Goal: Book appointment/travel/reservation

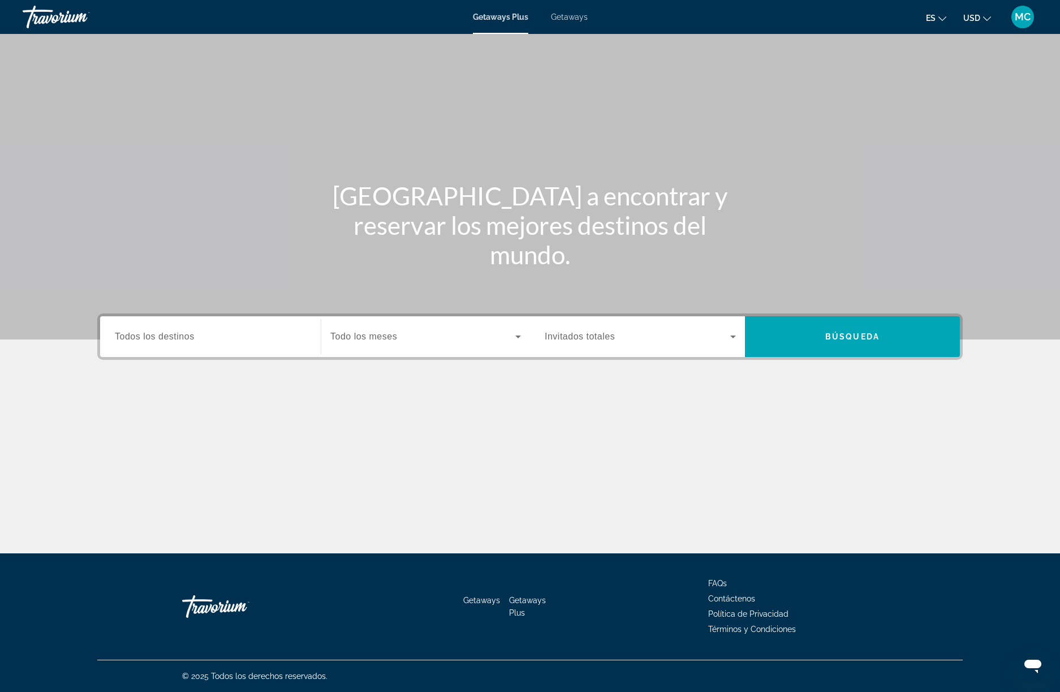
click at [578, 20] on span "Getaways" at bounding box center [569, 16] width 37 height 9
click at [184, 341] on span "Todos los destinos" at bounding box center [155, 337] width 80 height 10
click at [184, 341] on input "Destination Todos los destinos" at bounding box center [210, 337] width 191 height 14
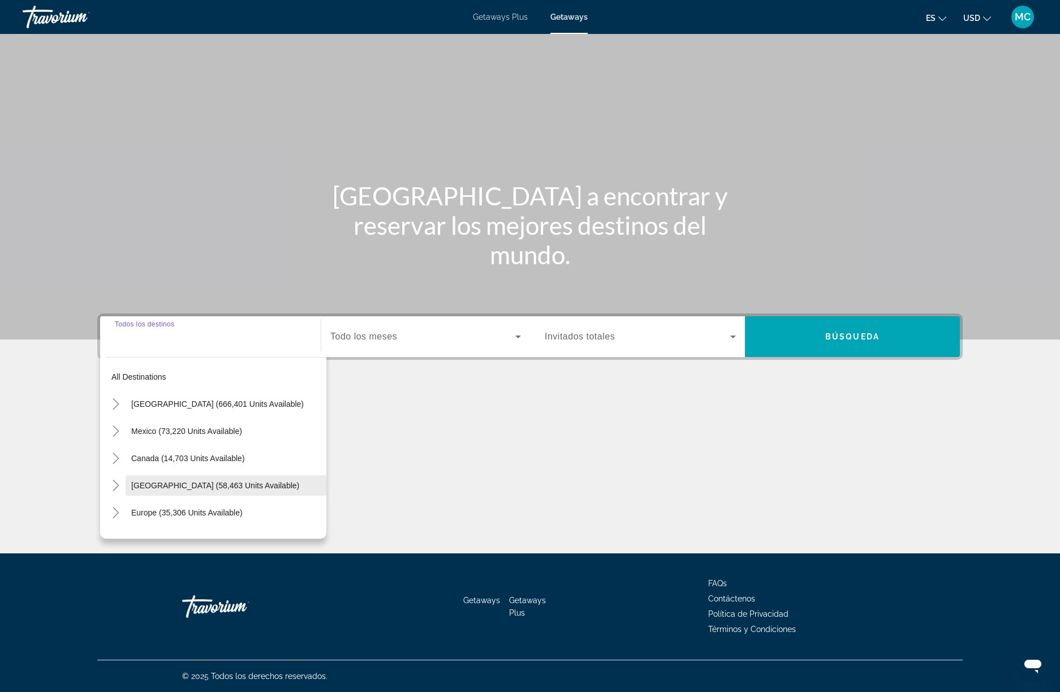
scroll to position [9, 0]
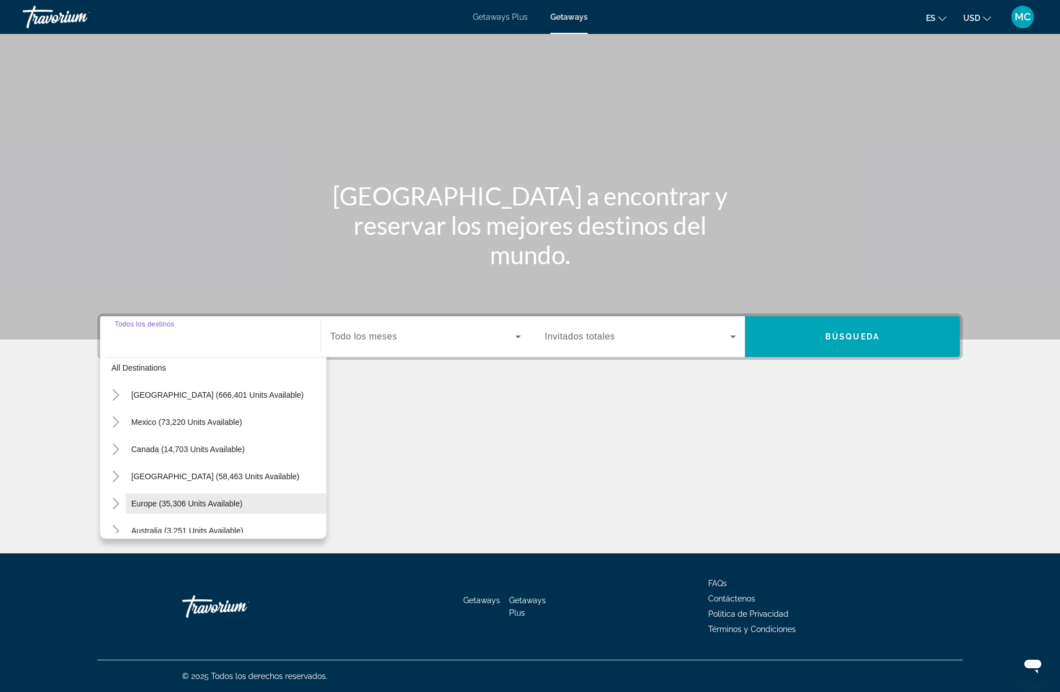
click at [188, 500] on span "Europe (35,306 units available)" at bounding box center [186, 503] width 111 height 9
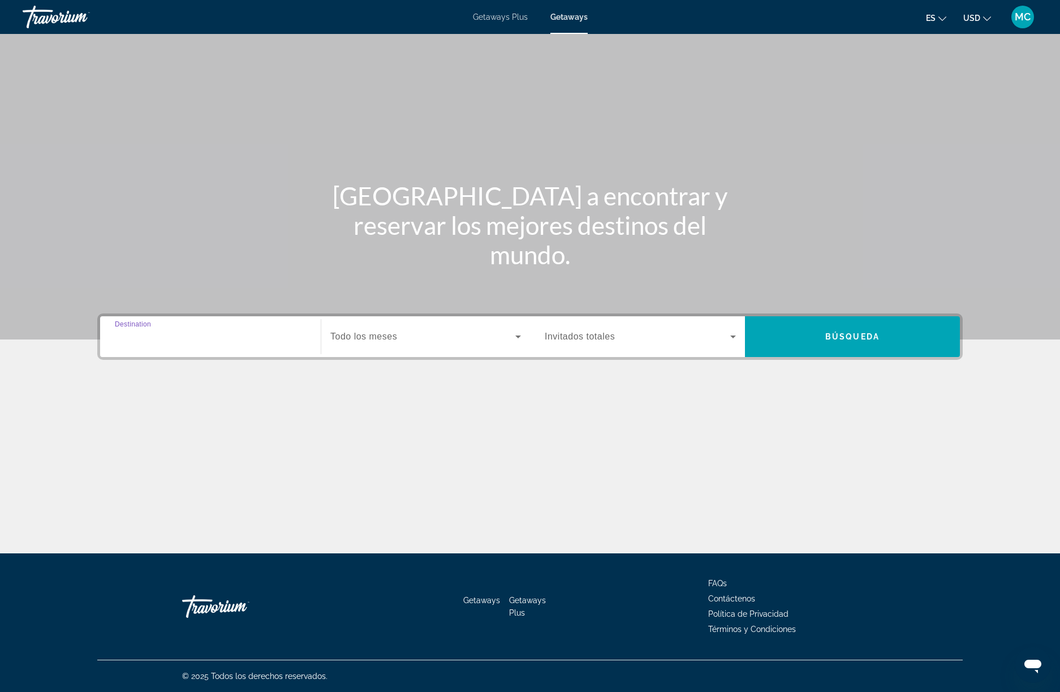
type input "**********"
click at [391, 334] on span "Todo los meses" at bounding box center [363, 337] width 67 height 10
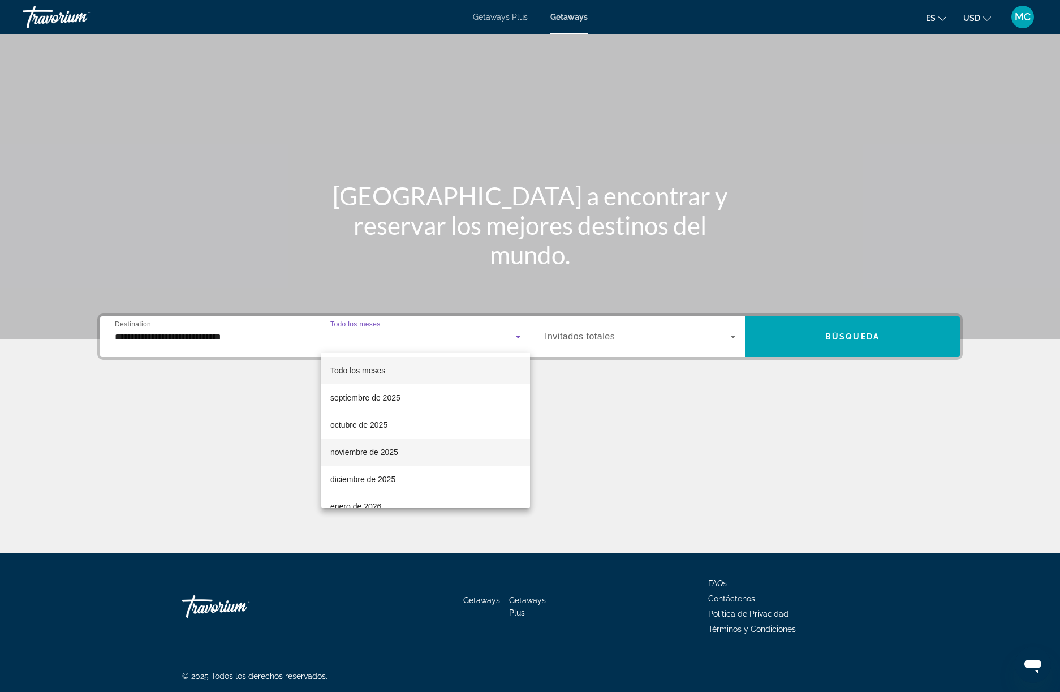
click at [389, 450] on span "noviembre de 2025" at bounding box center [364, 452] width 68 height 14
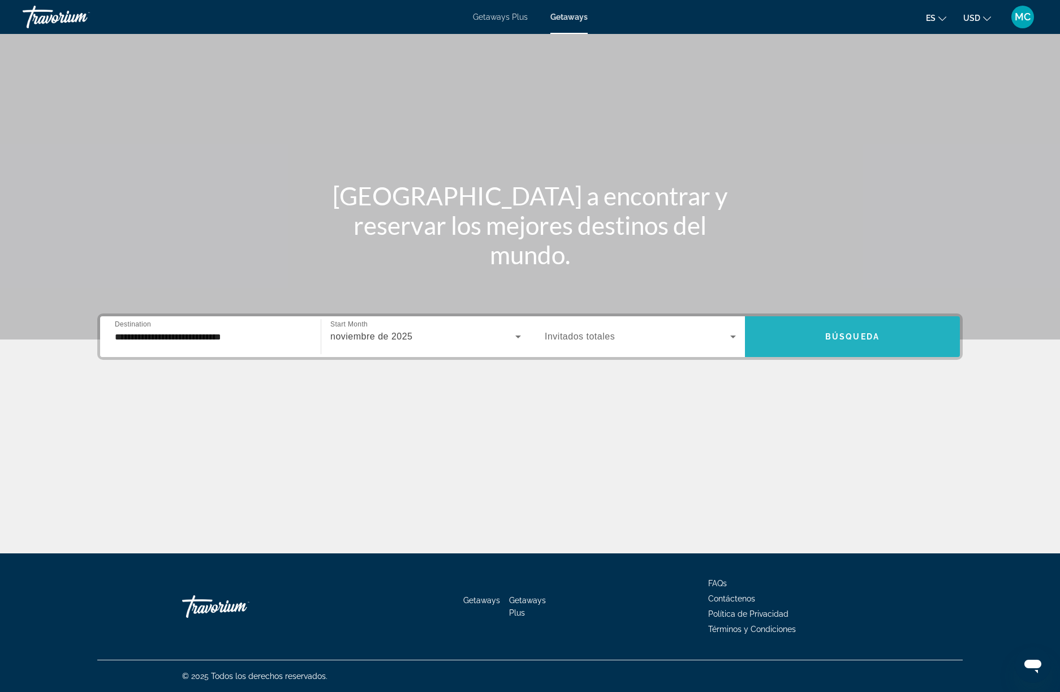
click at [836, 330] on span "Search widget" at bounding box center [852, 336] width 215 height 27
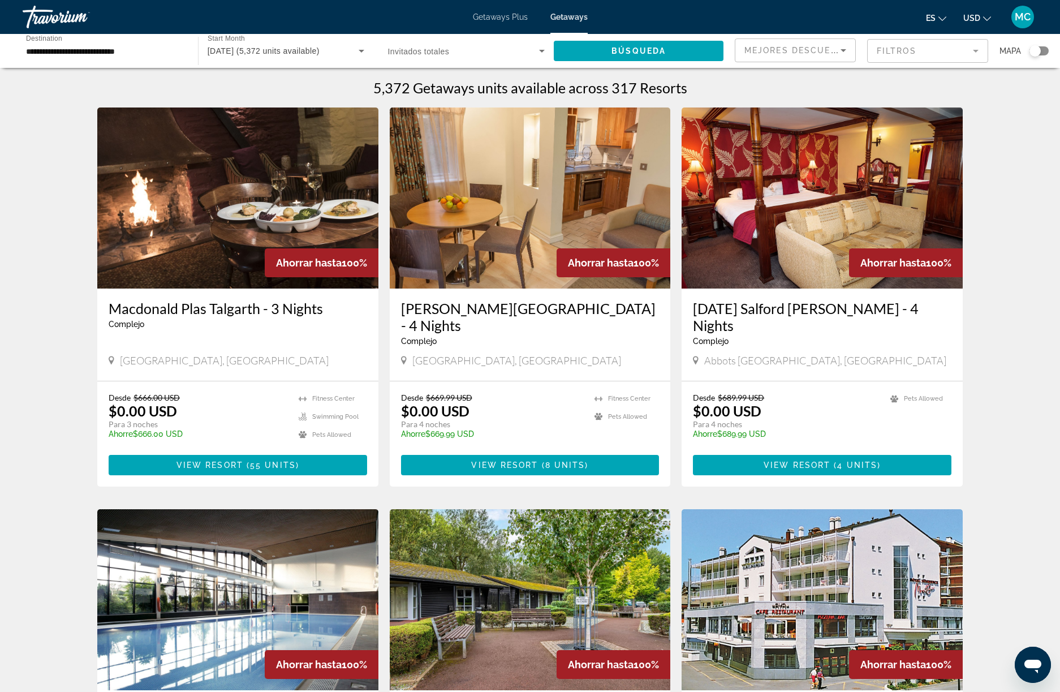
click at [72, 49] on input "**********" at bounding box center [104, 52] width 157 height 14
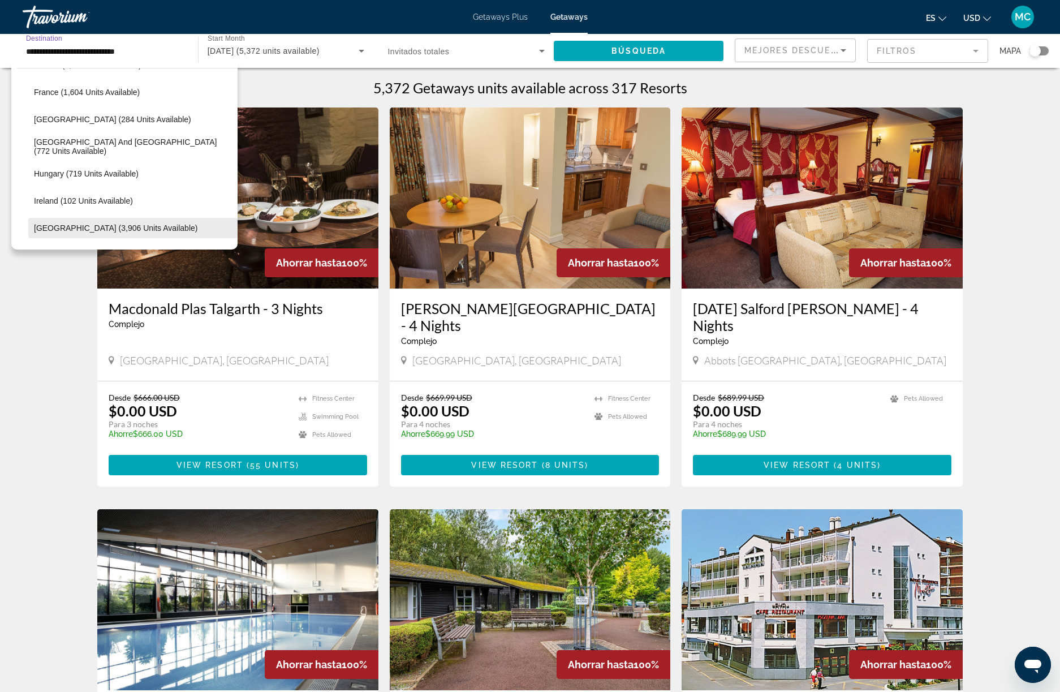
scroll to position [324, 0]
click at [79, 222] on span "[GEOGRAPHIC_DATA] (3,906 units available)" at bounding box center [116, 225] width 164 height 9
type input "**********"
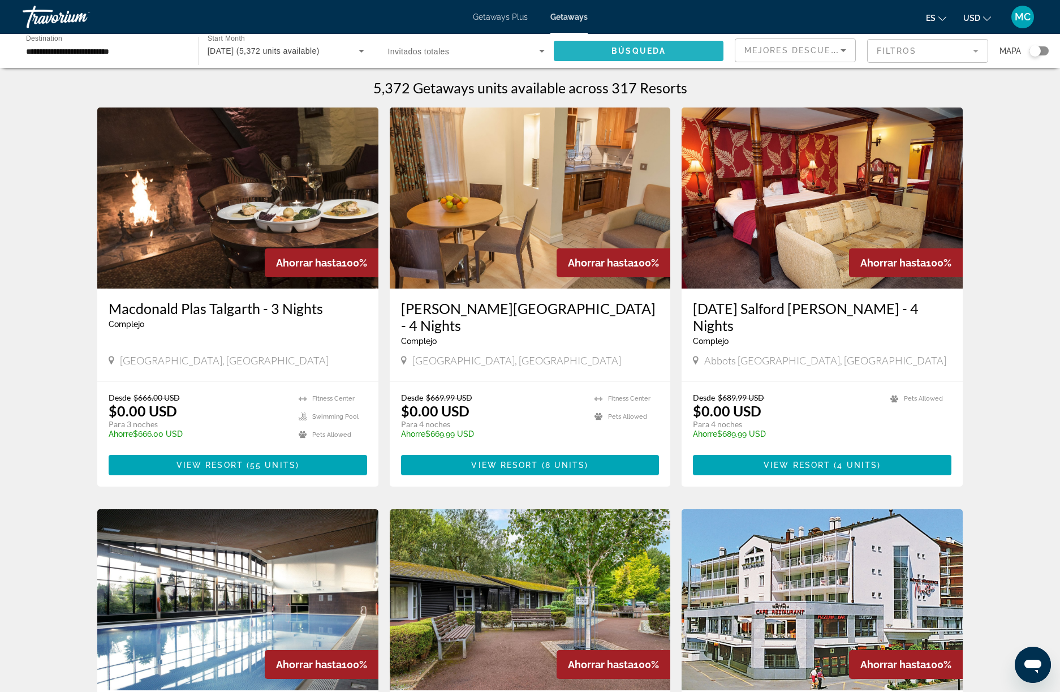
click at [610, 46] on span "Search widget" at bounding box center [639, 50] width 170 height 27
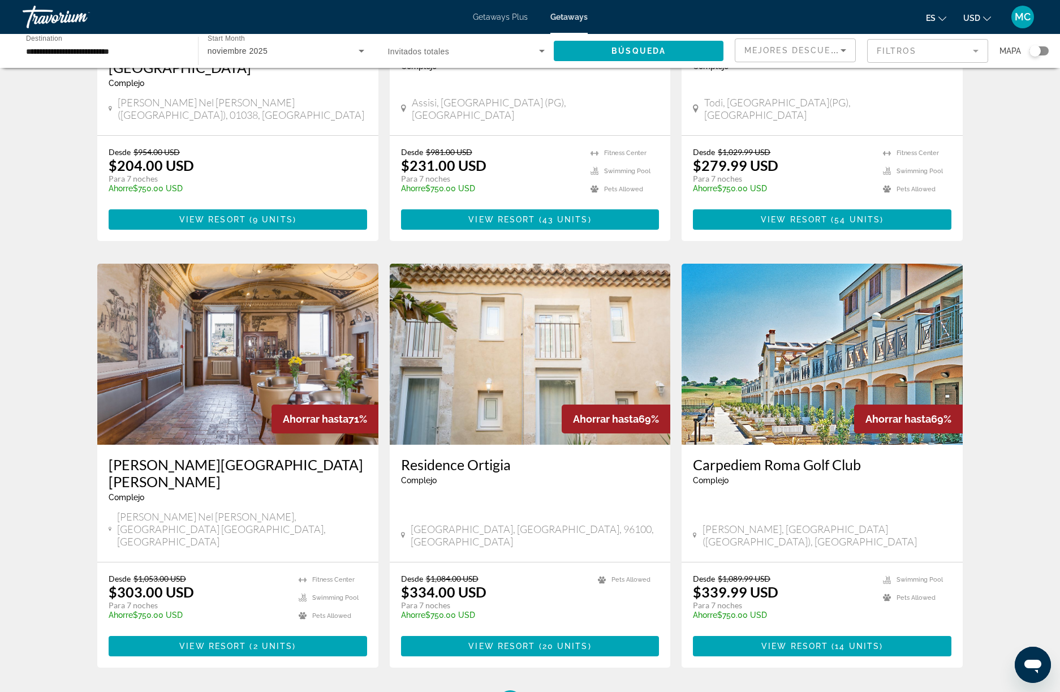
scroll to position [1139, 0]
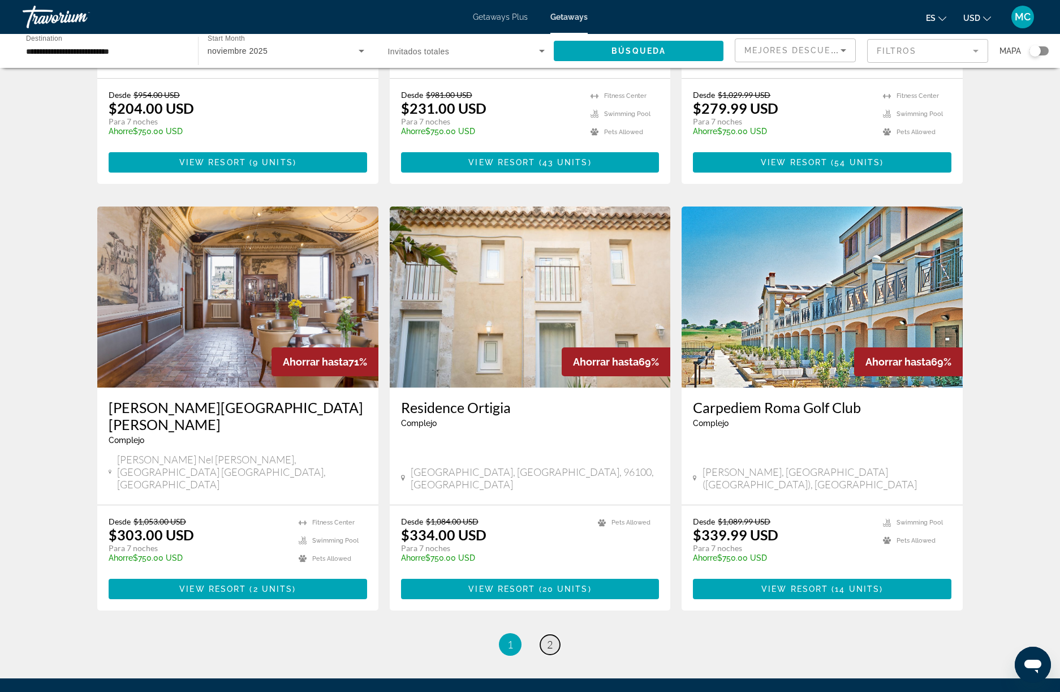
click at [548, 638] on span "2" at bounding box center [550, 644] width 6 height 12
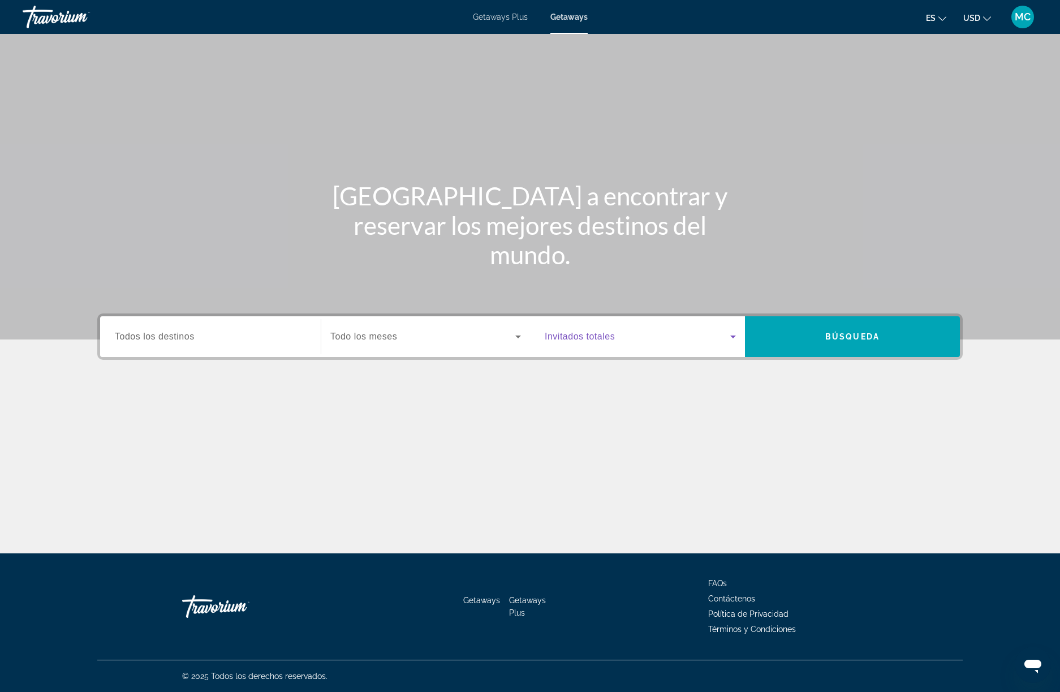
click at [719, 333] on span "Search widget" at bounding box center [638, 337] width 186 height 14
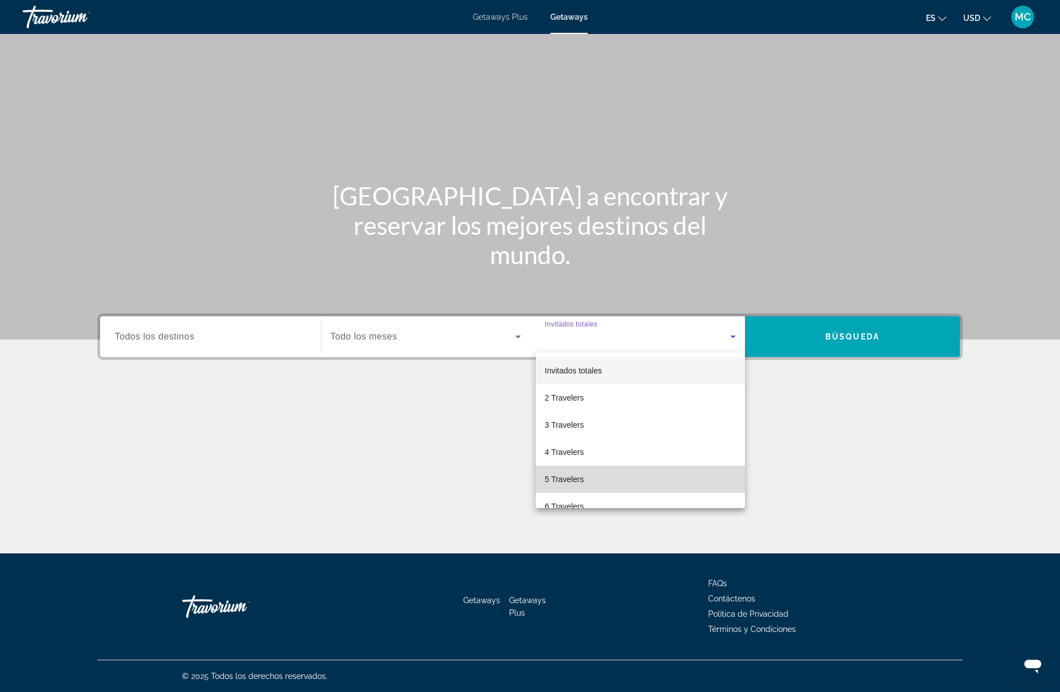
click at [576, 488] on mat-option "5 Travelers" at bounding box center [640, 479] width 209 height 27
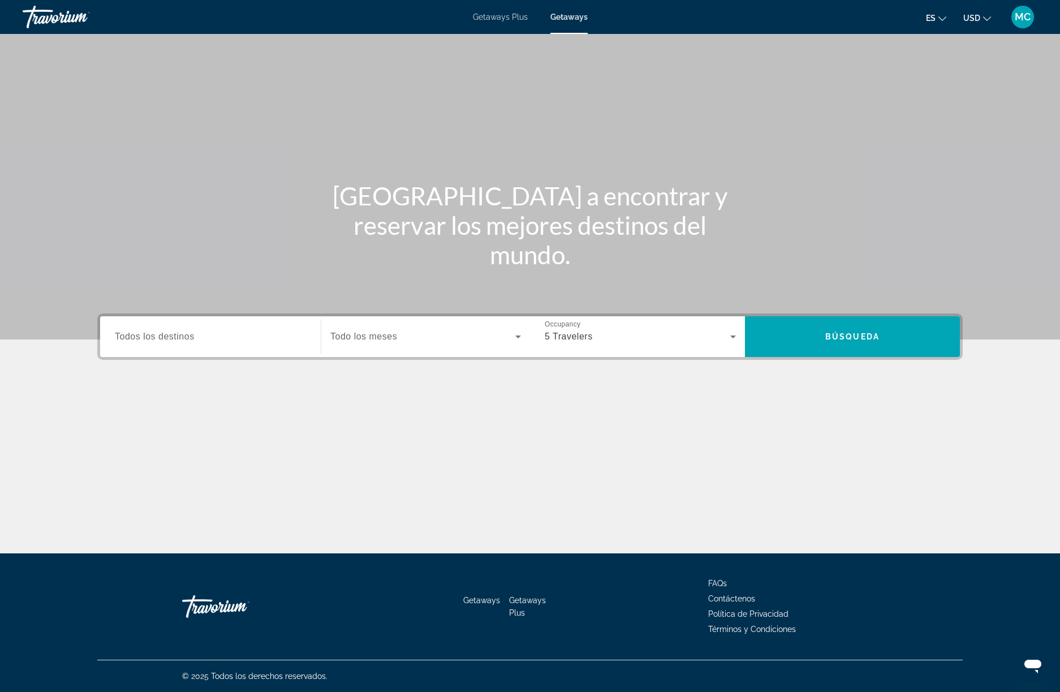
click at [191, 343] on div "Search widget" at bounding box center [210, 337] width 191 height 32
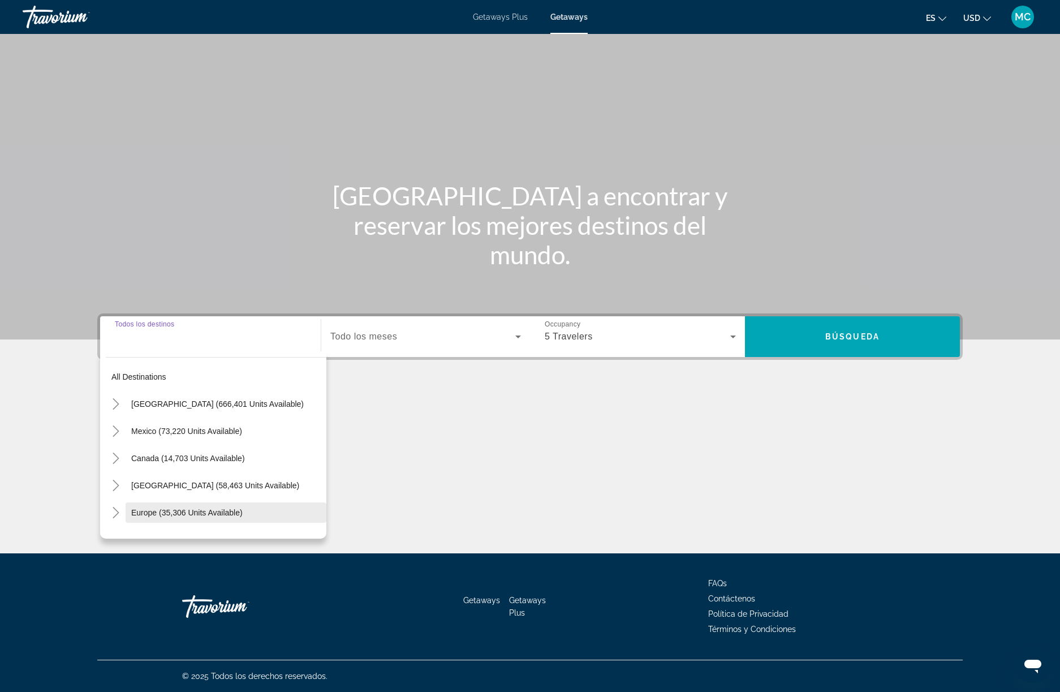
scroll to position [2, 0]
click at [168, 514] on span "Europe (35,306 units available)" at bounding box center [186, 510] width 111 height 9
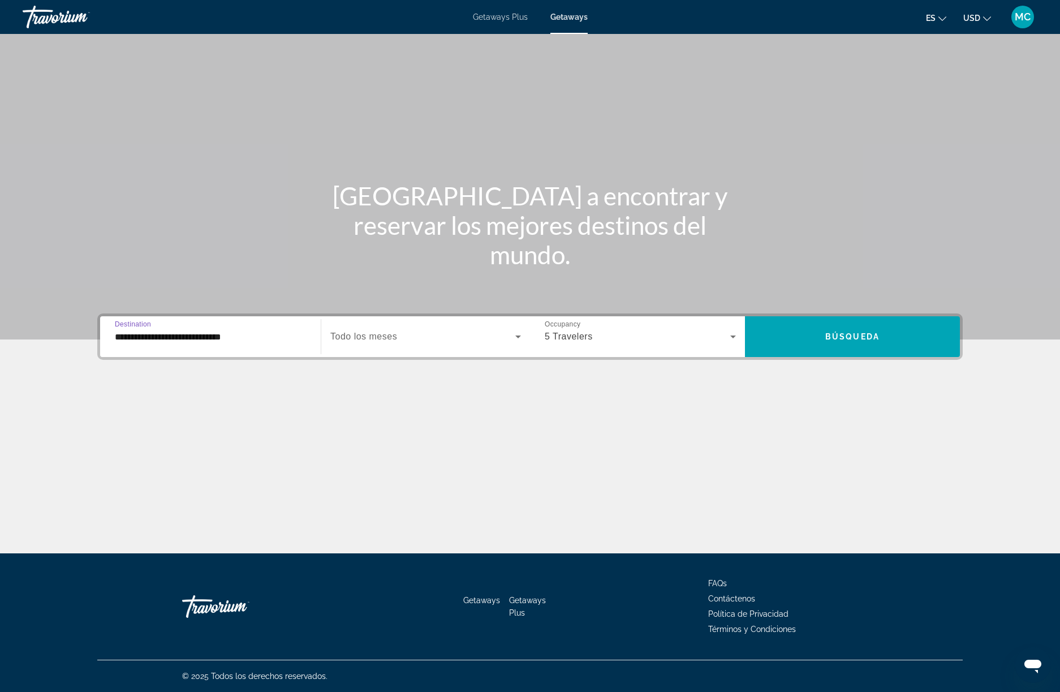
click at [178, 333] on input "**********" at bounding box center [210, 337] width 191 height 14
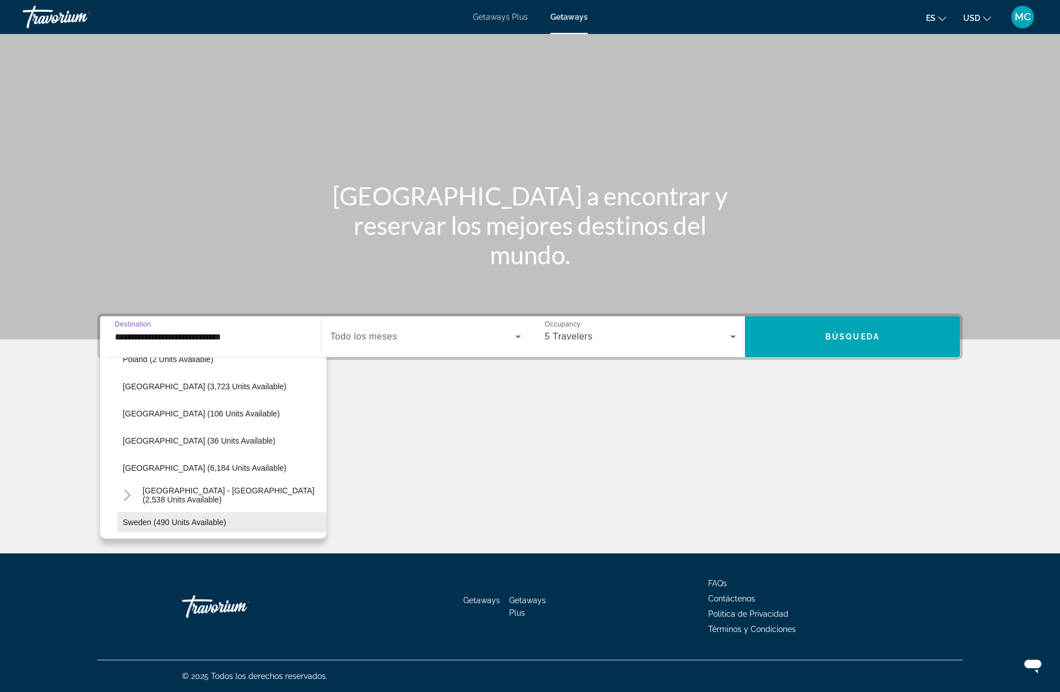
scroll to position [450, 0]
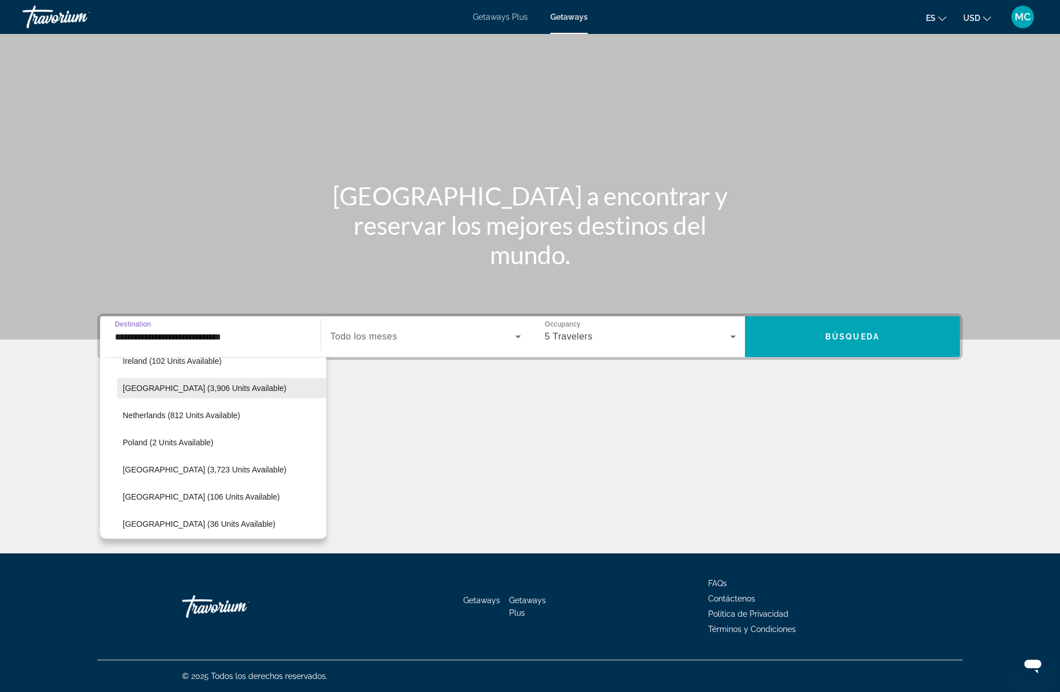
click at [184, 376] on span "Search widget" at bounding box center [221, 388] width 209 height 27
type input "**********"
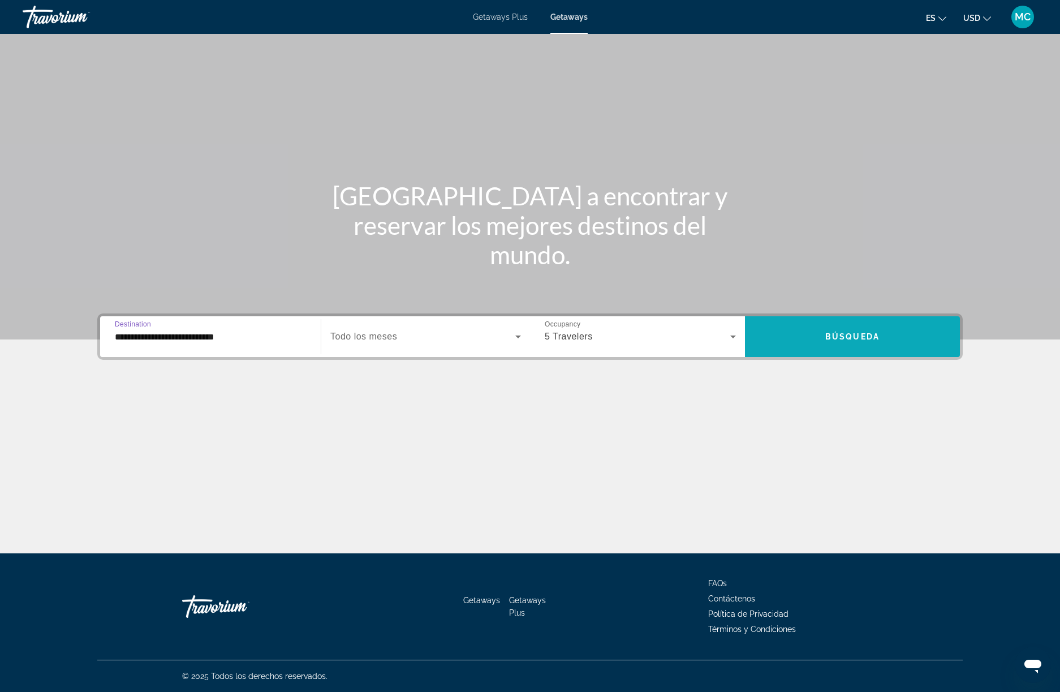
click at [835, 328] on span "Search widget" at bounding box center [852, 336] width 215 height 27
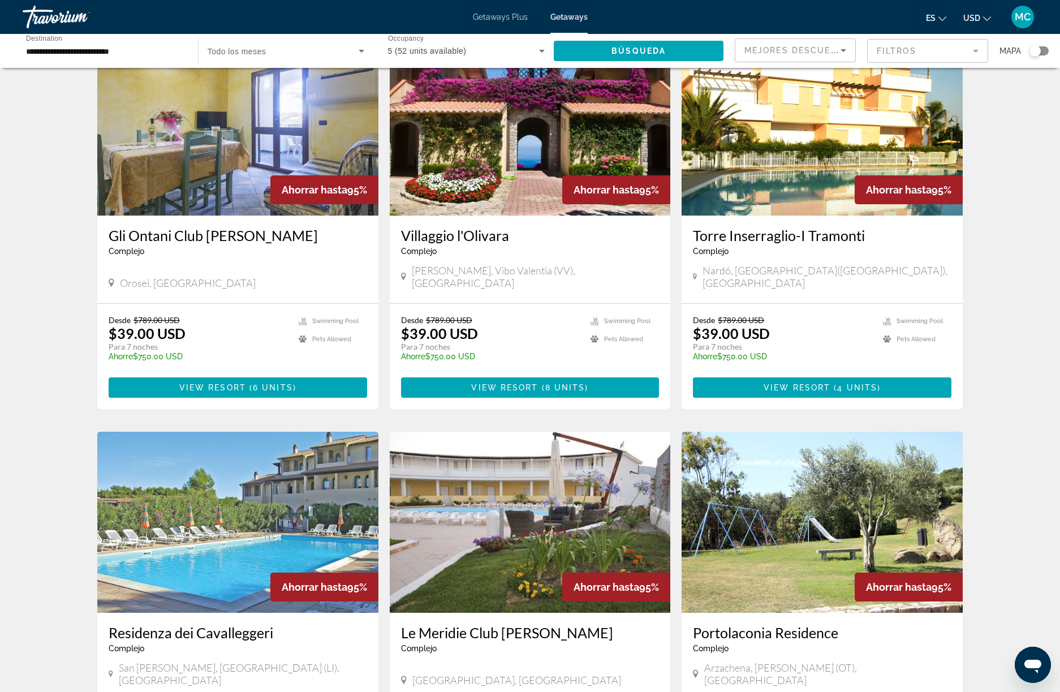
scroll to position [71, 0]
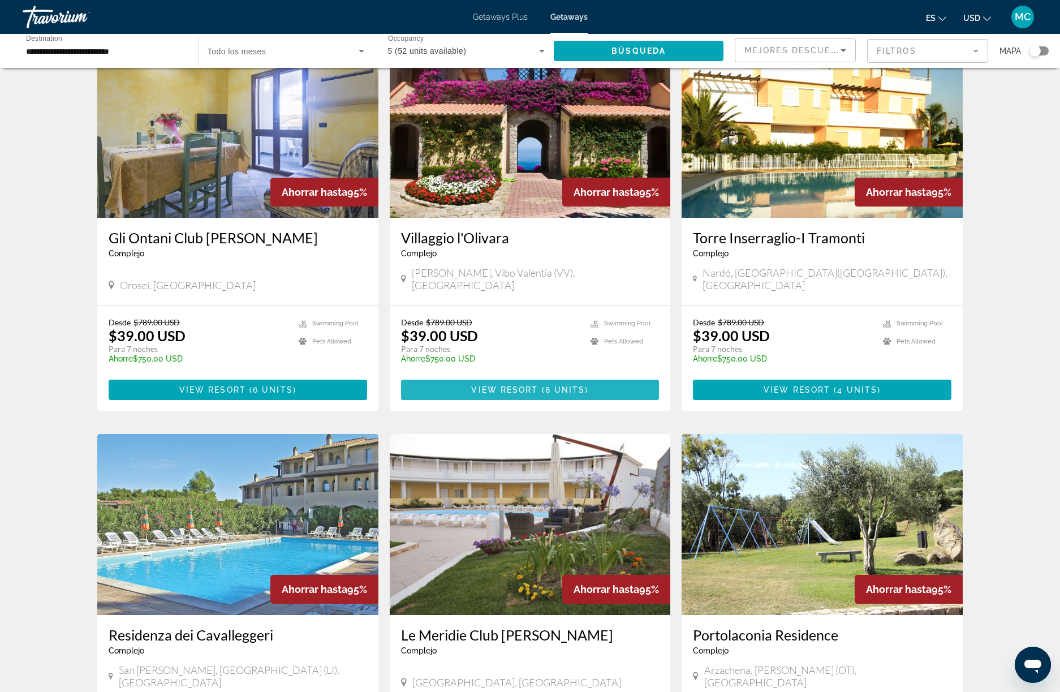
click at [512, 385] on span "View Resort" at bounding box center [504, 389] width 67 height 9
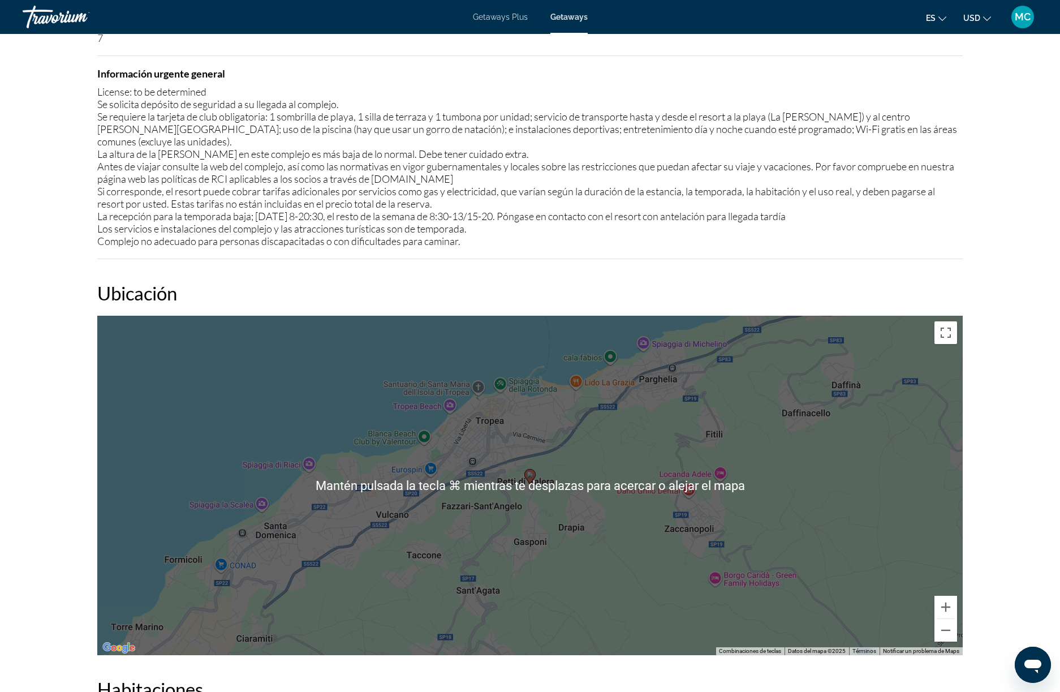
scroll to position [1436, 0]
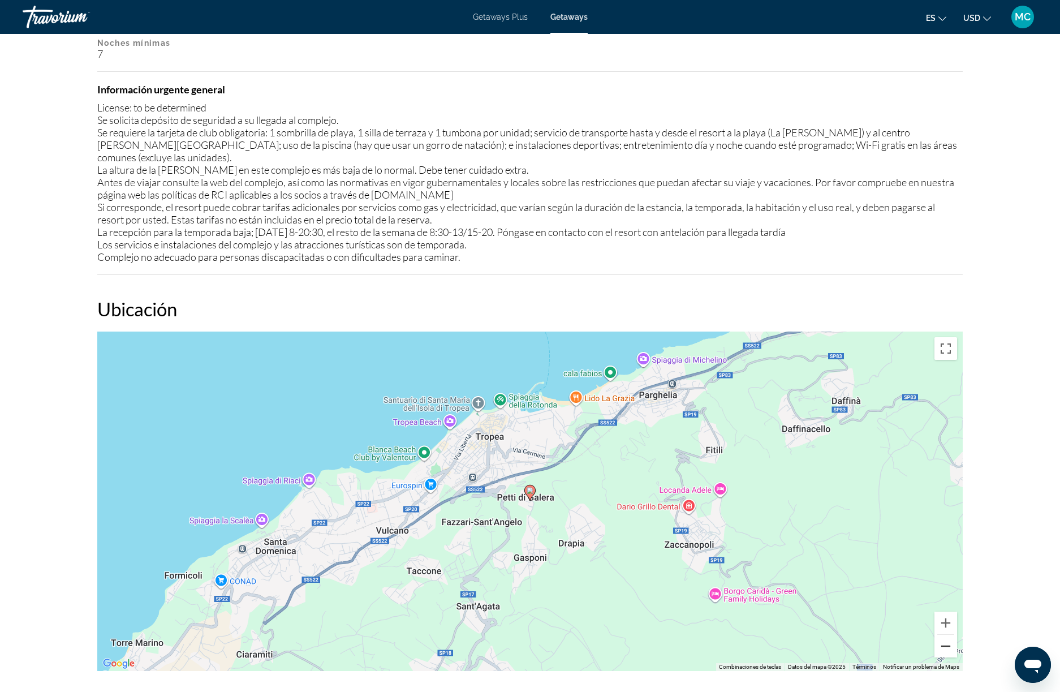
click at [948, 635] on button "Reducir" at bounding box center [946, 646] width 23 height 23
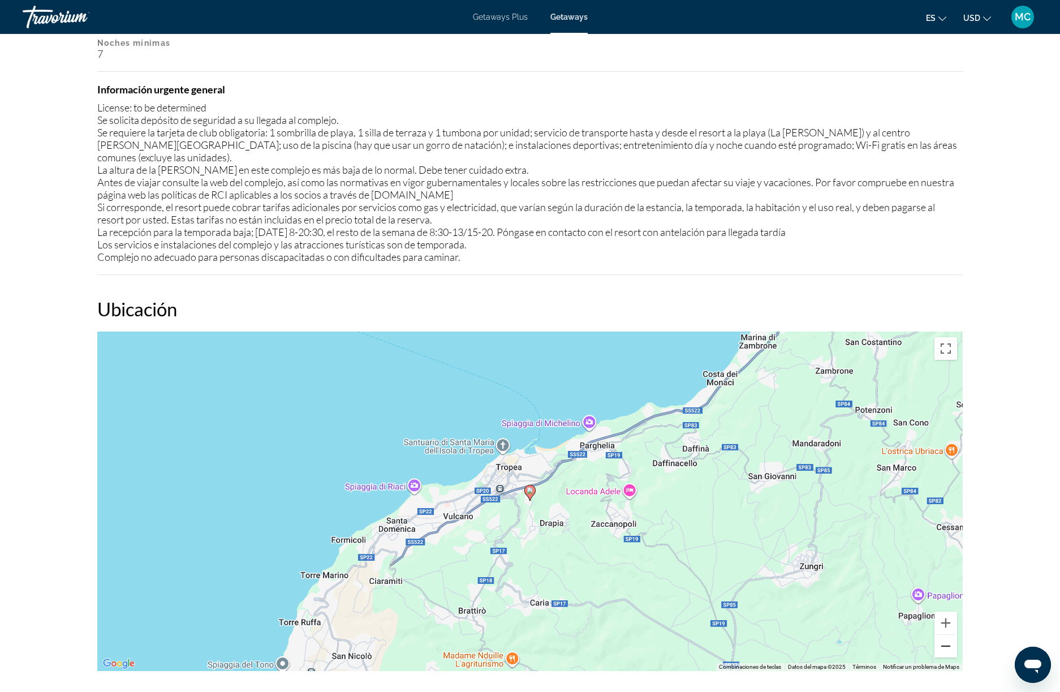
click at [948, 635] on button "Reducir" at bounding box center [946, 646] width 23 height 23
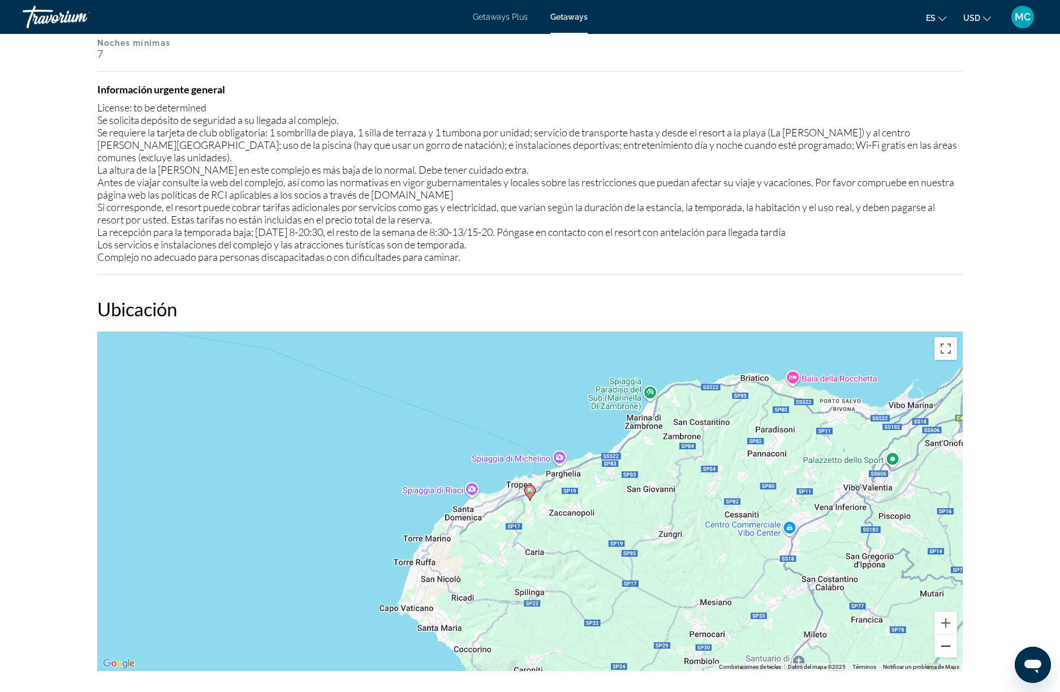
click at [948, 635] on button "Reducir" at bounding box center [946, 646] width 23 height 23
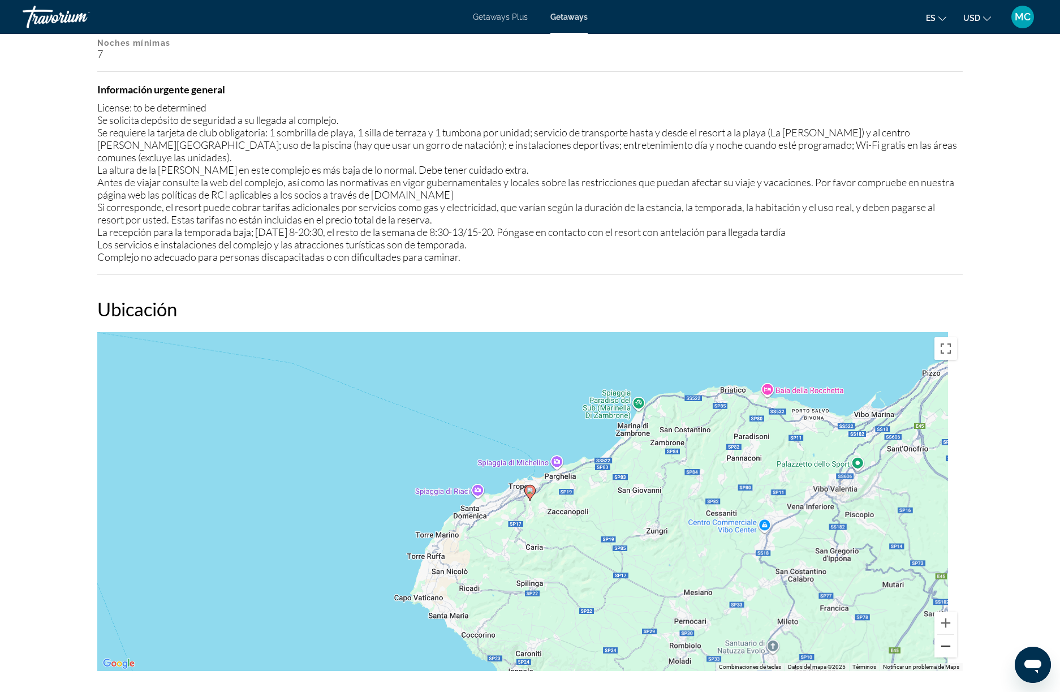
click at [948, 635] on button "Reducir" at bounding box center [946, 646] width 23 height 23
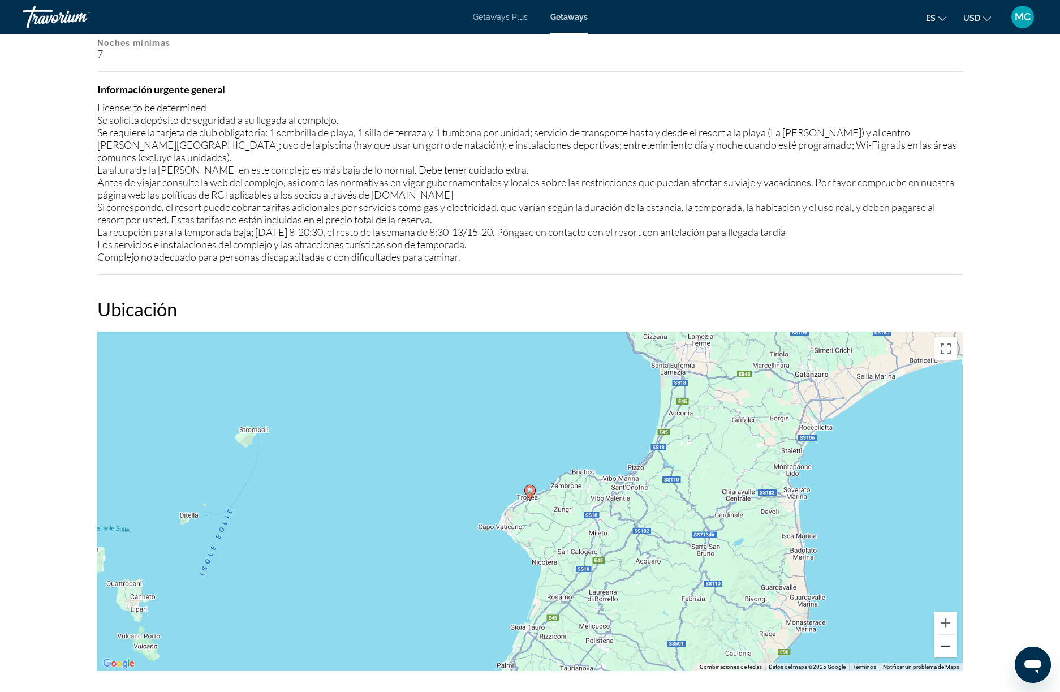
click at [948, 635] on button "Reducir" at bounding box center [946, 646] width 23 height 23
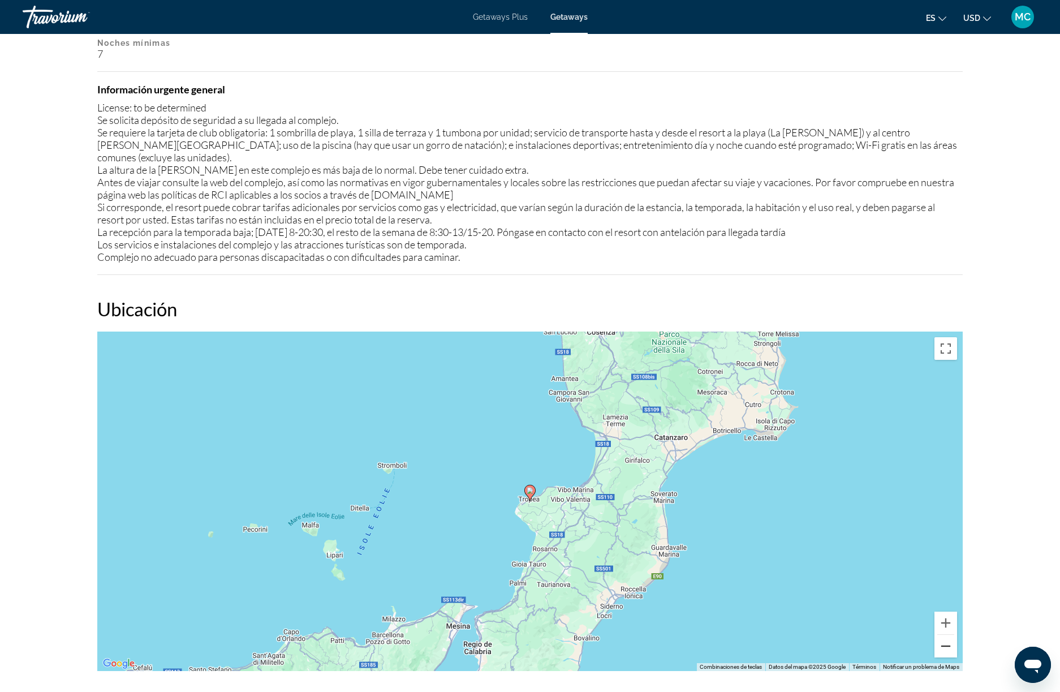
click at [948, 635] on button "Reducir" at bounding box center [946, 646] width 23 height 23
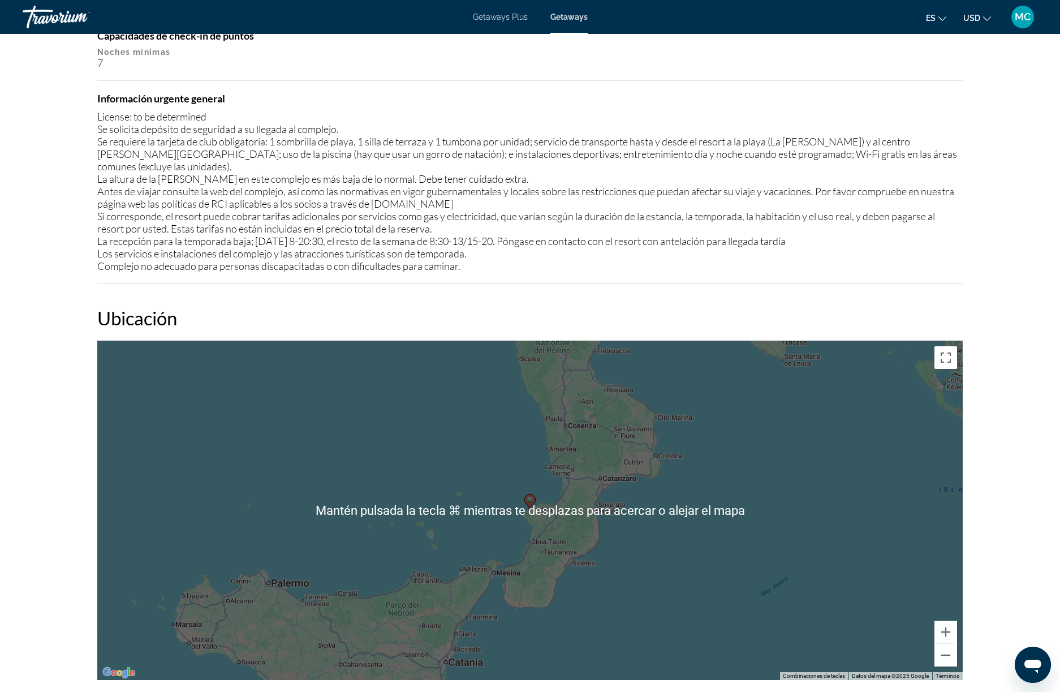
scroll to position [1403, 0]
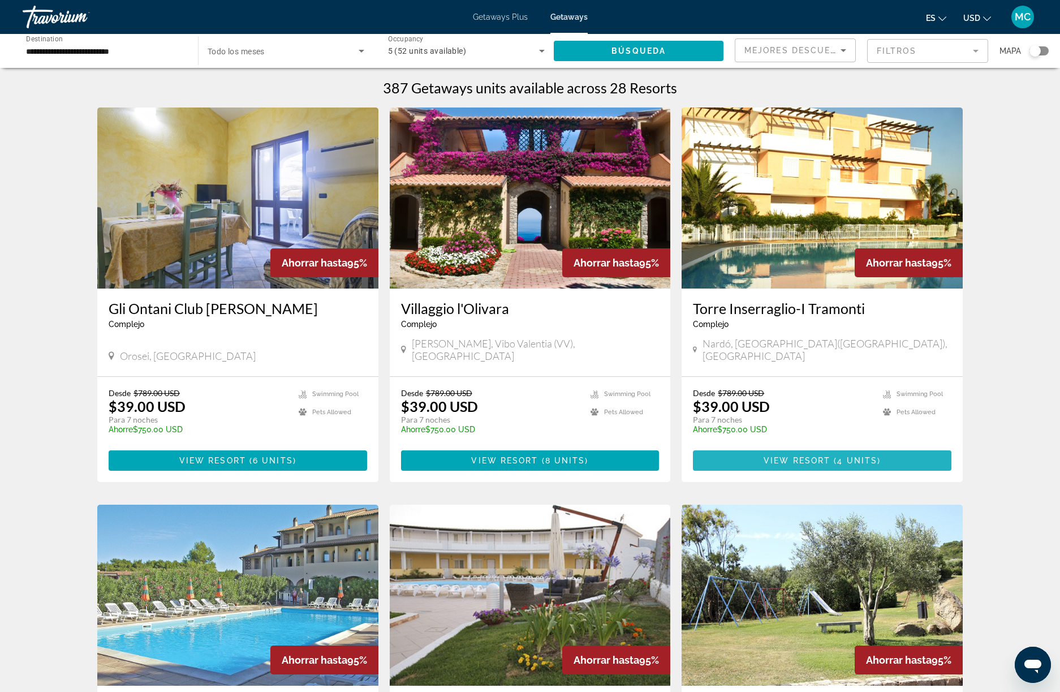
click at [857, 456] on span "4 units" at bounding box center [858, 460] width 40 height 9
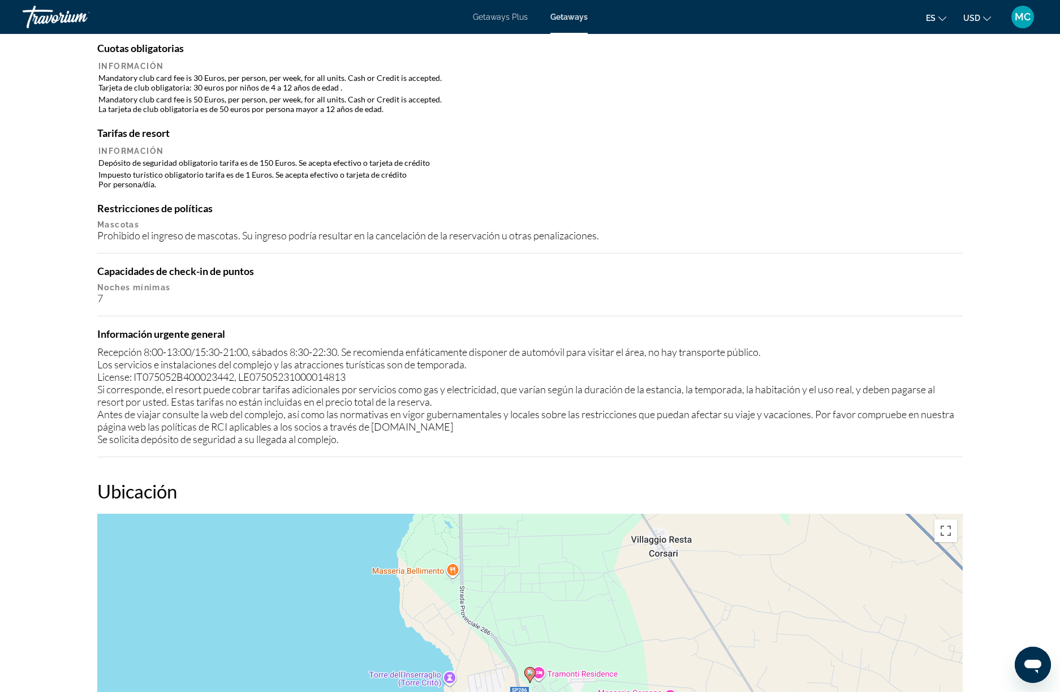
scroll to position [1547, 0]
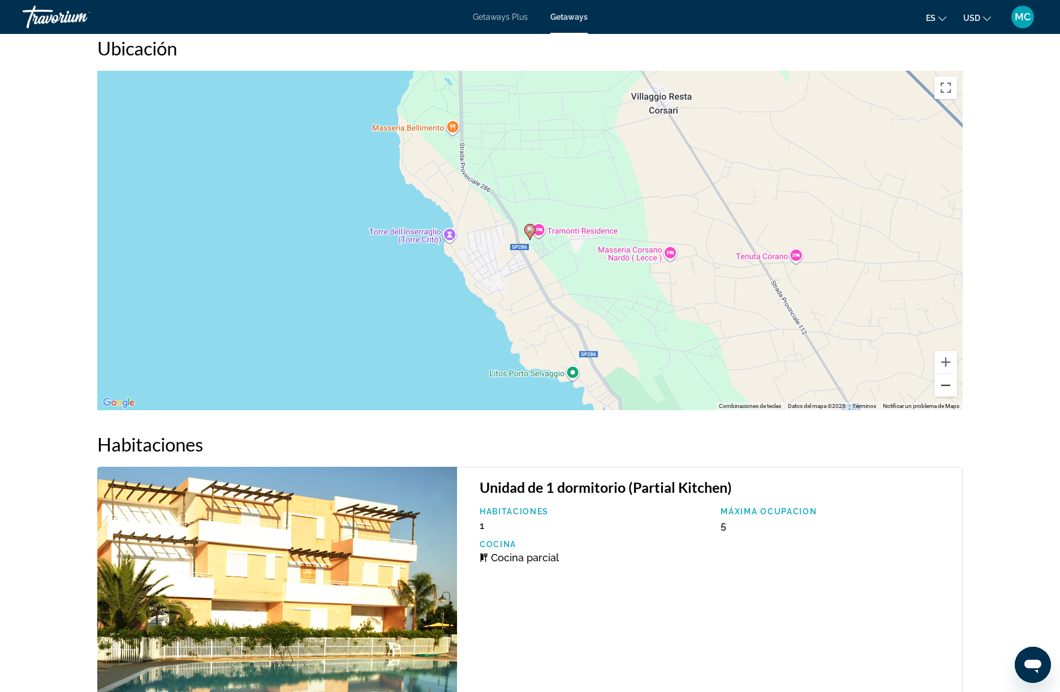
click at [952, 379] on button "Reducir" at bounding box center [946, 385] width 23 height 23
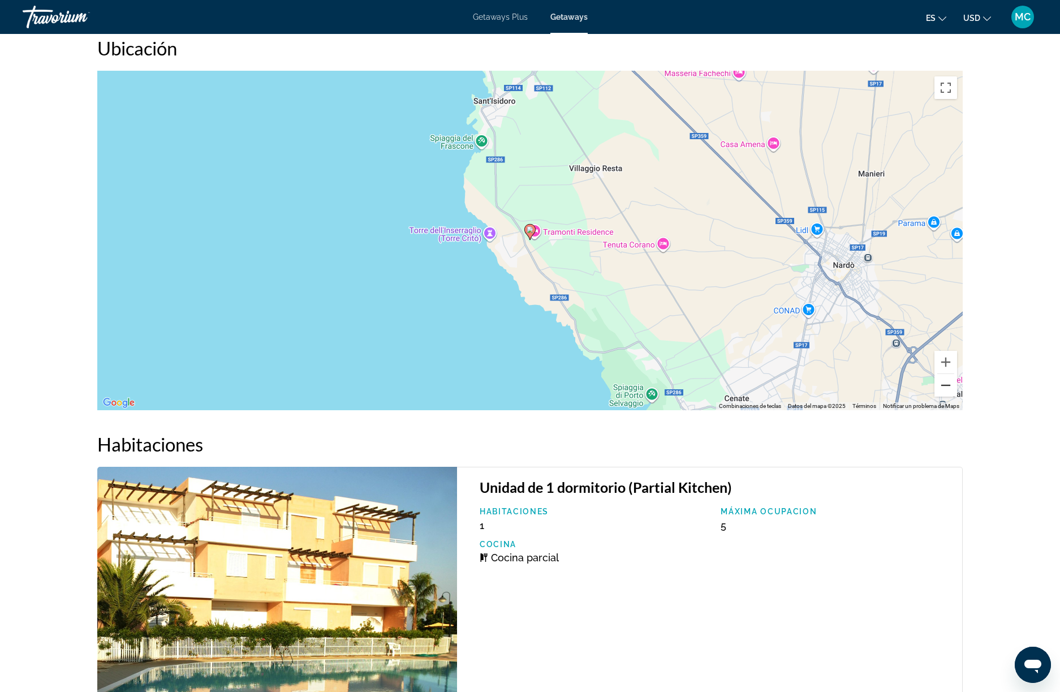
click at [952, 379] on button "Reducir" at bounding box center [946, 385] width 23 height 23
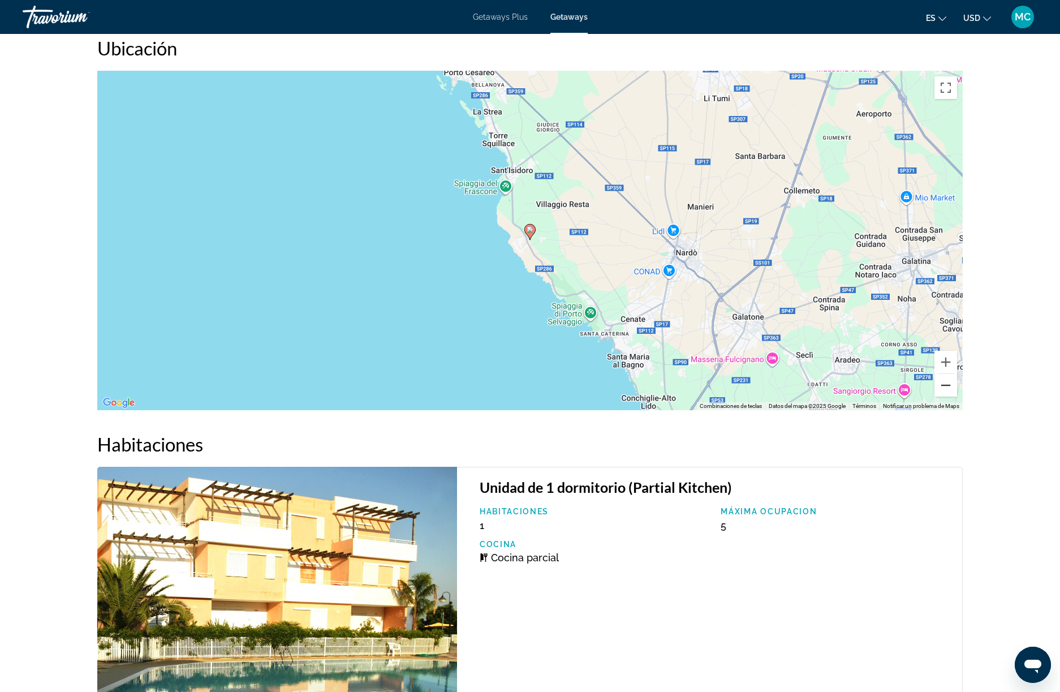
click at [952, 379] on button "Reducir" at bounding box center [946, 385] width 23 height 23
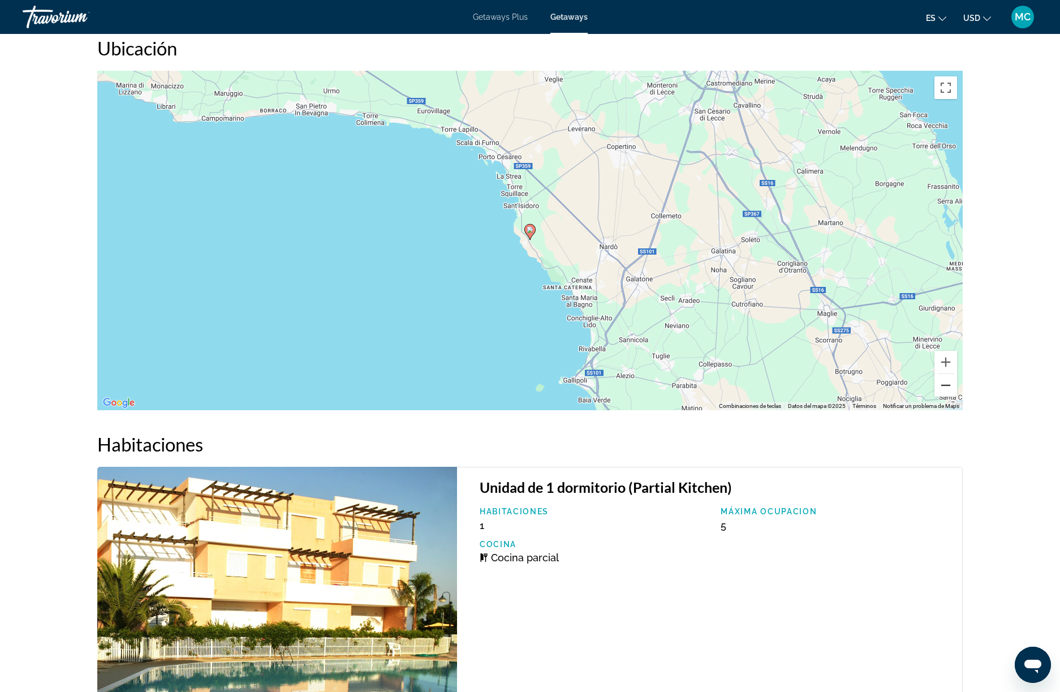
click at [952, 379] on button "Reducir" at bounding box center [946, 385] width 23 height 23
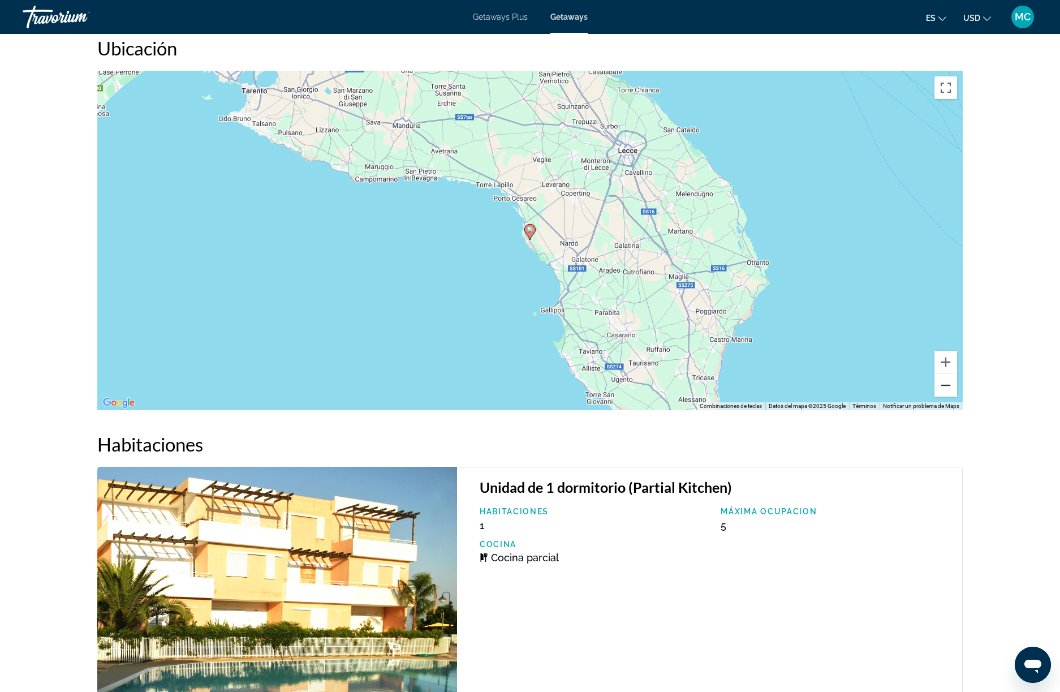
click at [952, 379] on button "Reducir" at bounding box center [946, 385] width 23 height 23
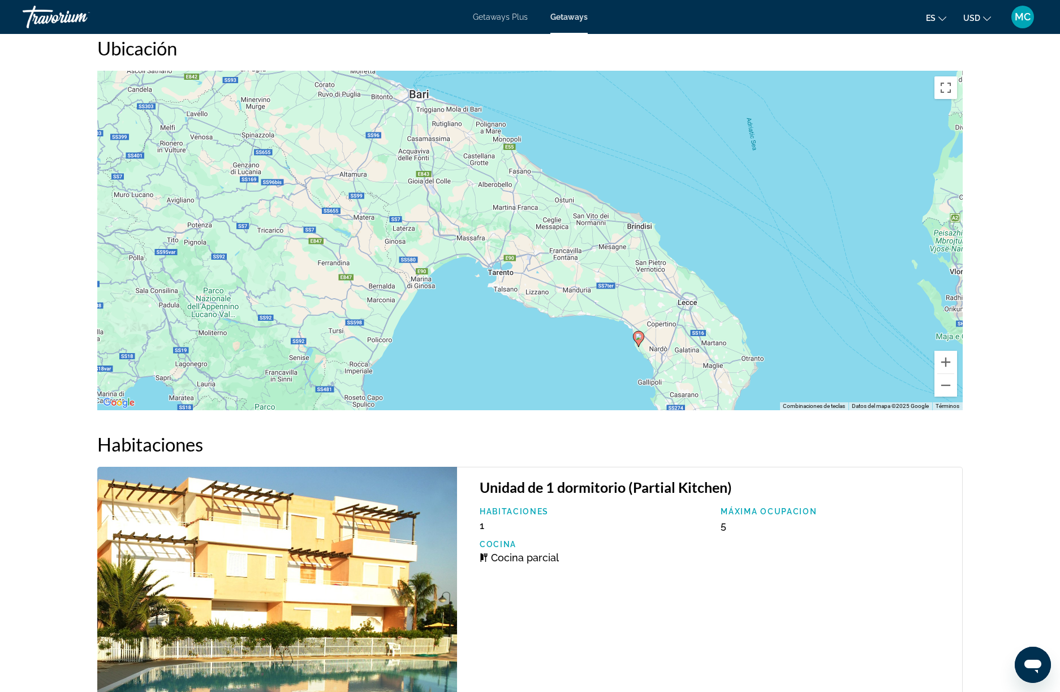
drag, startPoint x: 489, startPoint y: 198, endPoint x: 598, endPoint y: 306, distance: 153.3
click at [598, 306] on div "Para activar la función de arrastre con el teclado, pulsa Alt + Intro. Cuando h…" at bounding box center [530, 241] width 866 height 340
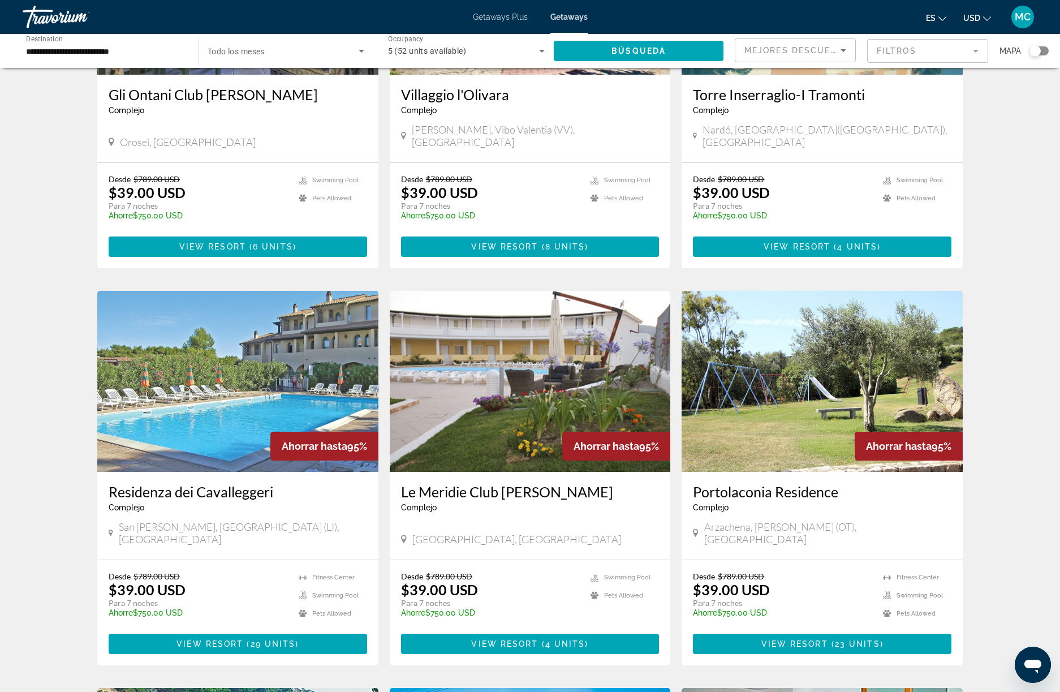
scroll to position [252, 0]
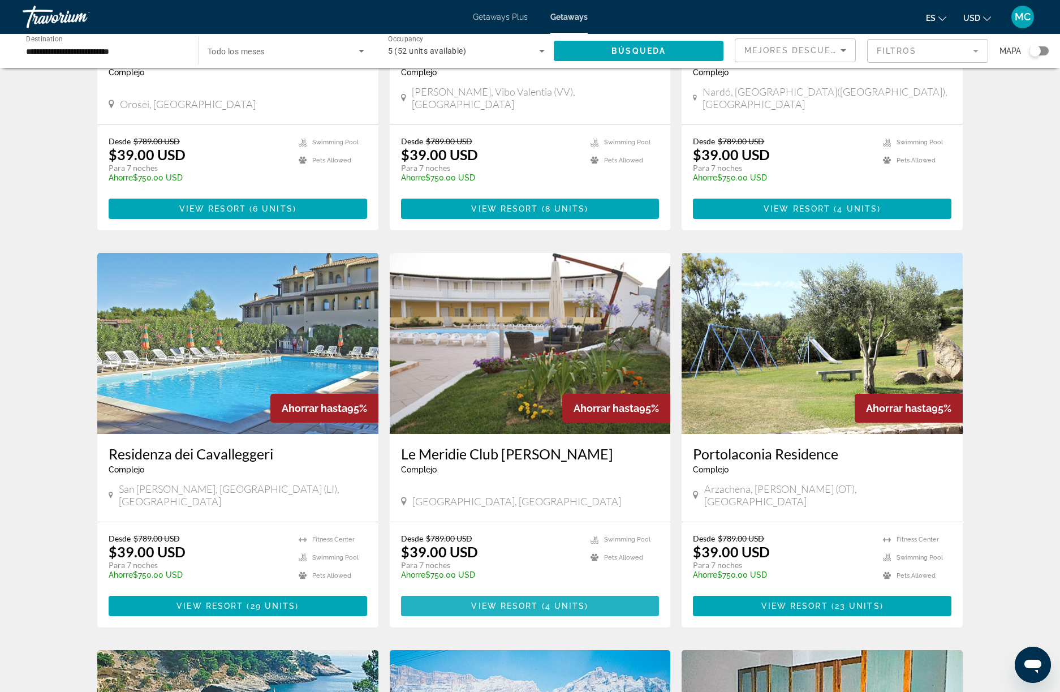
click at [534, 602] on span "View Resort" at bounding box center [504, 606] width 67 height 9
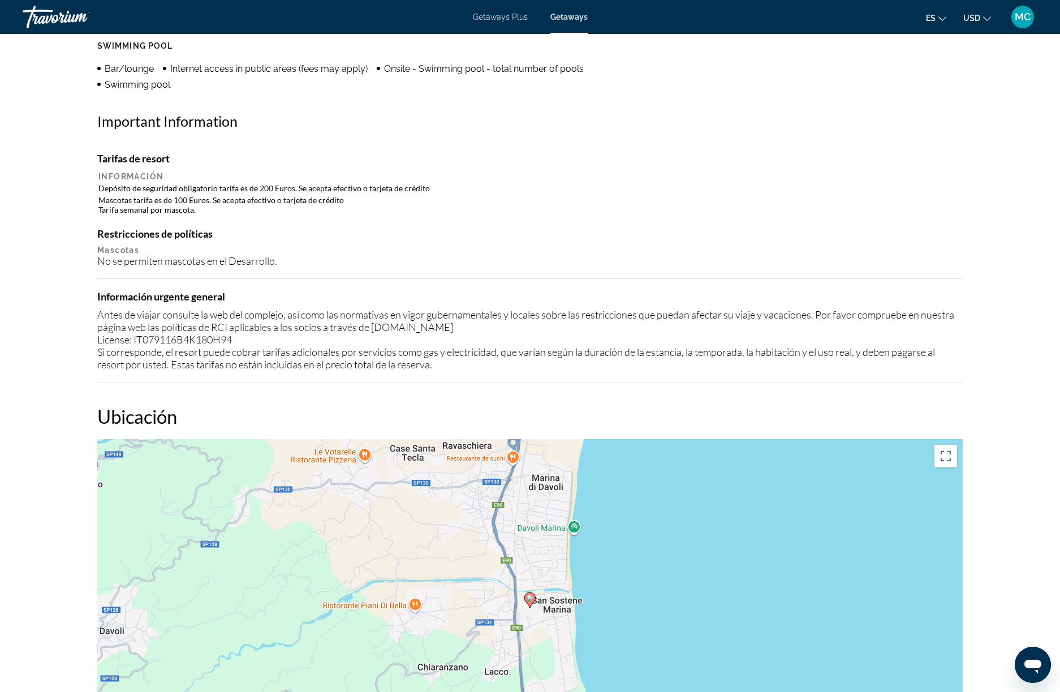
scroll to position [1131, 0]
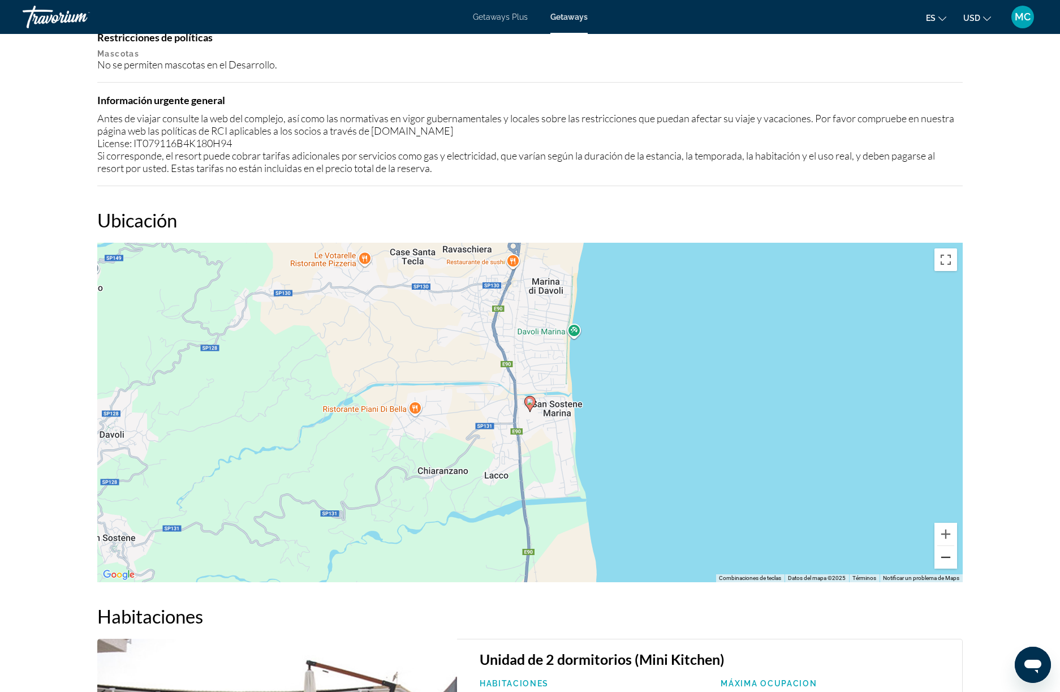
click at [941, 561] on button "Reducir" at bounding box center [946, 557] width 23 height 23
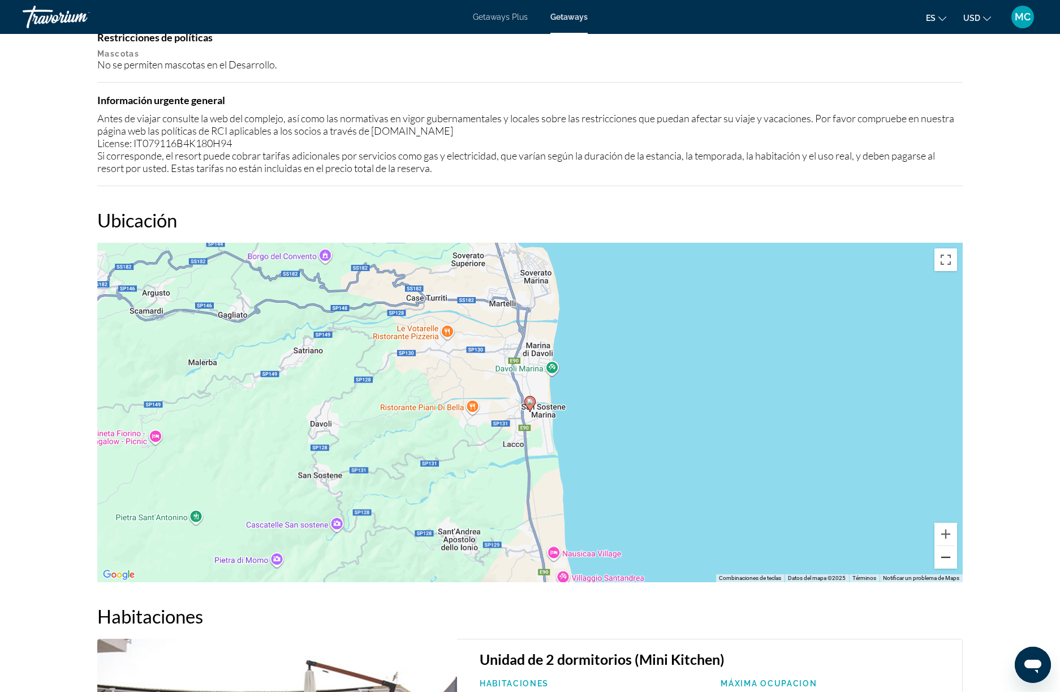
click at [941, 561] on button "Reducir" at bounding box center [946, 557] width 23 height 23
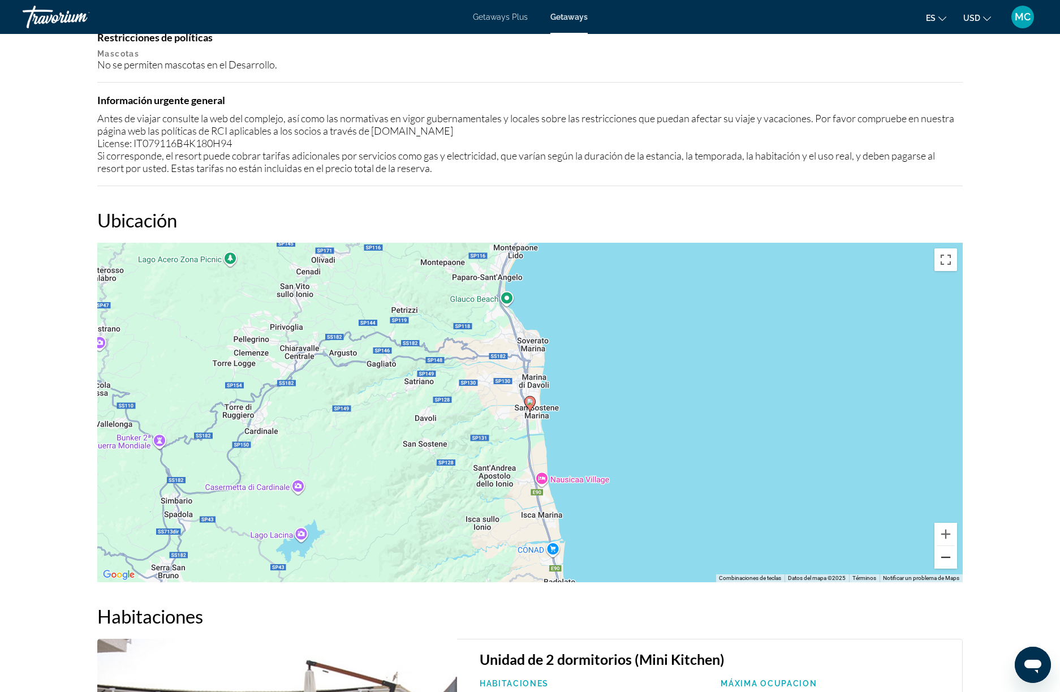
click at [941, 561] on button "Reducir" at bounding box center [946, 557] width 23 height 23
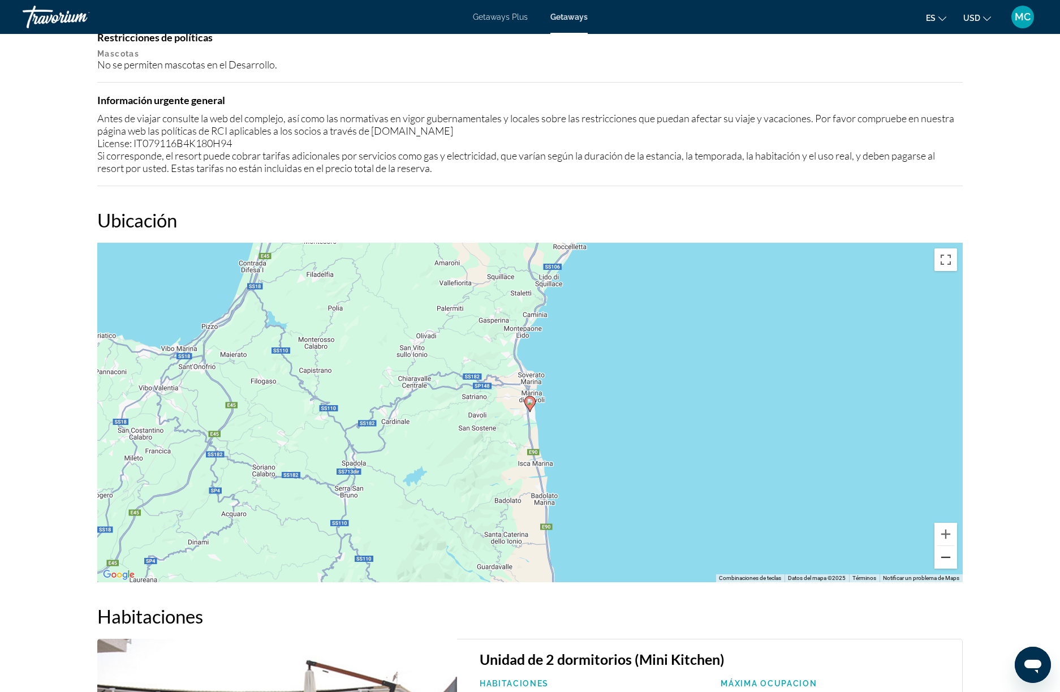
click at [941, 561] on button "Reducir" at bounding box center [946, 557] width 23 height 23
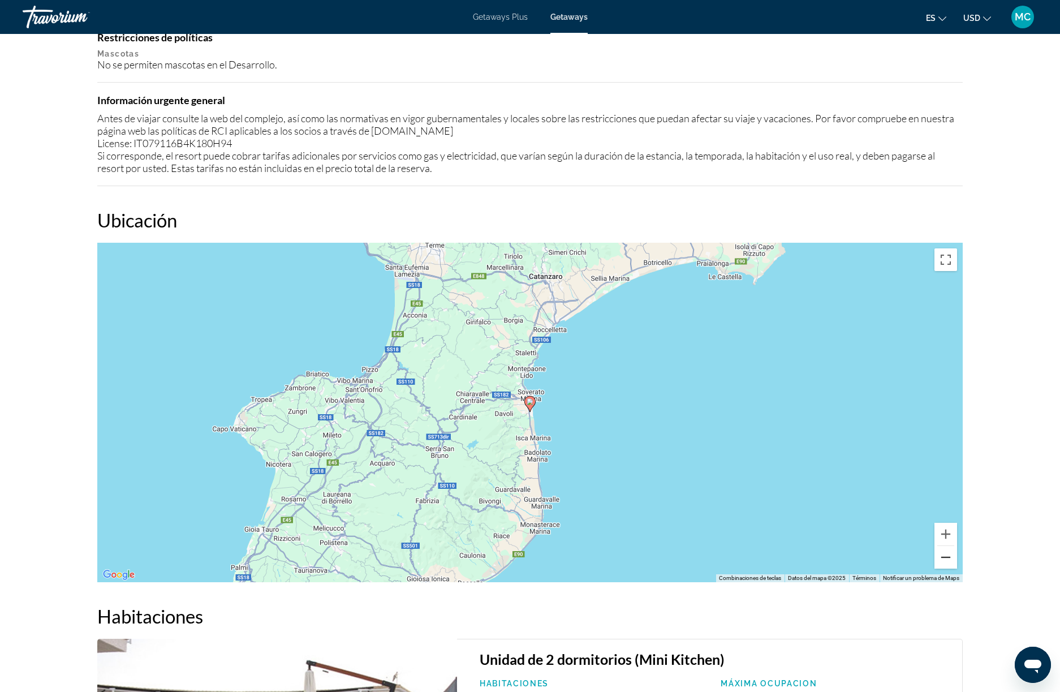
click at [941, 561] on button "Reducir" at bounding box center [946, 557] width 23 height 23
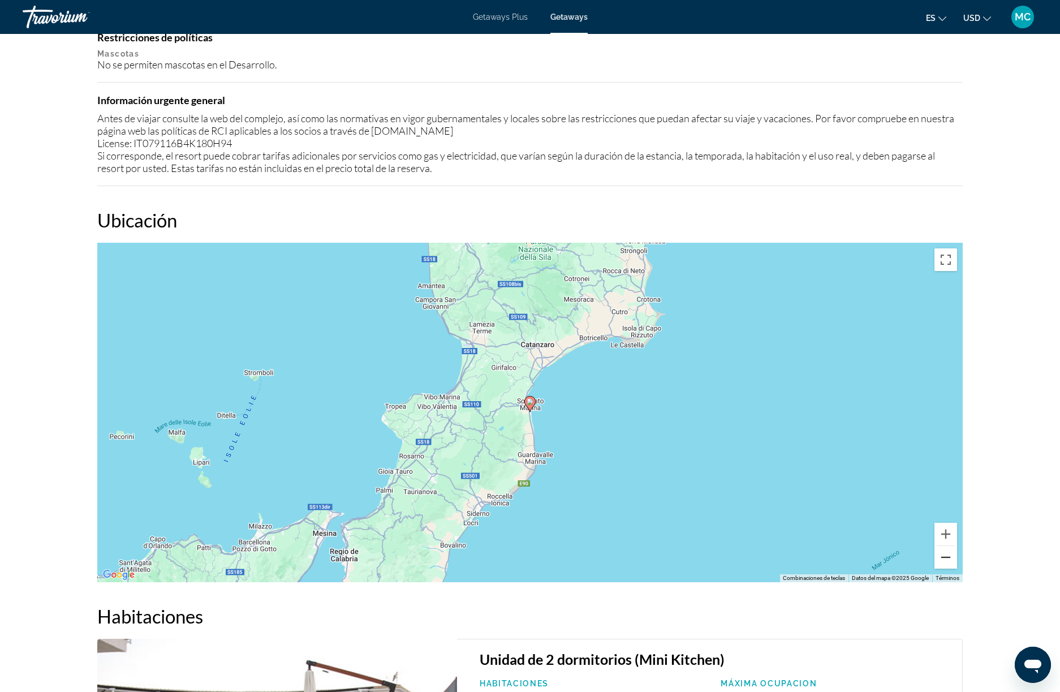
click at [941, 561] on button "Reducir" at bounding box center [946, 557] width 23 height 23
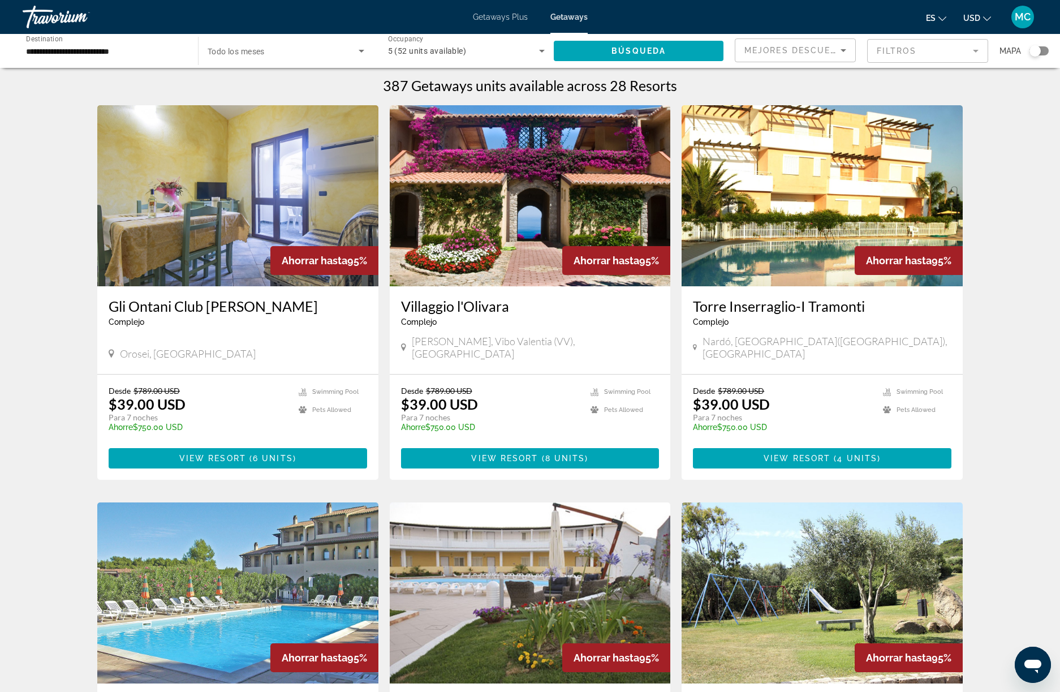
scroll to position [215, 0]
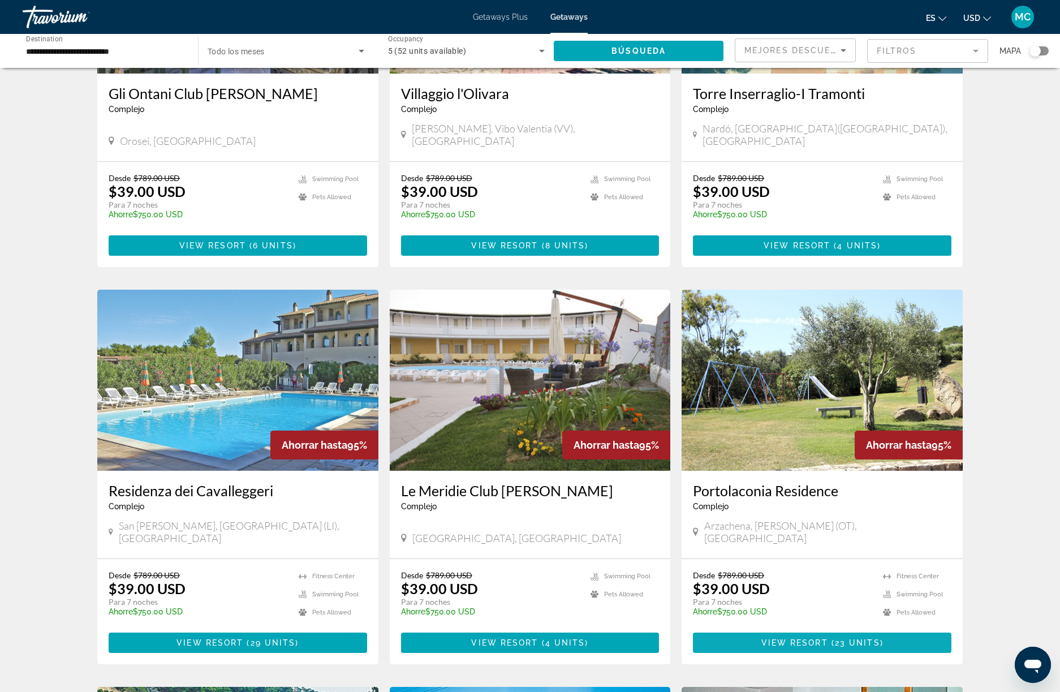
click at [783, 638] on span "View Resort" at bounding box center [795, 642] width 67 height 9
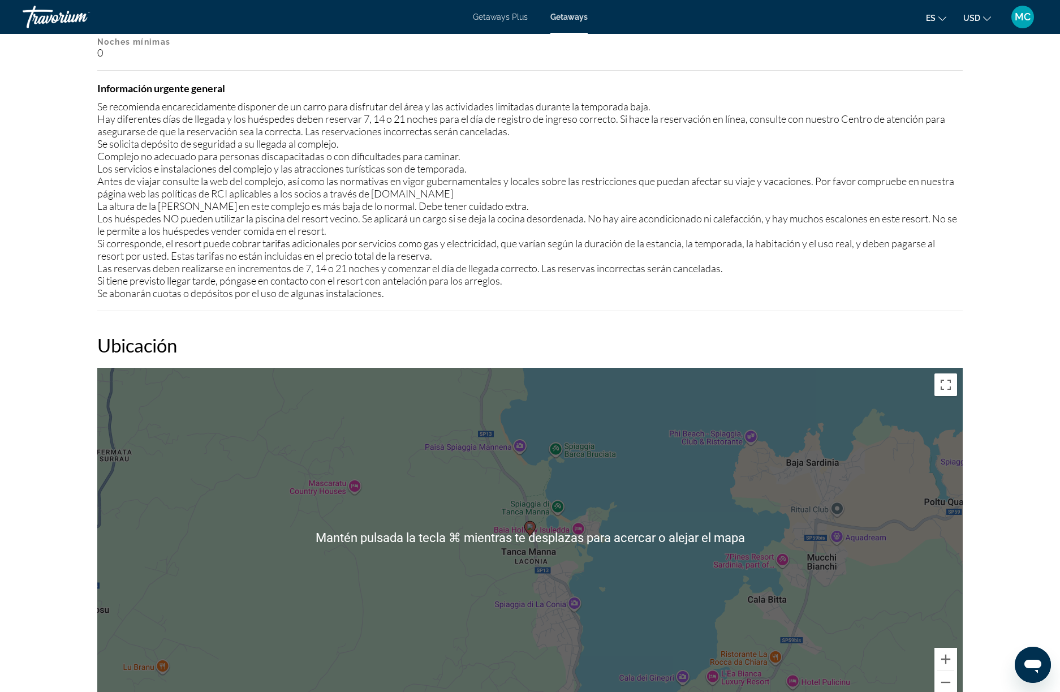
scroll to position [1416, 0]
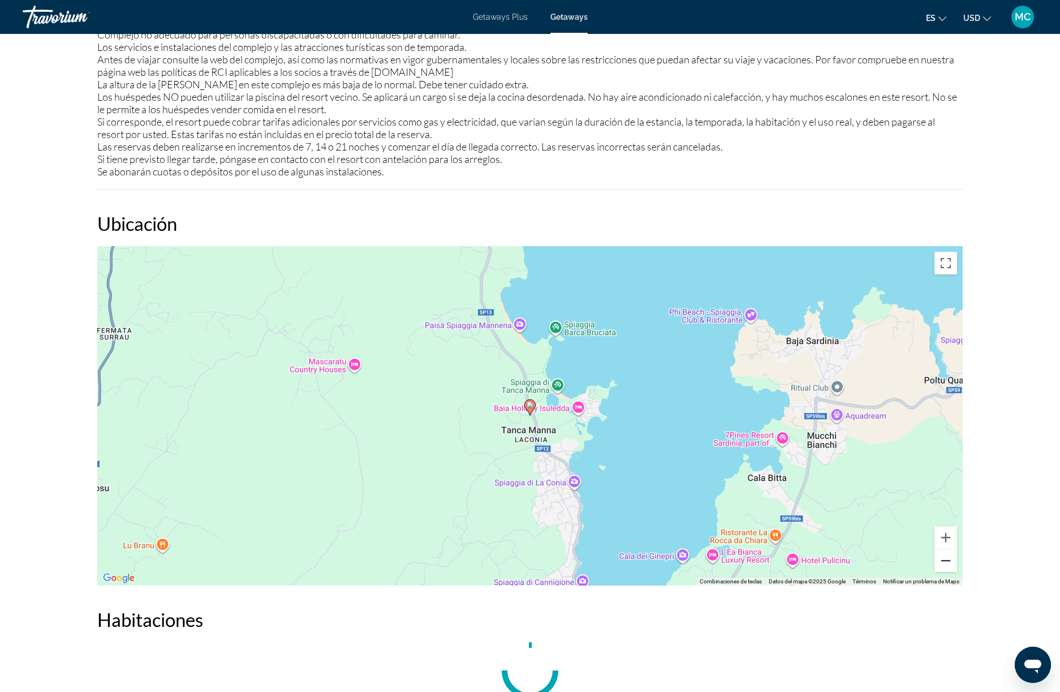
click at [939, 549] on button "Reducir" at bounding box center [946, 560] width 23 height 23
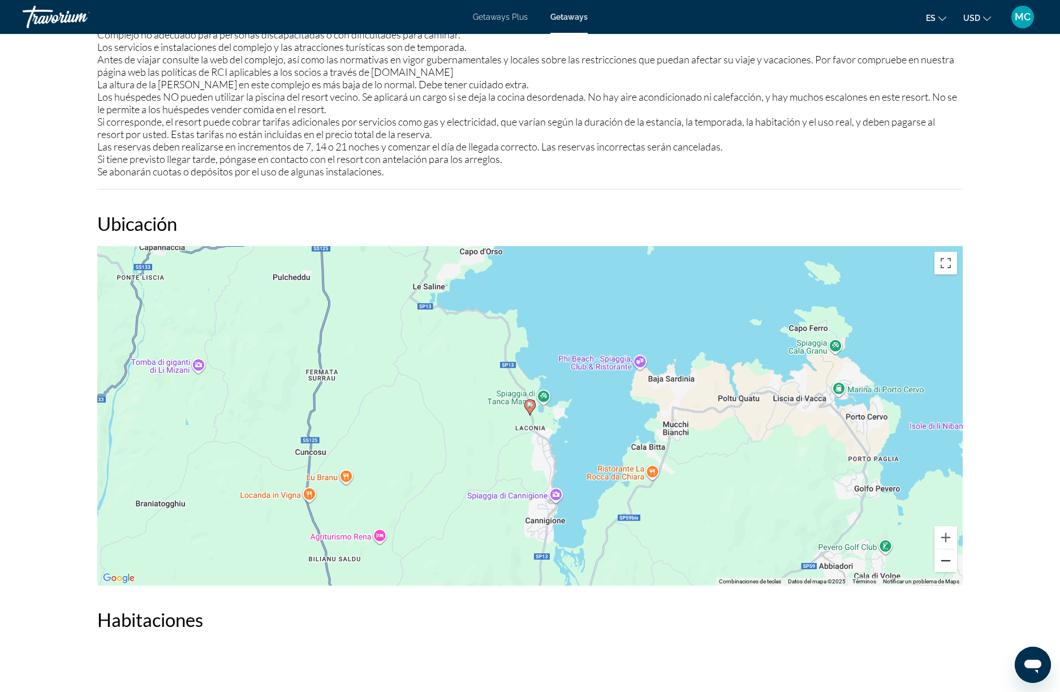
click at [939, 549] on button "Reducir" at bounding box center [946, 560] width 23 height 23
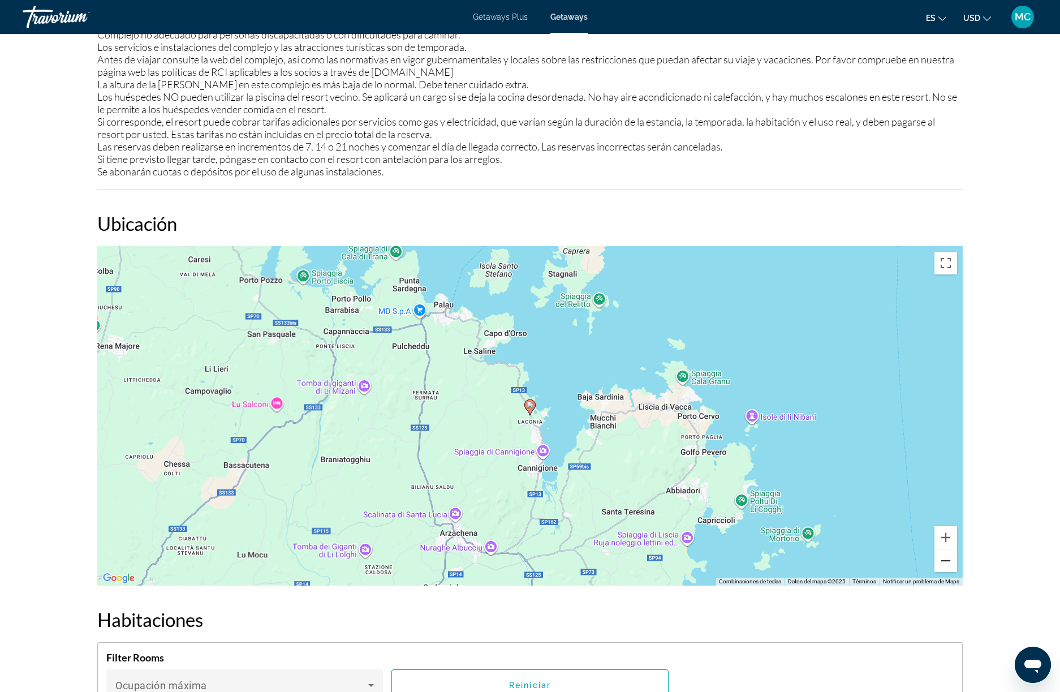
click at [939, 549] on button "Reducir" at bounding box center [946, 560] width 23 height 23
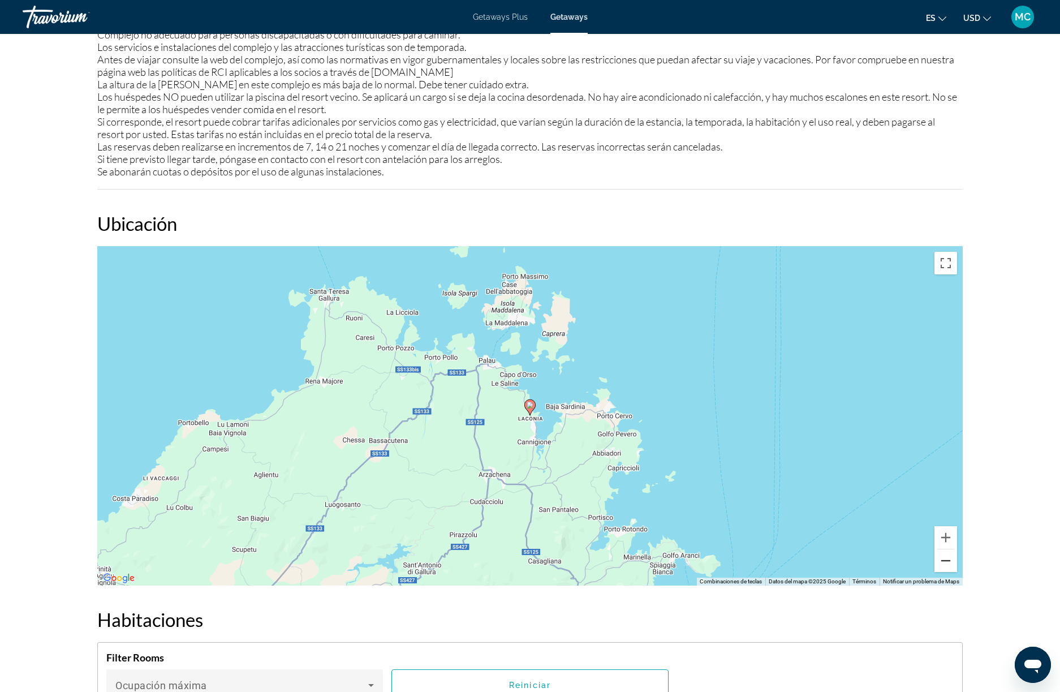
click at [939, 549] on button "Reducir" at bounding box center [946, 560] width 23 height 23
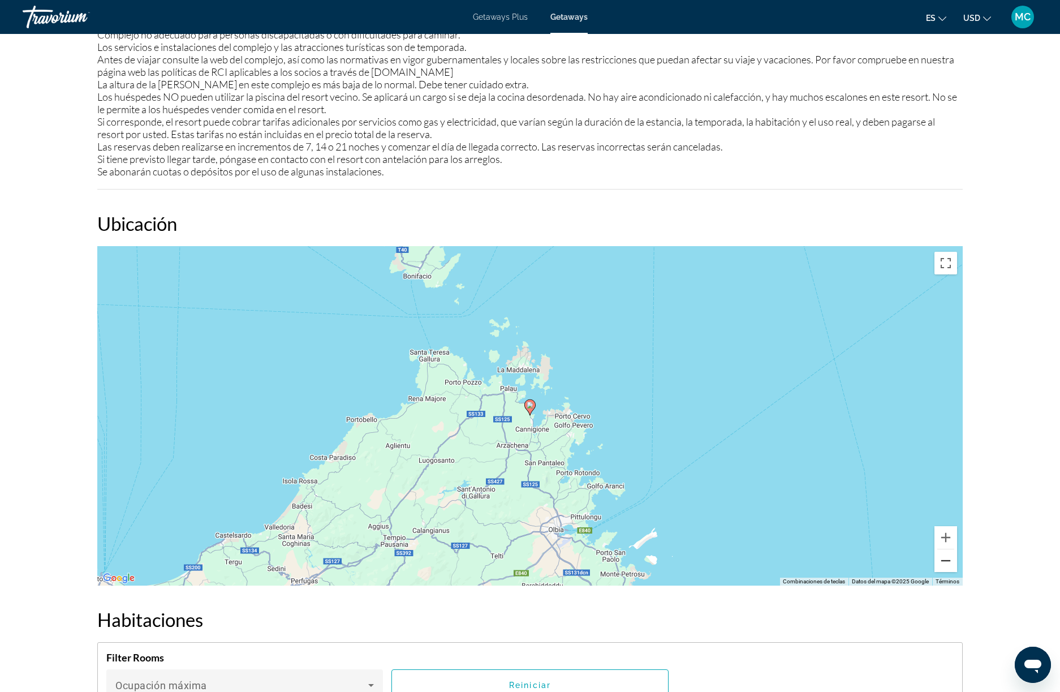
click at [939, 549] on button "Reducir" at bounding box center [946, 560] width 23 height 23
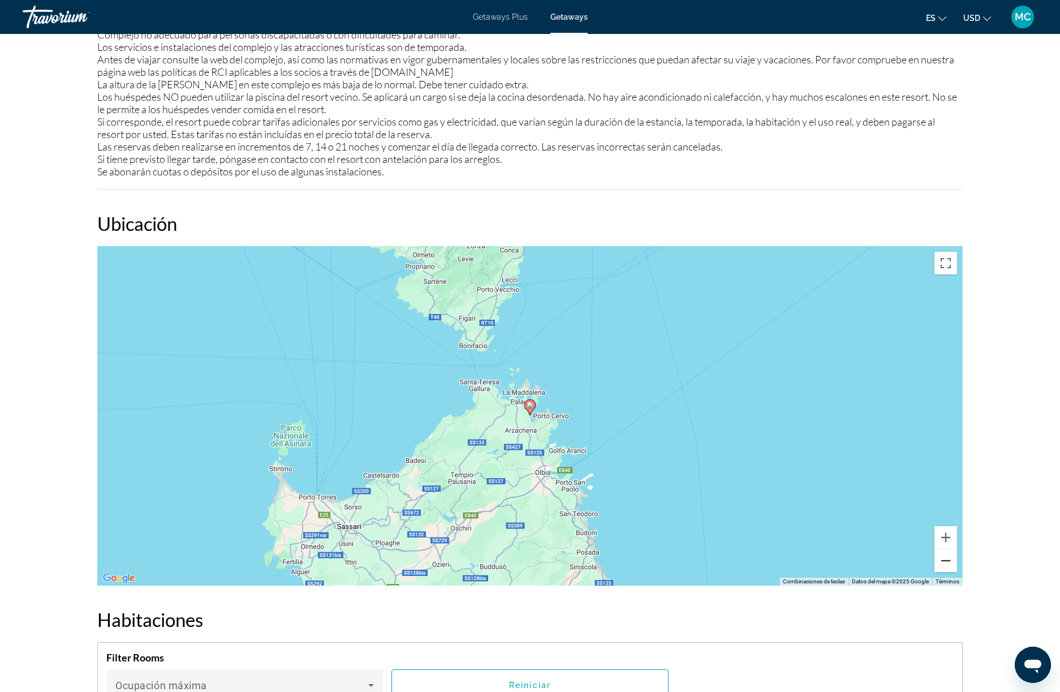
click at [939, 549] on button "Reducir" at bounding box center [946, 560] width 23 height 23
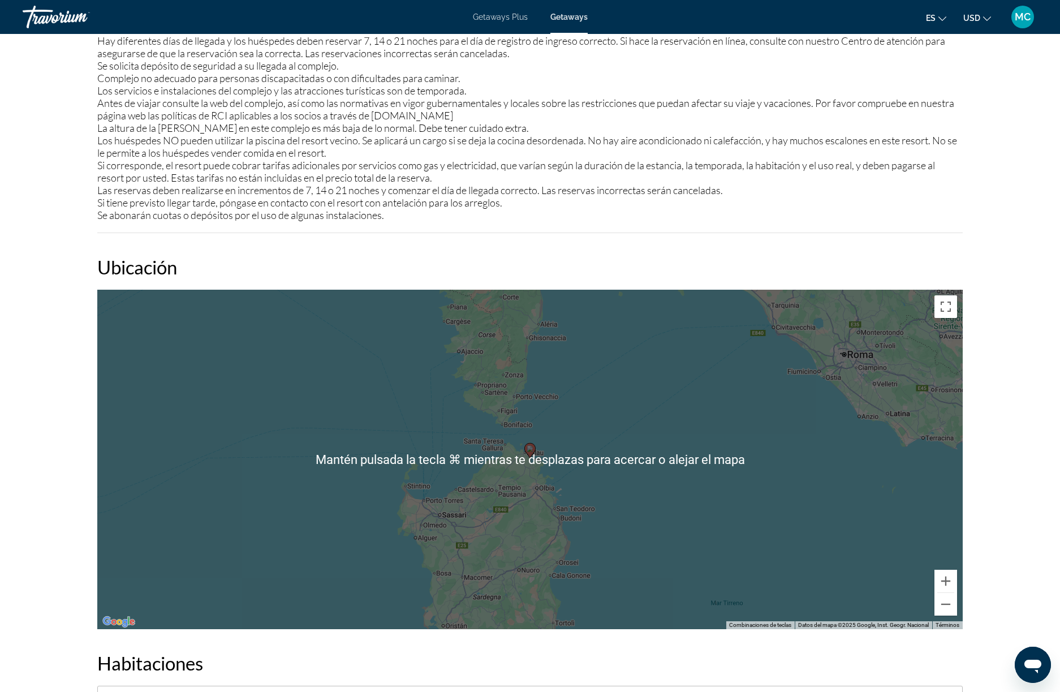
scroll to position [1375, 0]
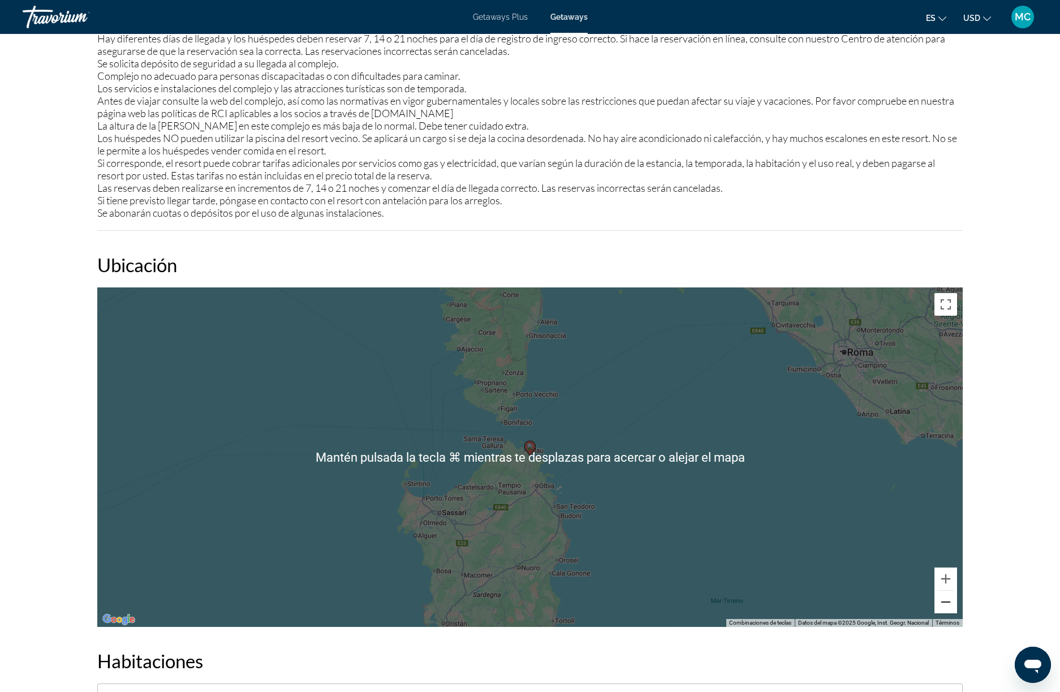
click at [942, 591] on button "Reducir" at bounding box center [946, 602] width 23 height 23
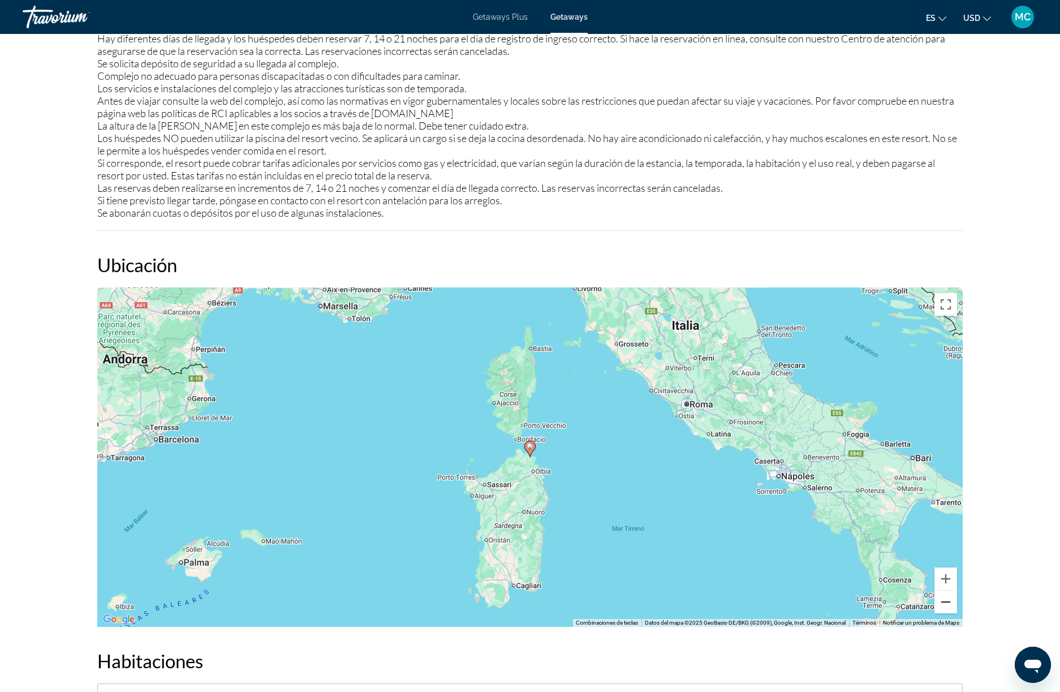
click at [942, 591] on button "Reducir" at bounding box center [946, 602] width 23 height 23
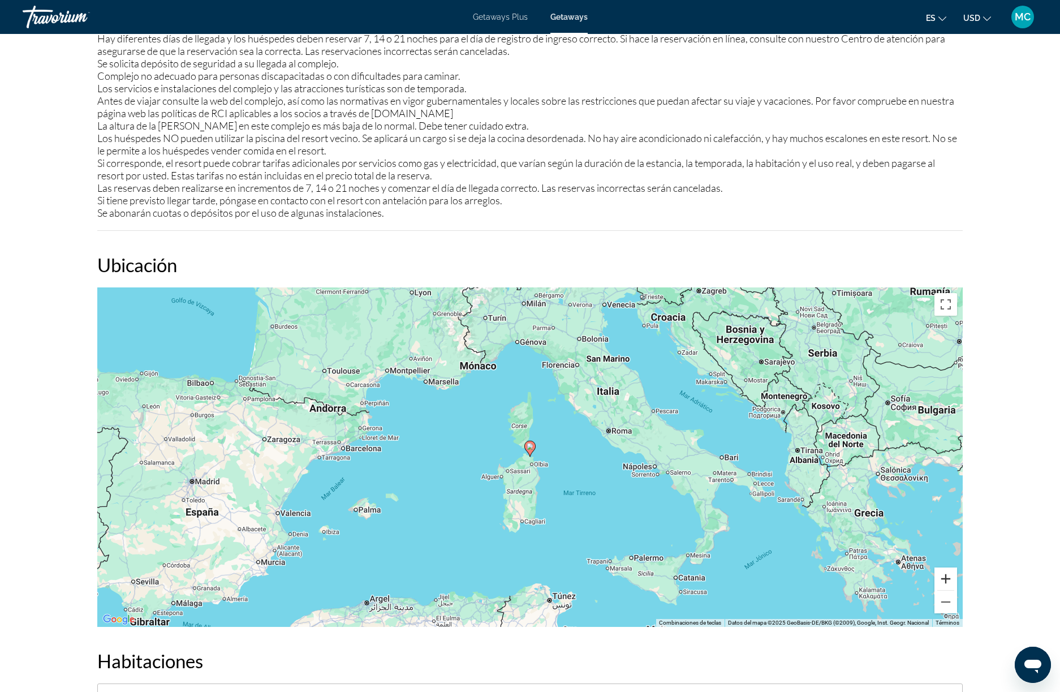
click at [943, 568] on button "Ampliar" at bounding box center [946, 579] width 23 height 23
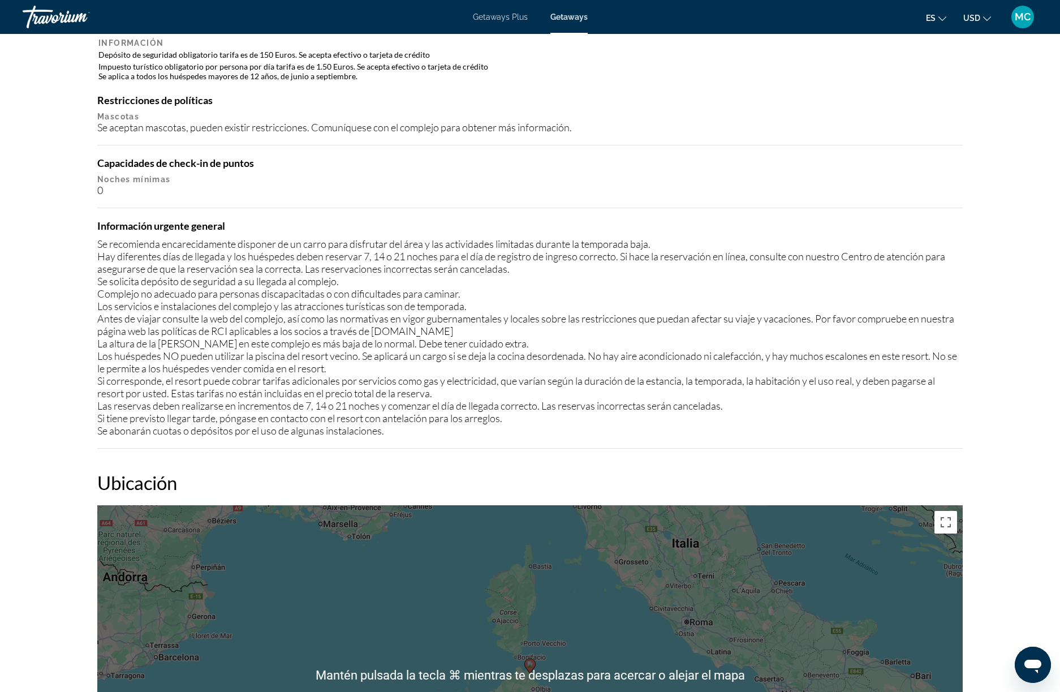
scroll to position [772, 0]
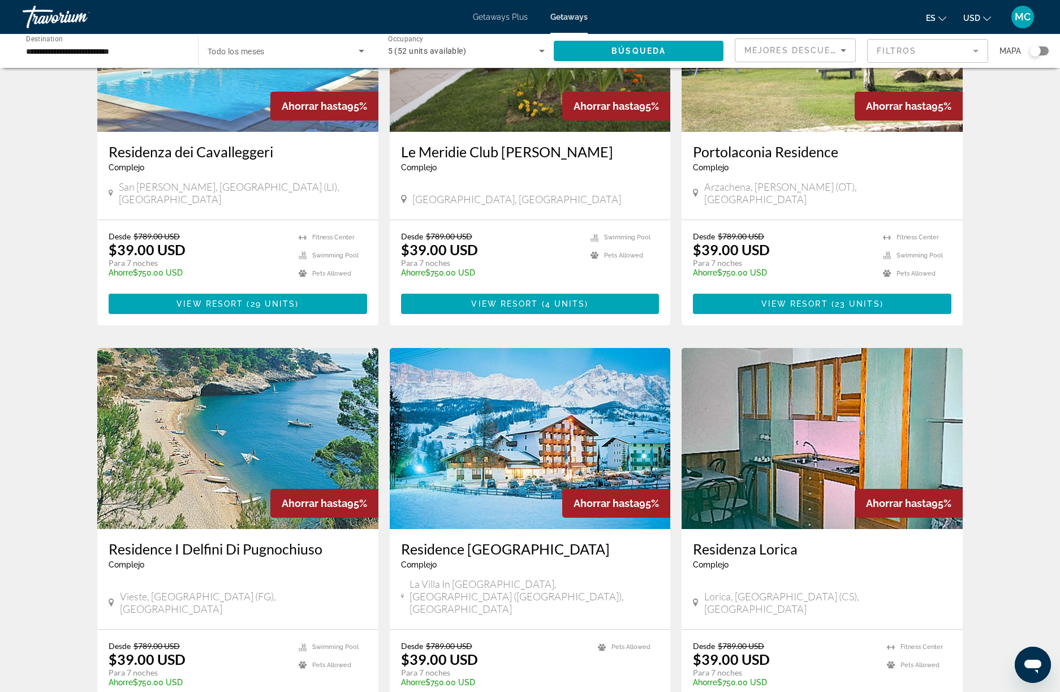
scroll to position [590, 0]
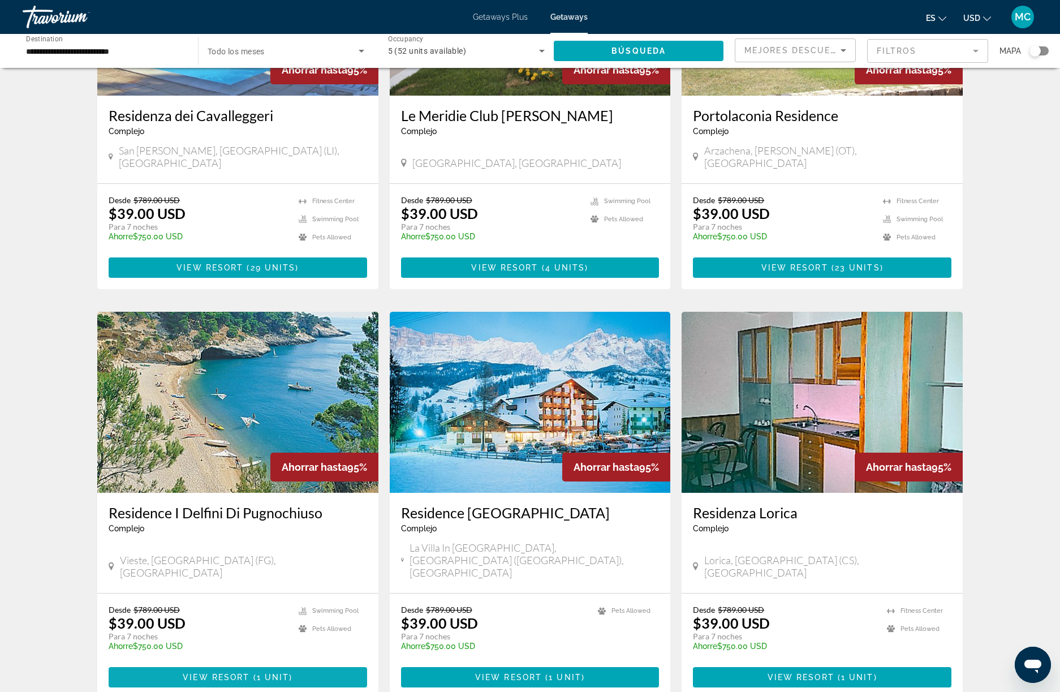
click at [204, 673] on span "View Resort" at bounding box center [216, 677] width 67 height 9
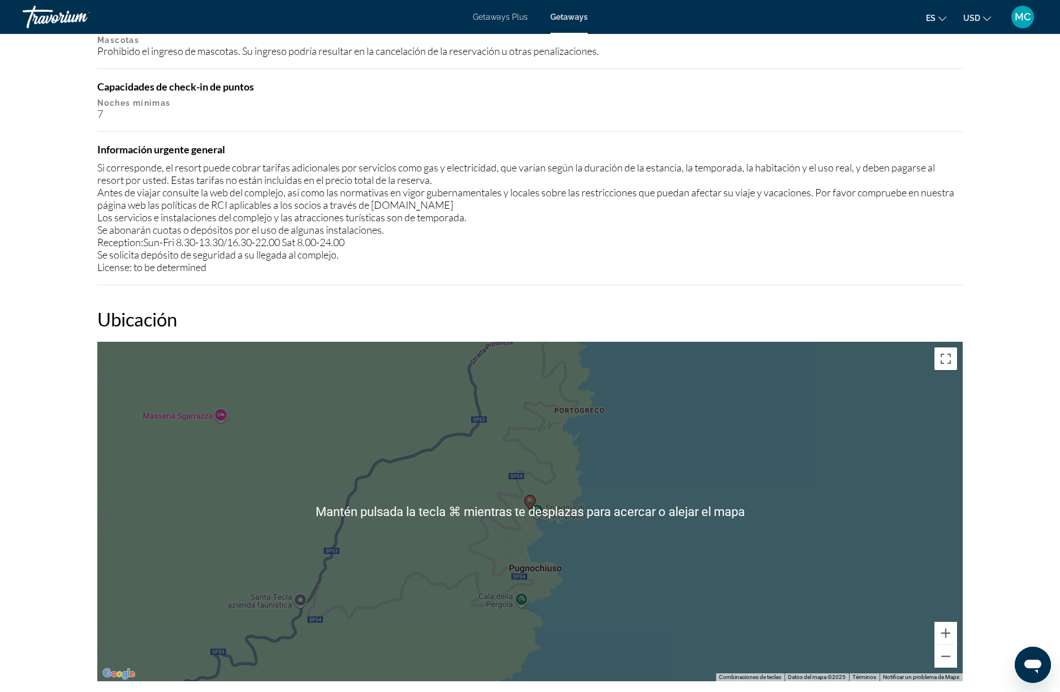
scroll to position [1158, 0]
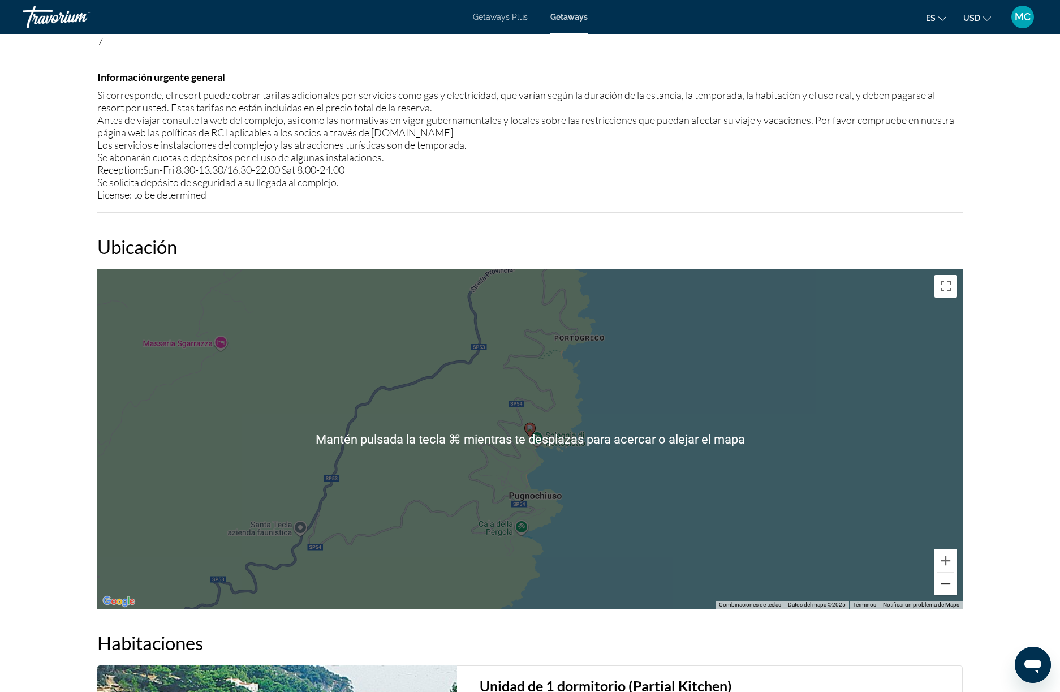
click at [951, 589] on button "Reducir" at bounding box center [946, 584] width 23 height 23
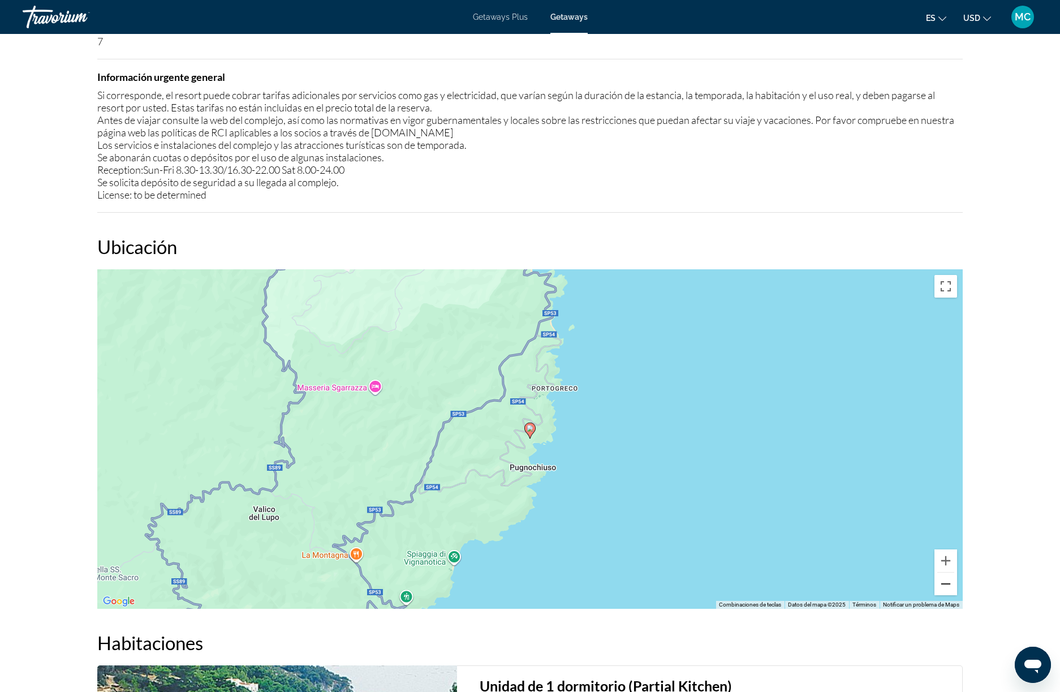
click at [951, 589] on button "Reducir" at bounding box center [946, 584] width 23 height 23
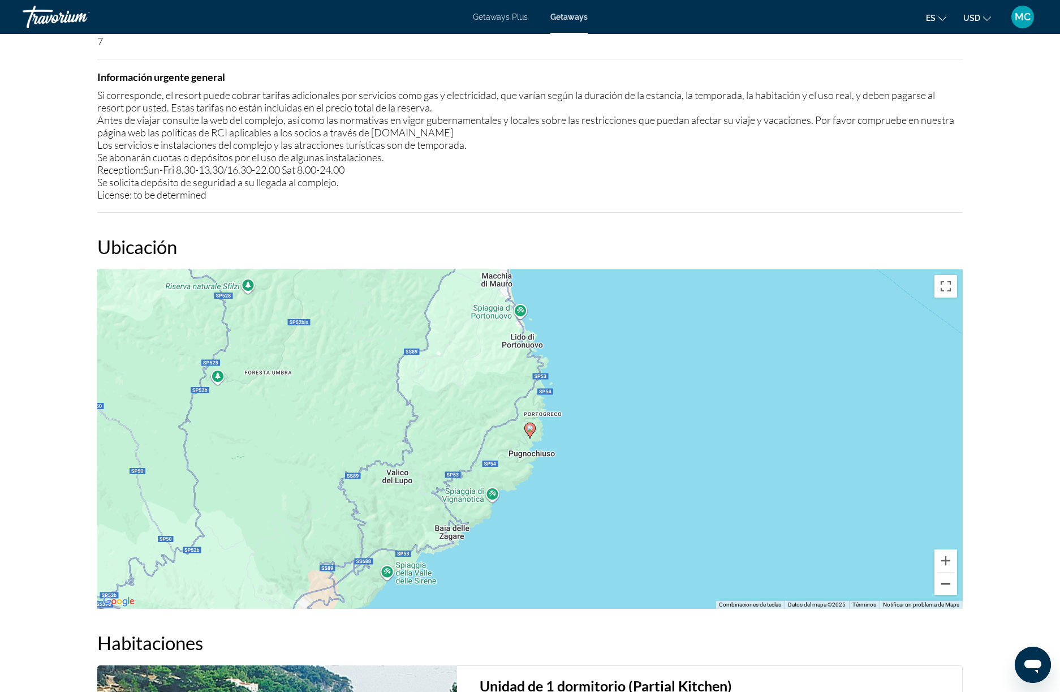
click at [951, 589] on button "Reducir" at bounding box center [946, 584] width 23 height 23
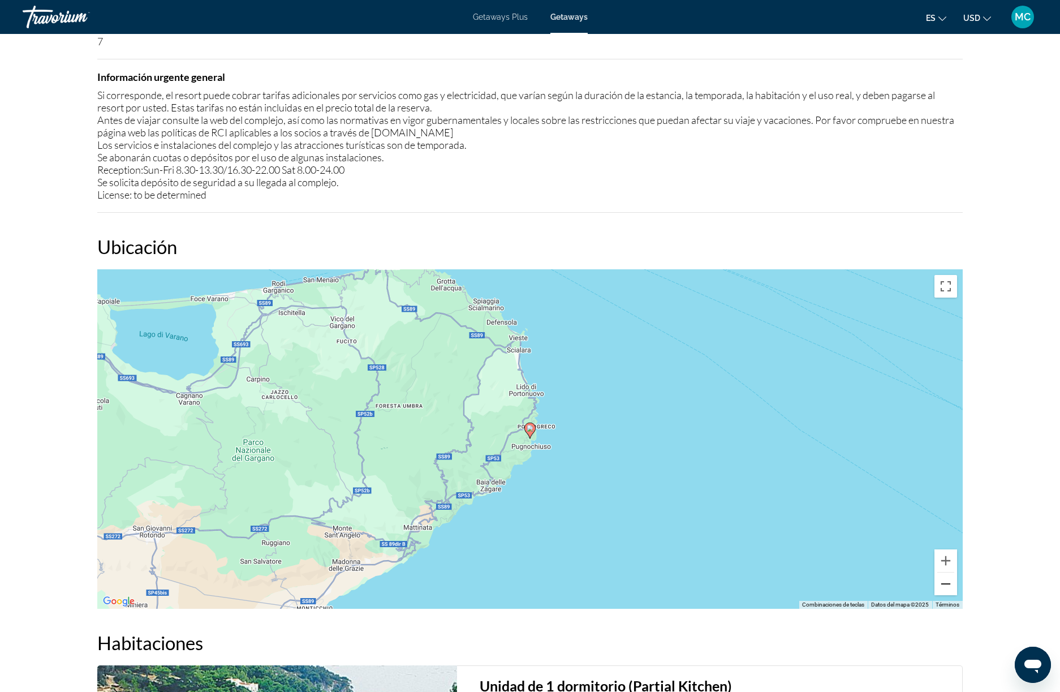
click at [951, 589] on button "Reducir" at bounding box center [946, 584] width 23 height 23
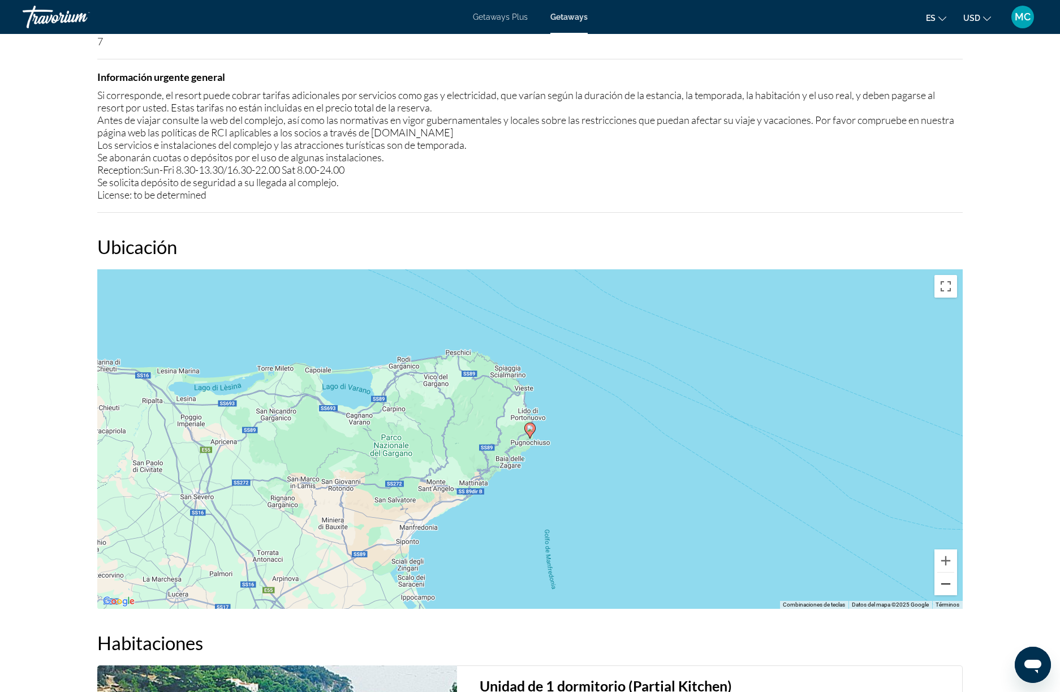
click at [951, 589] on button "Reducir" at bounding box center [946, 584] width 23 height 23
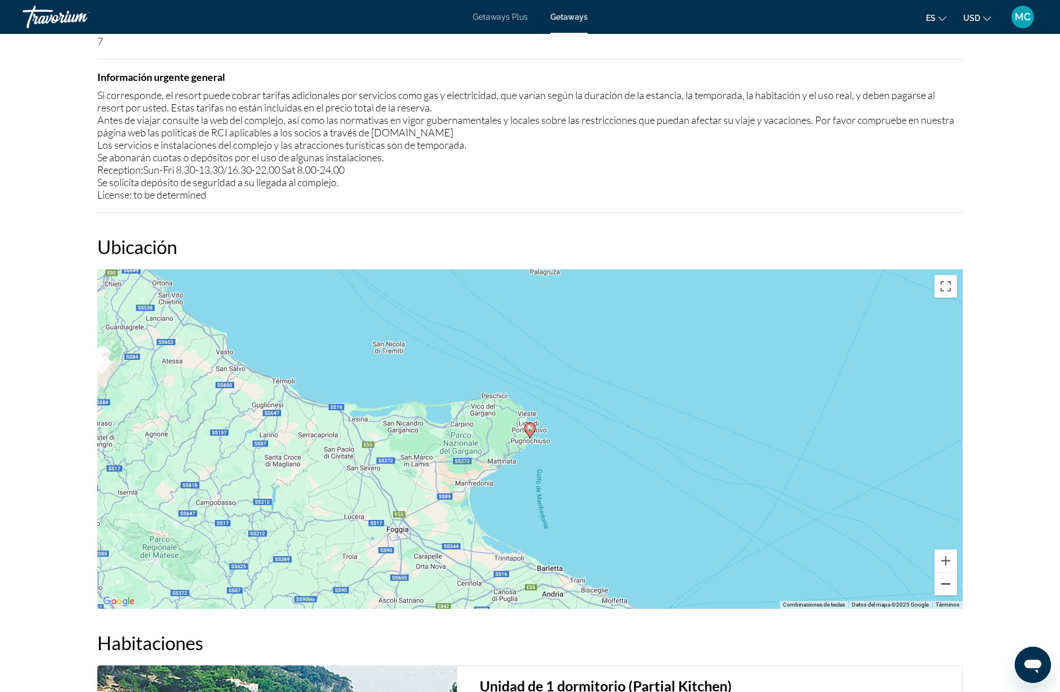
click at [951, 589] on button "Reducir" at bounding box center [946, 584] width 23 height 23
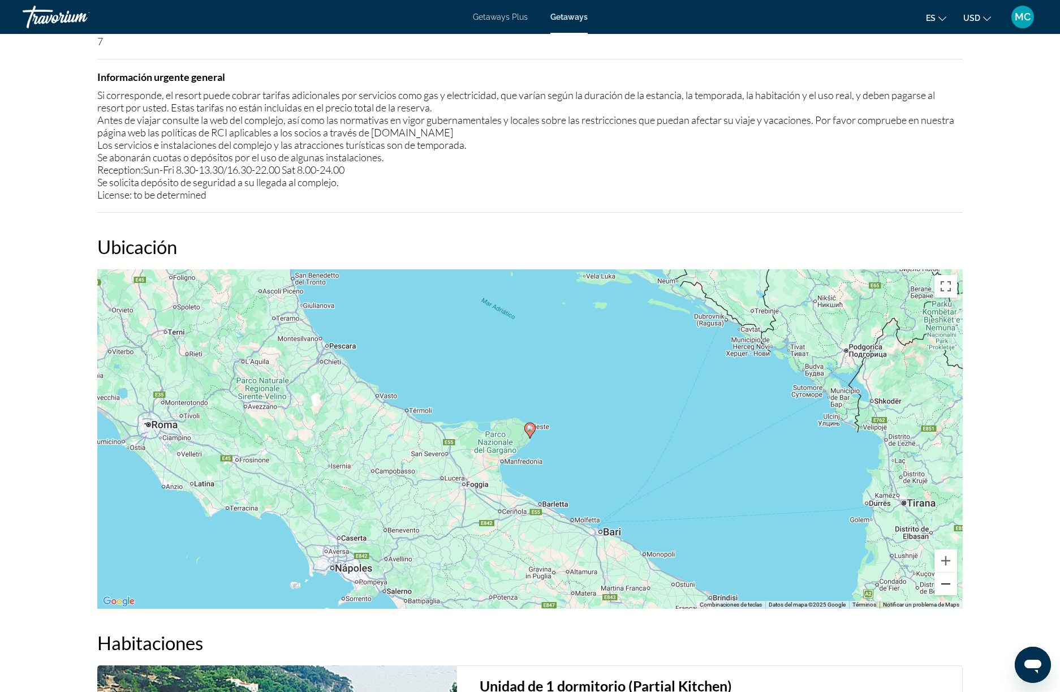
click at [951, 589] on button "Reducir" at bounding box center [946, 584] width 23 height 23
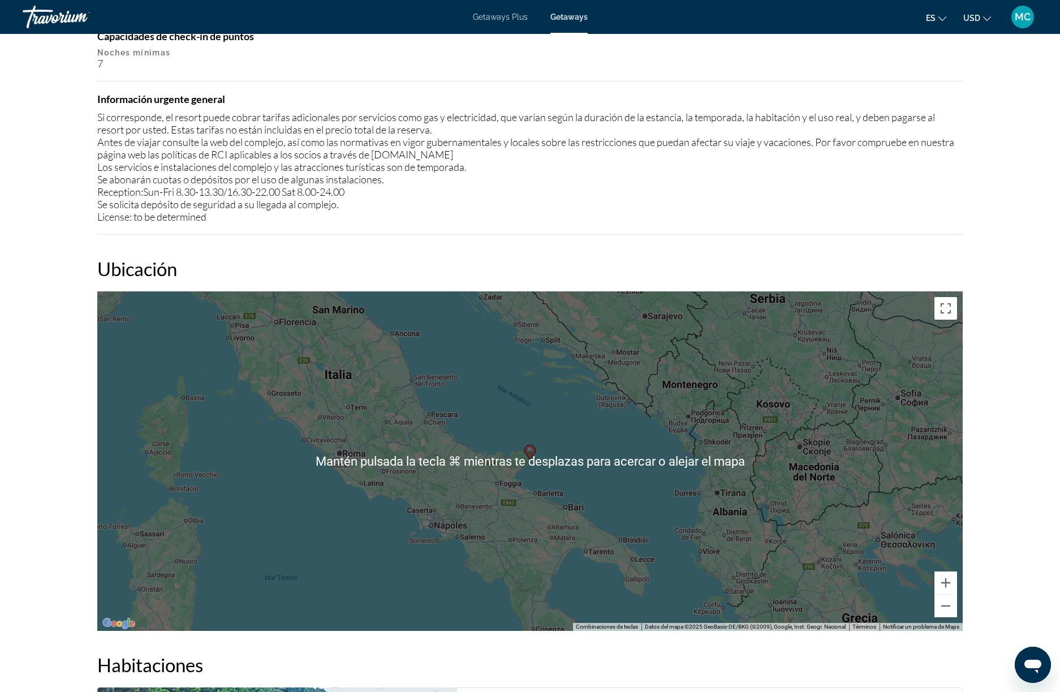
scroll to position [1167, 0]
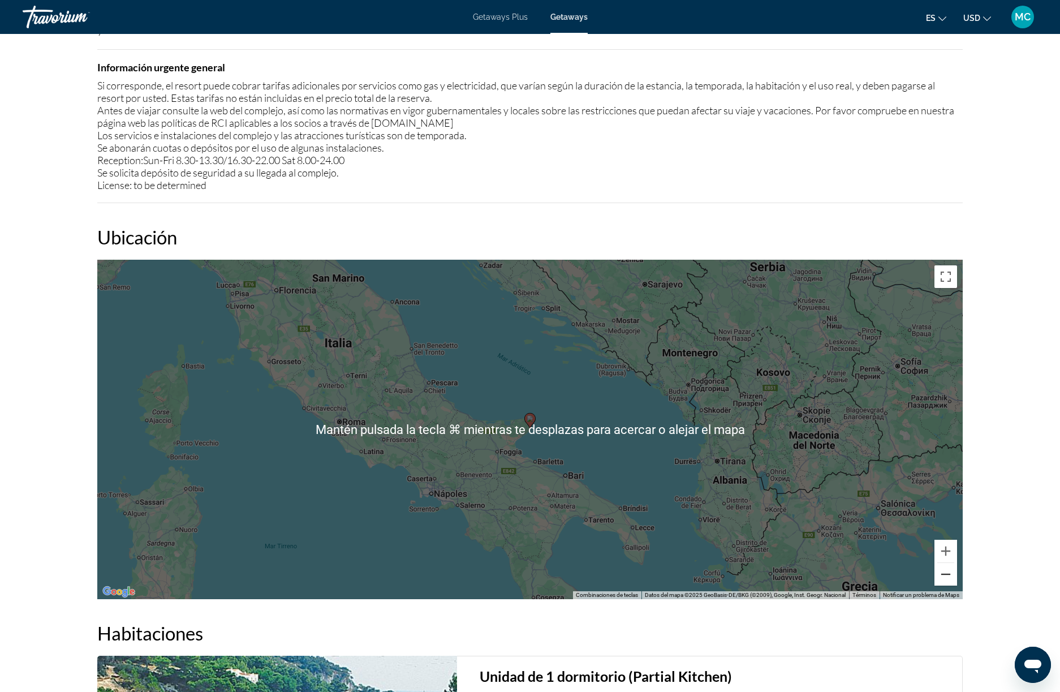
click at [948, 580] on button "Reducir" at bounding box center [946, 574] width 23 height 23
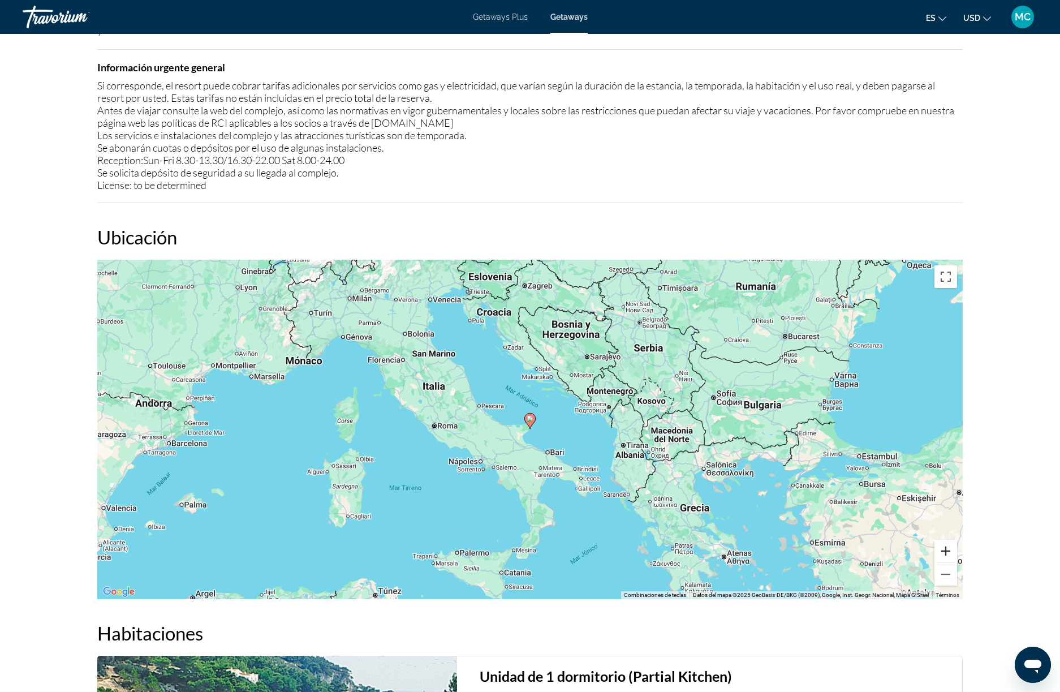
click at [943, 547] on button "Ampliar" at bounding box center [946, 551] width 23 height 23
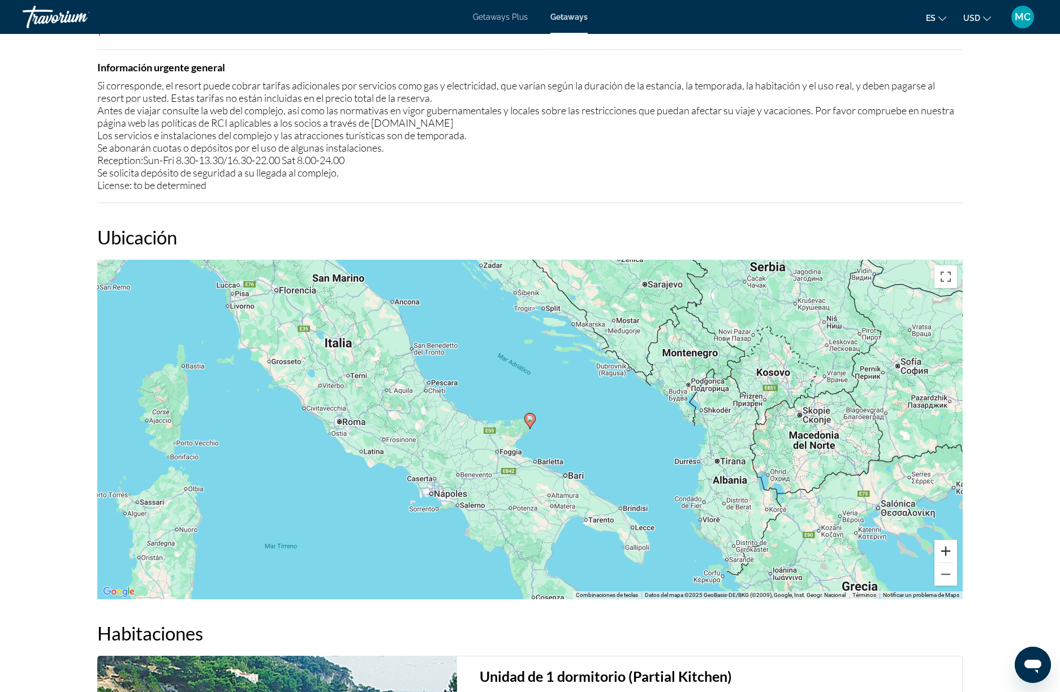
click at [943, 547] on button "Ampliar" at bounding box center [946, 551] width 23 height 23
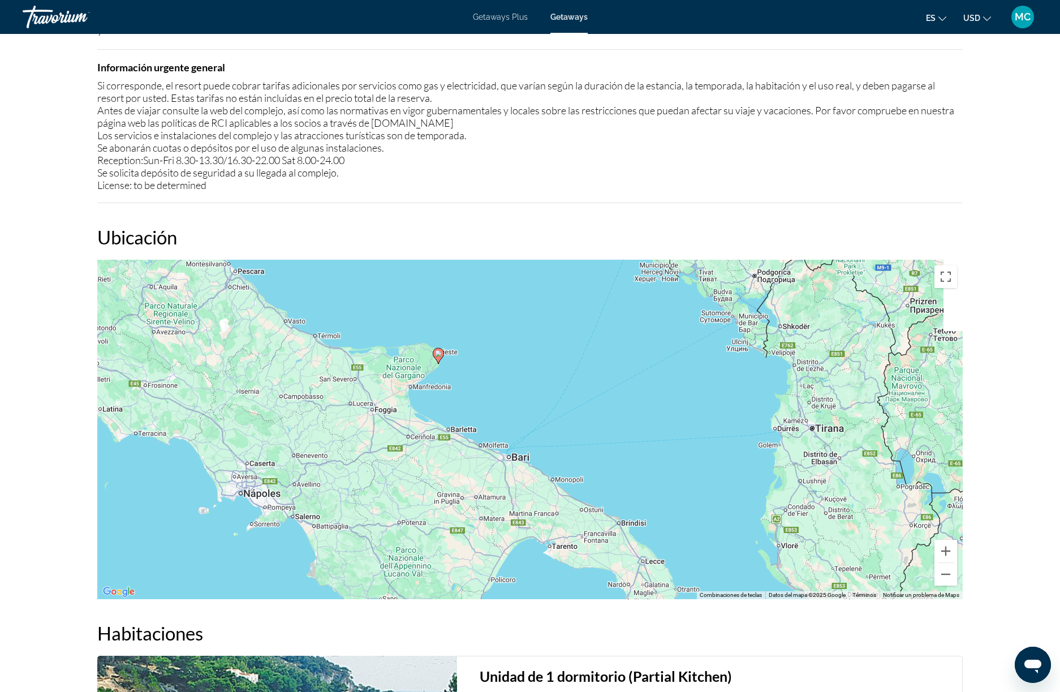
drag, startPoint x: 697, startPoint y: 536, endPoint x: 604, endPoint y: 470, distance: 114.0
click at [604, 470] on div "Para activar la función de arrastre con el teclado, pulsa Alt + Intro. Cuando h…" at bounding box center [530, 430] width 866 height 340
click at [945, 551] on button "Ampliar" at bounding box center [946, 551] width 23 height 23
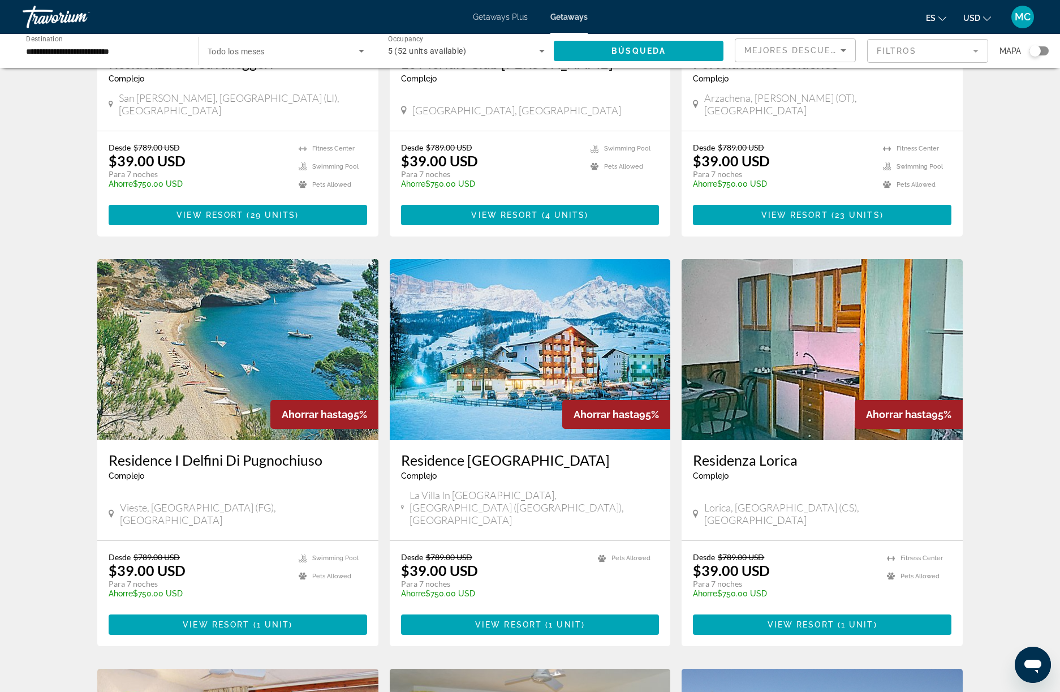
scroll to position [662, 0]
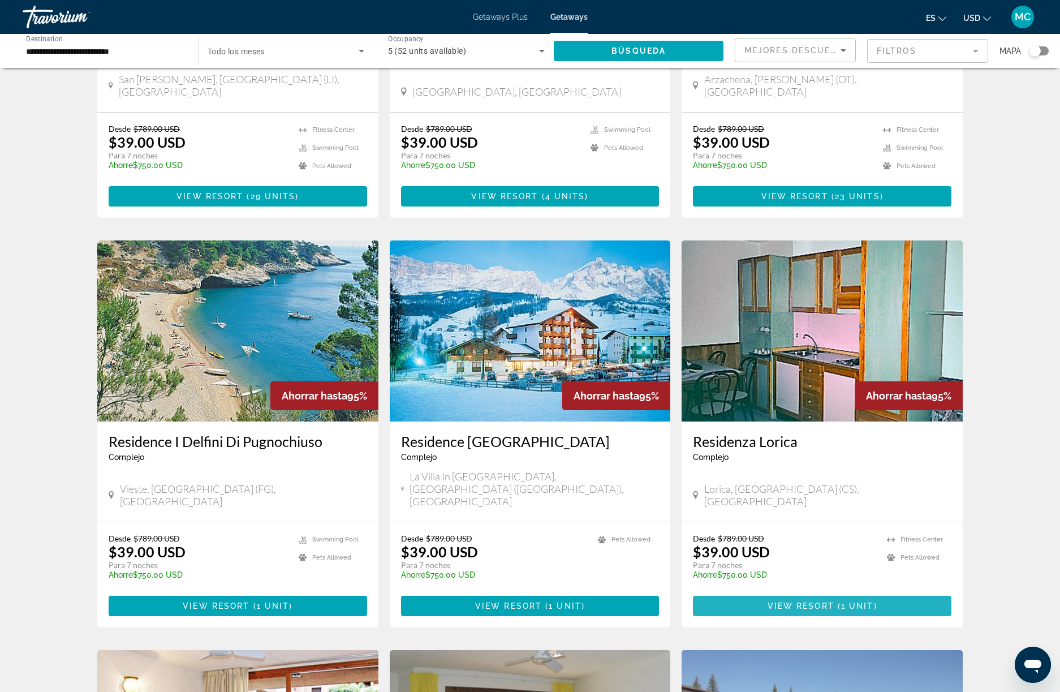
click at [830, 592] on span "Main content" at bounding box center [822, 605] width 259 height 27
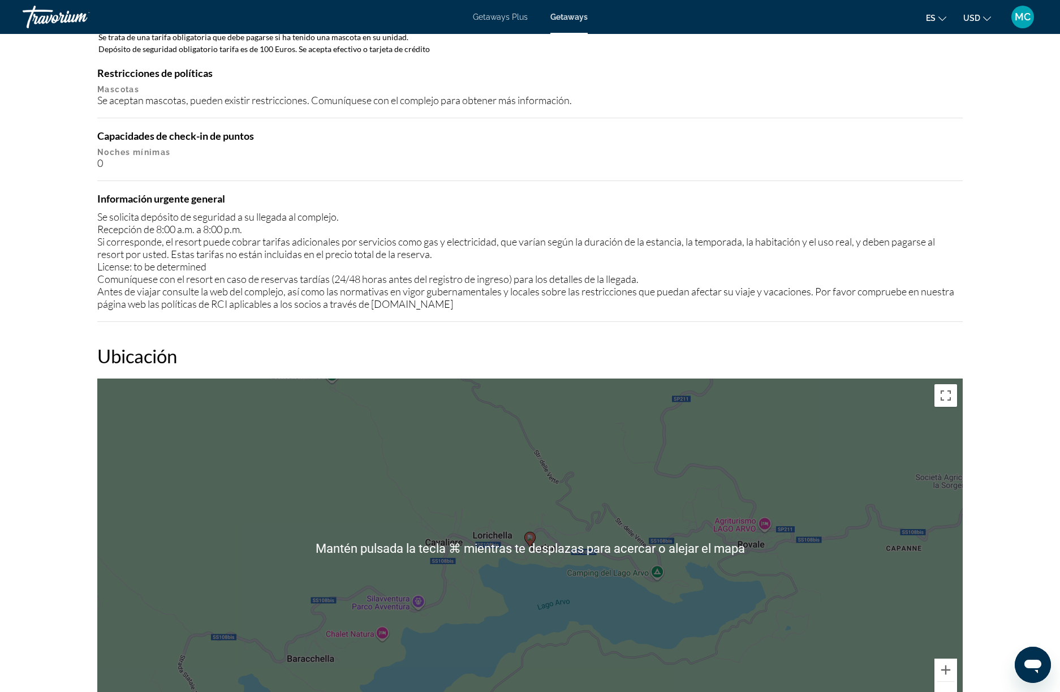
scroll to position [1361, 0]
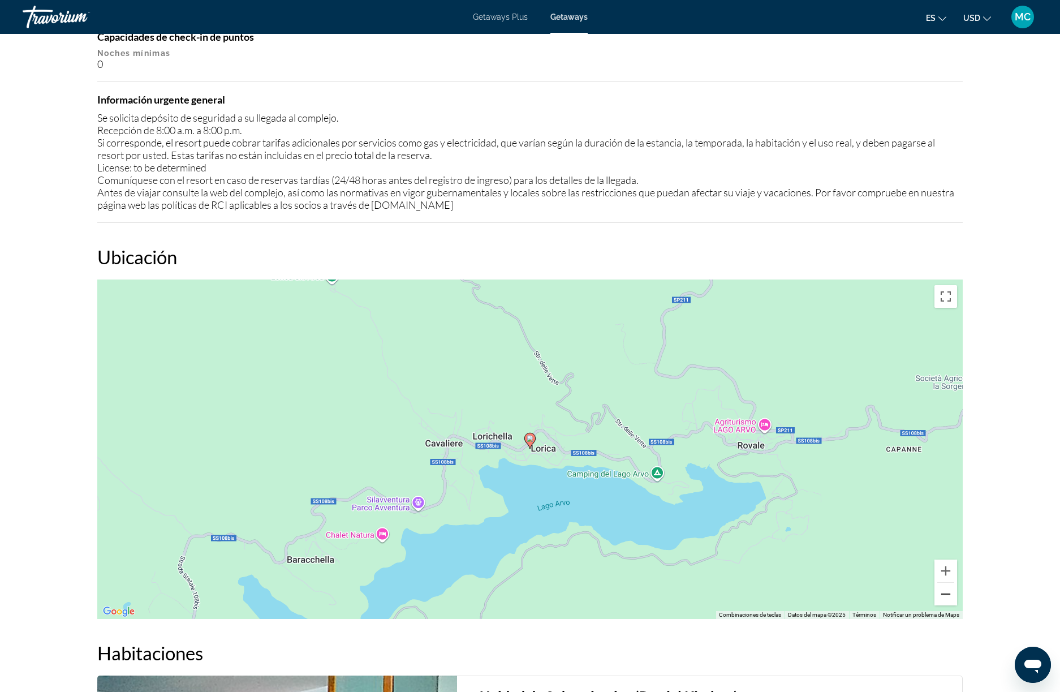
click at [950, 596] on button "Reducir" at bounding box center [946, 594] width 23 height 23
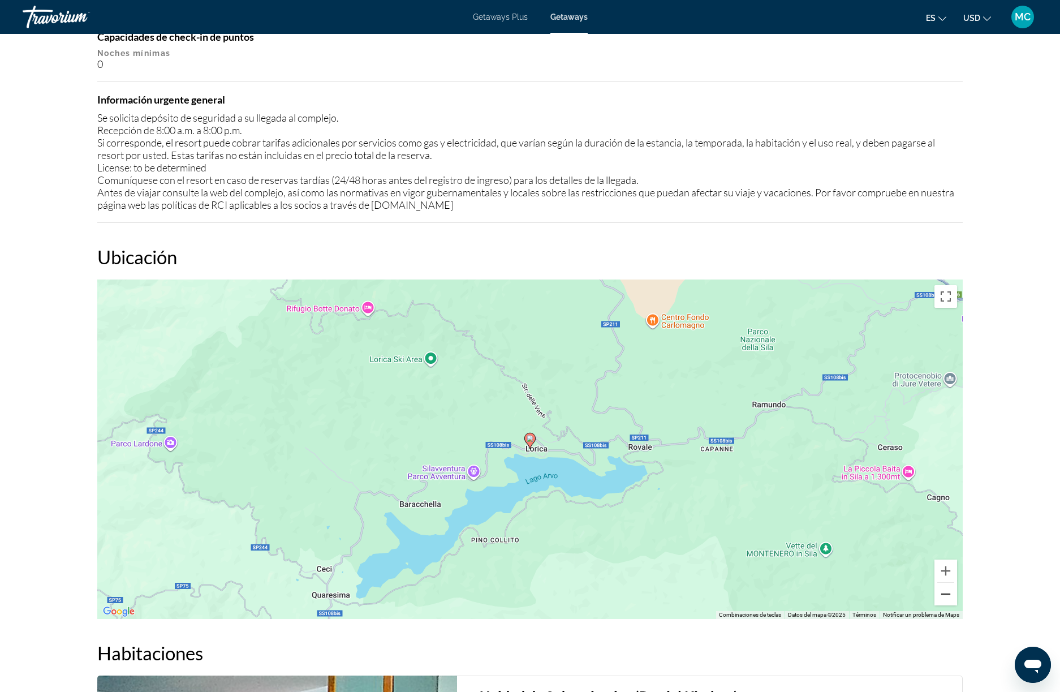
click at [950, 596] on button "Reducir" at bounding box center [946, 594] width 23 height 23
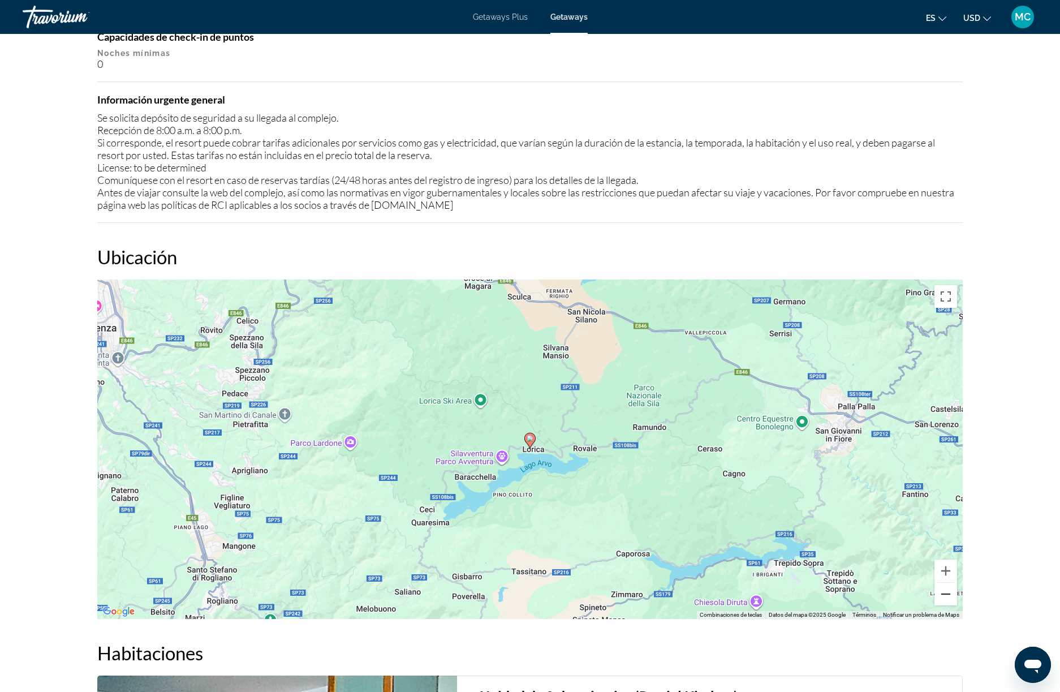
click at [950, 596] on button "Reducir" at bounding box center [946, 594] width 23 height 23
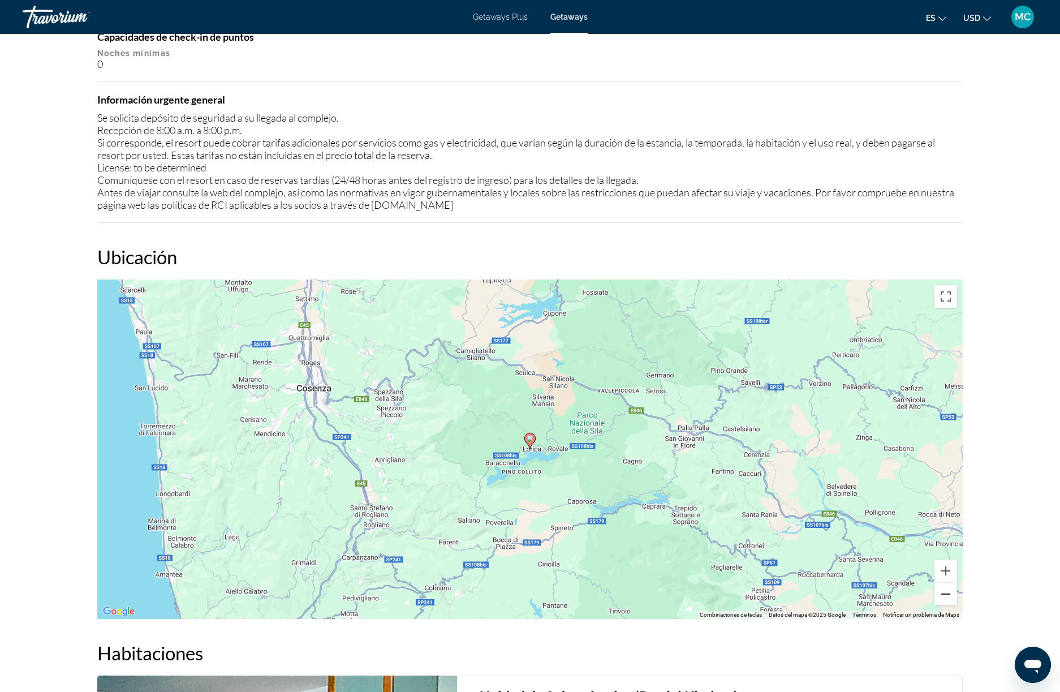
click at [950, 596] on button "Reducir" at bounding box center [946, 594] width 23 height 23
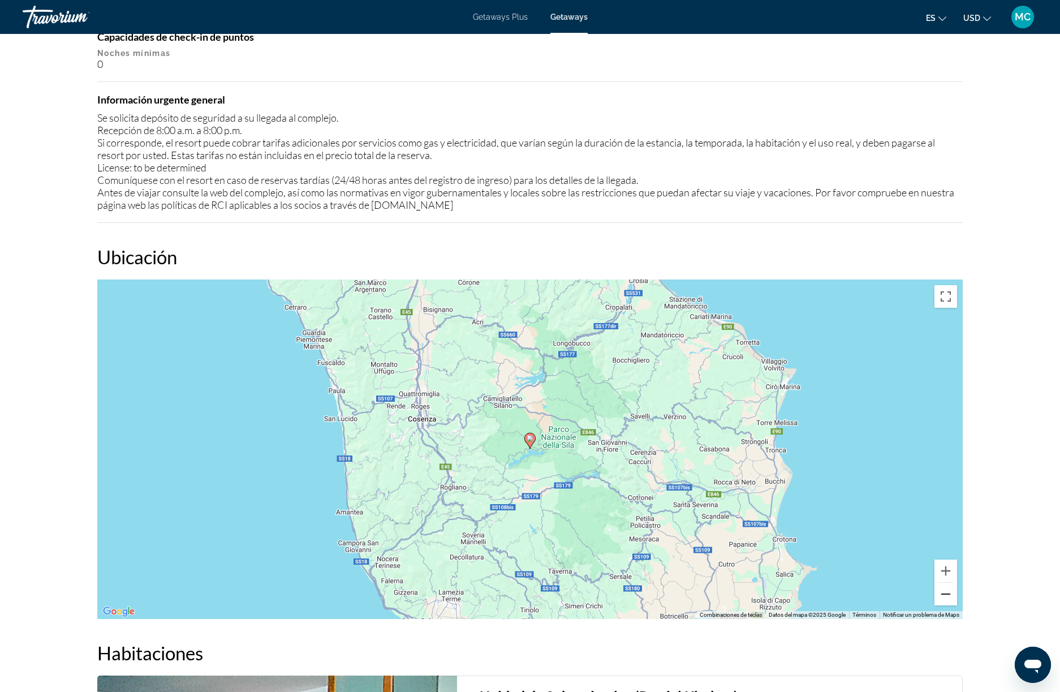
click at [950, 596] on button "Reducir" at bounding box center [946, 594] width 23 height 23
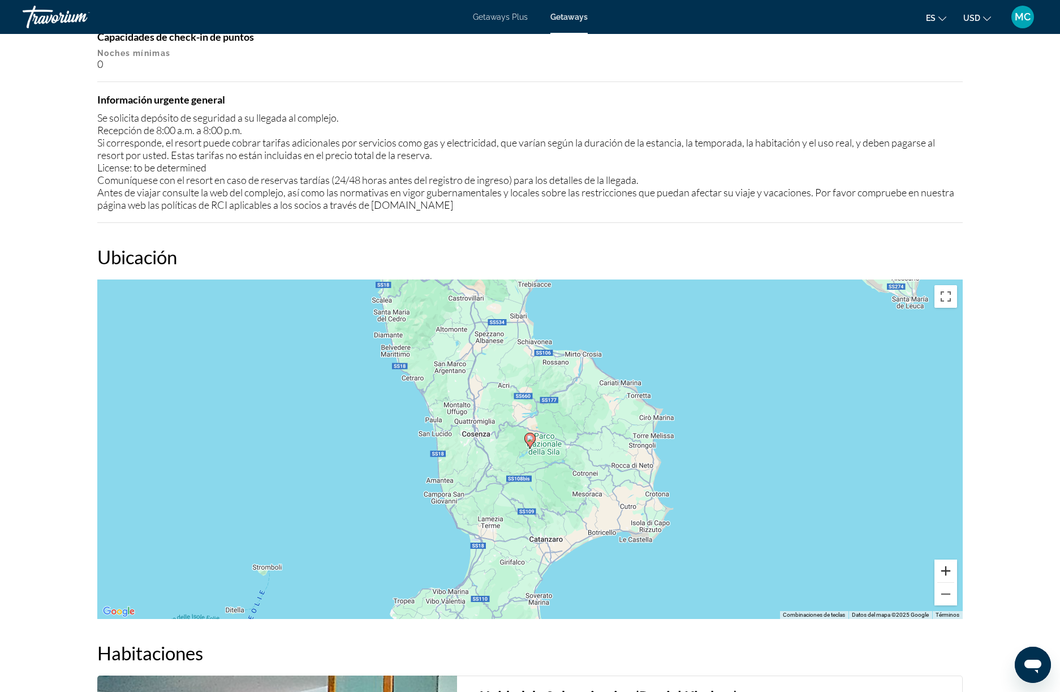
click at [948, 577] on button "Ampliar" at bounding box center [946, 571] width 23 height 23
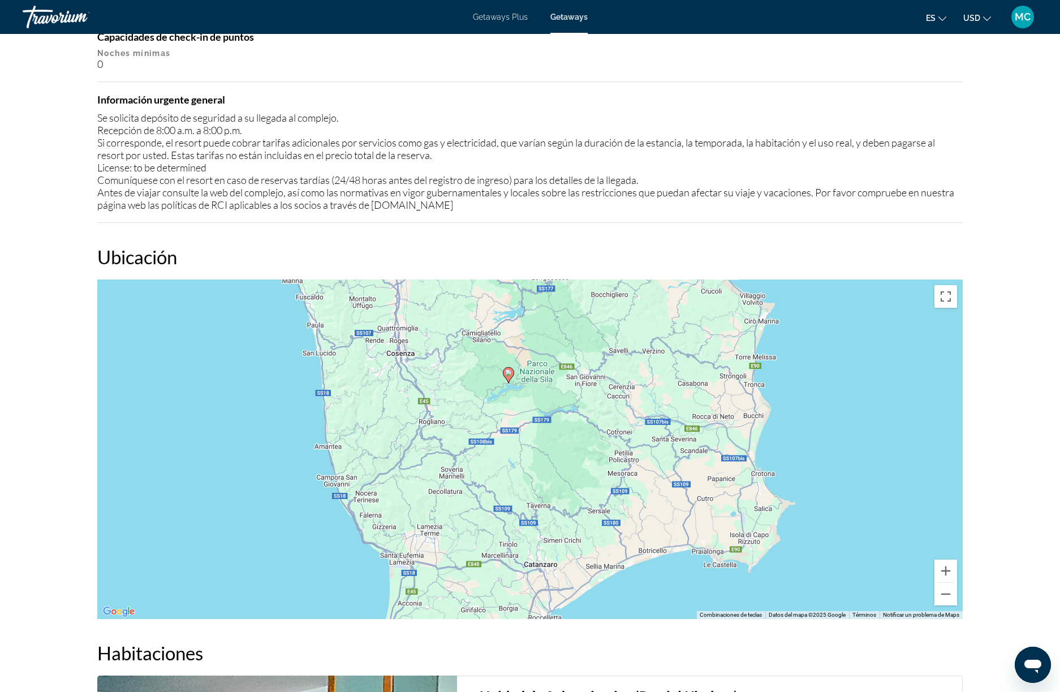
drag, startPoint x: 689, startPoint y: 389, endPoint x: 668, endPoint y: 325, distance: 66.7
click at [668, 325] on div "Para activar la función de arrastre con el teclado, pulsa Alt + Intro. Cuando h…" at bounding box center [530, 450] width 866 height 340
click at [951, 598] on button "Reducir" at bounding box center [946, 594] width 23 height 23
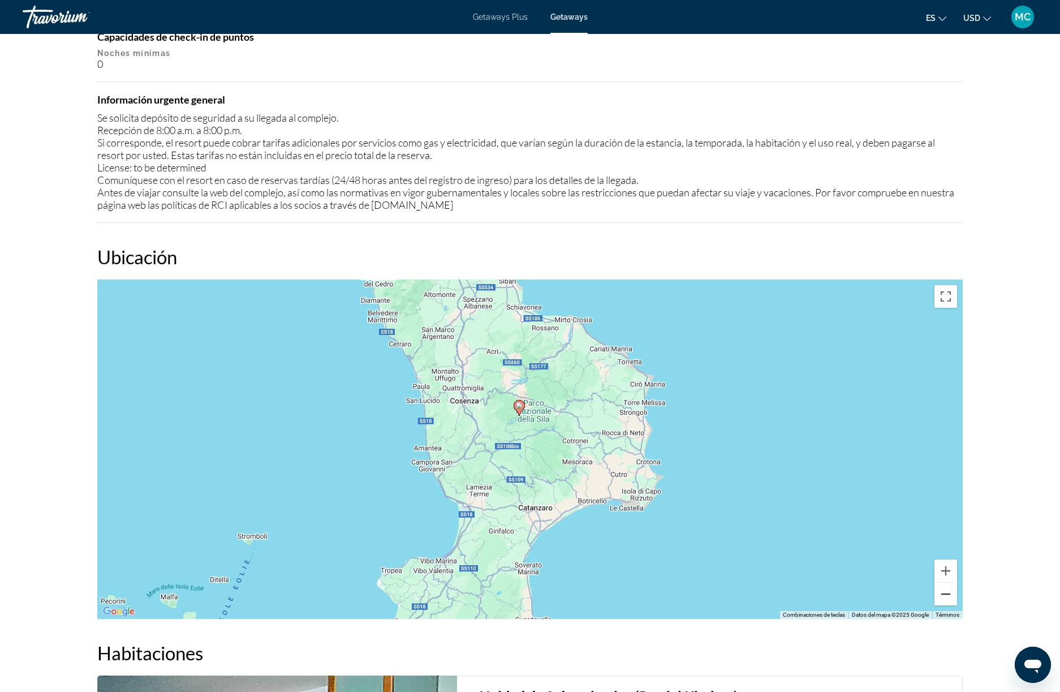
click at [951, 598] on button "Reducir" at bounding box center [946, 594] width 23 height 23
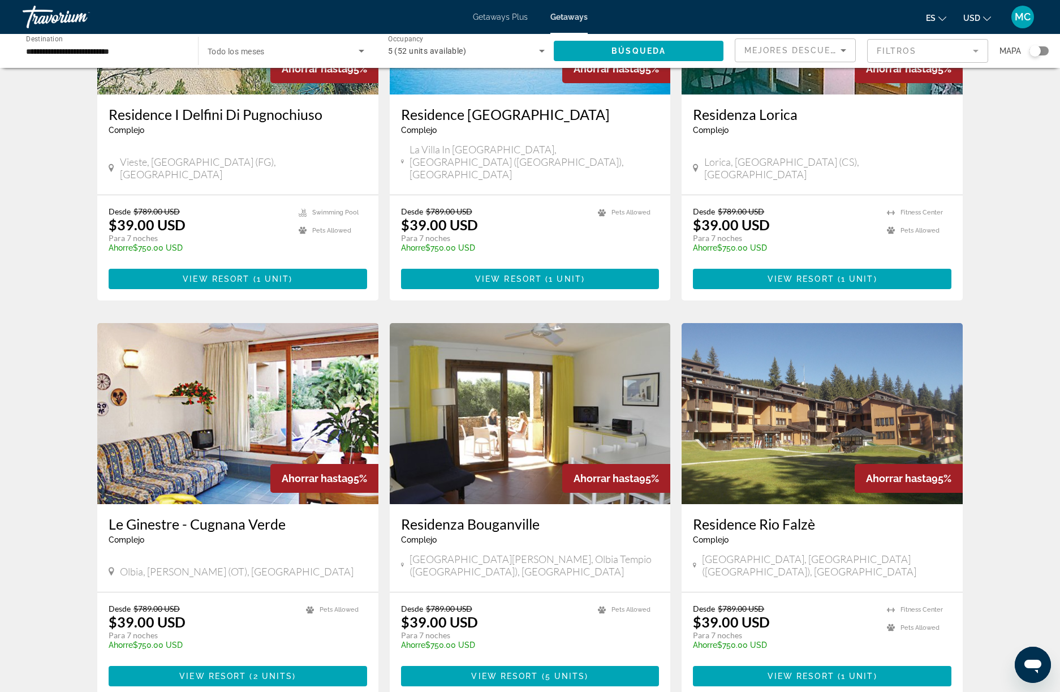
scroll to position [991, 0]
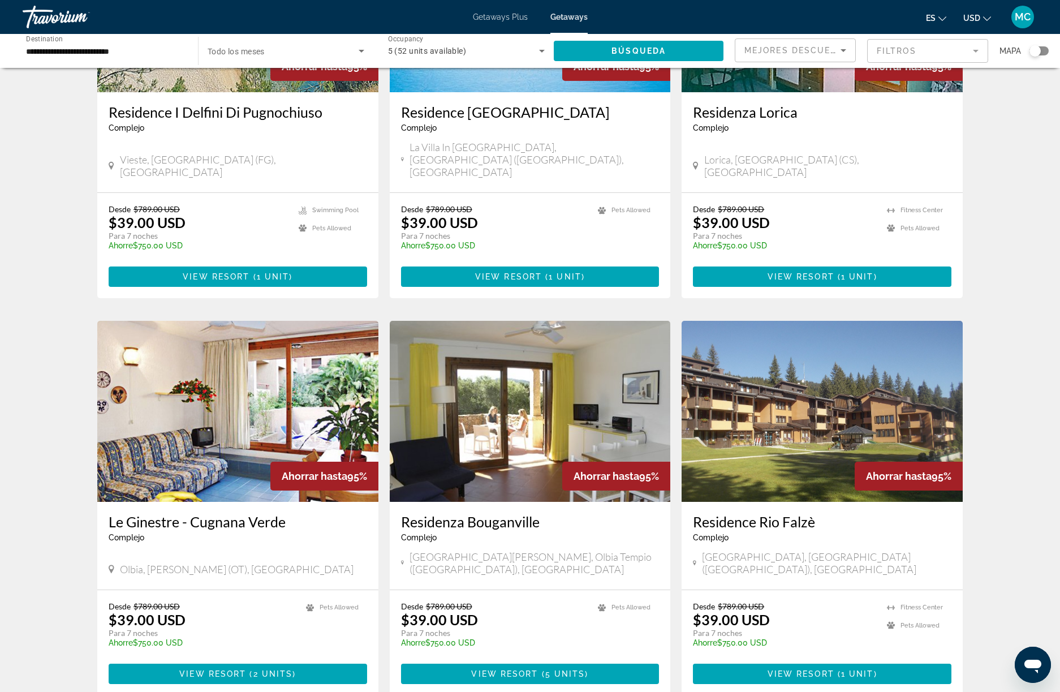
click at [810, 411] on img "Main content" at bounding box center [822, 411] width 281 height 181
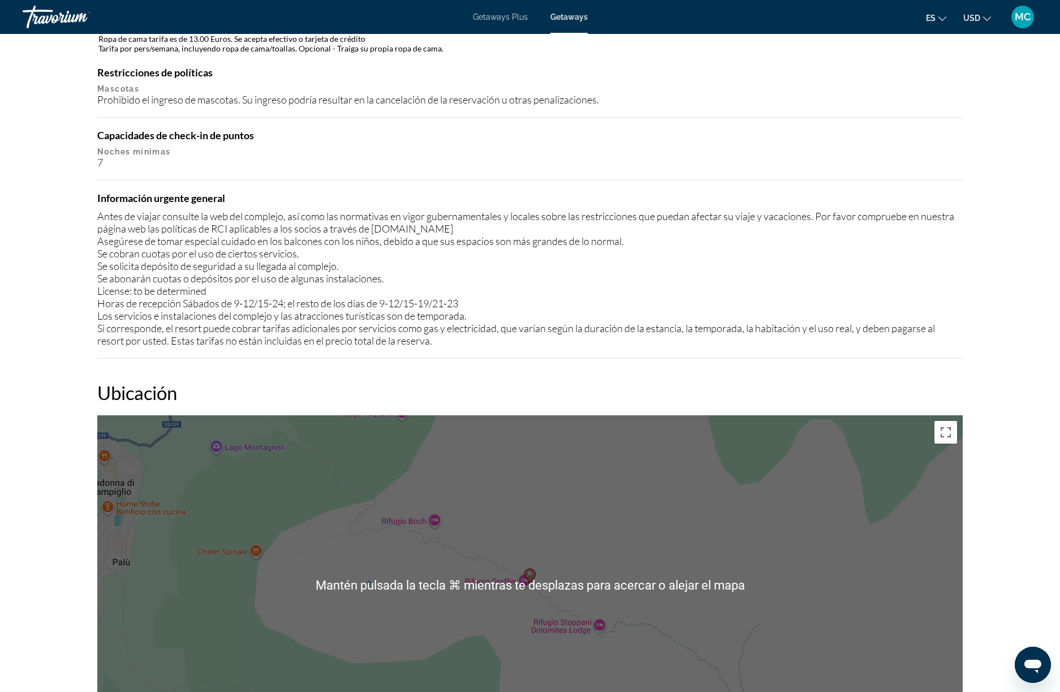
scroll to position [1241, 0]
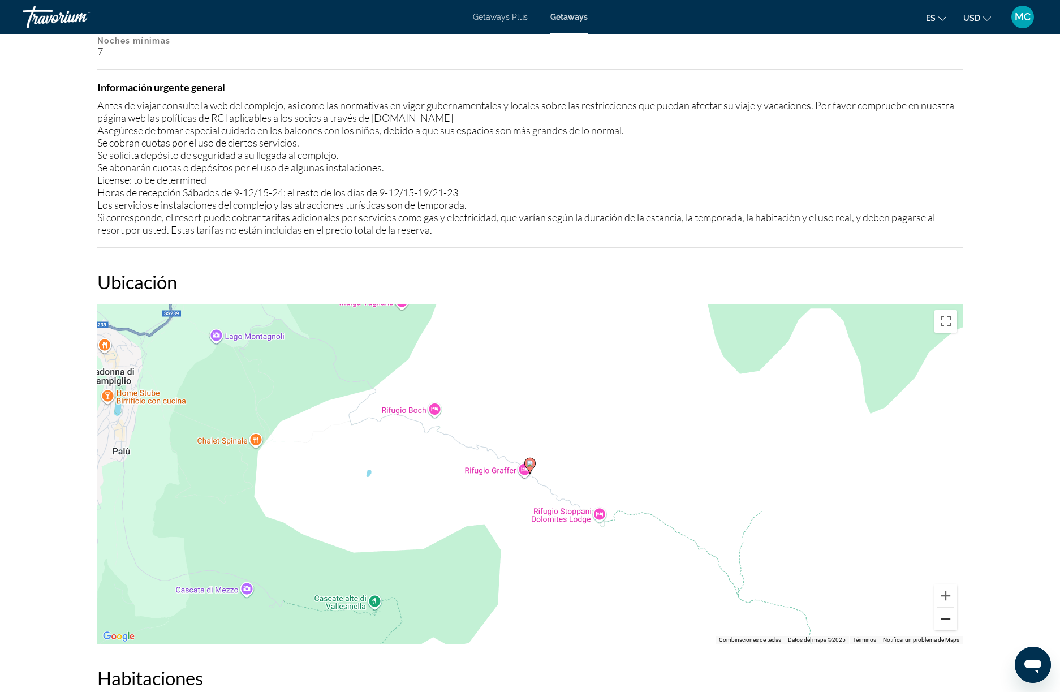
click at [941, 613] on button "Reducir" at bounding box center [946, 619] width 23 height 23
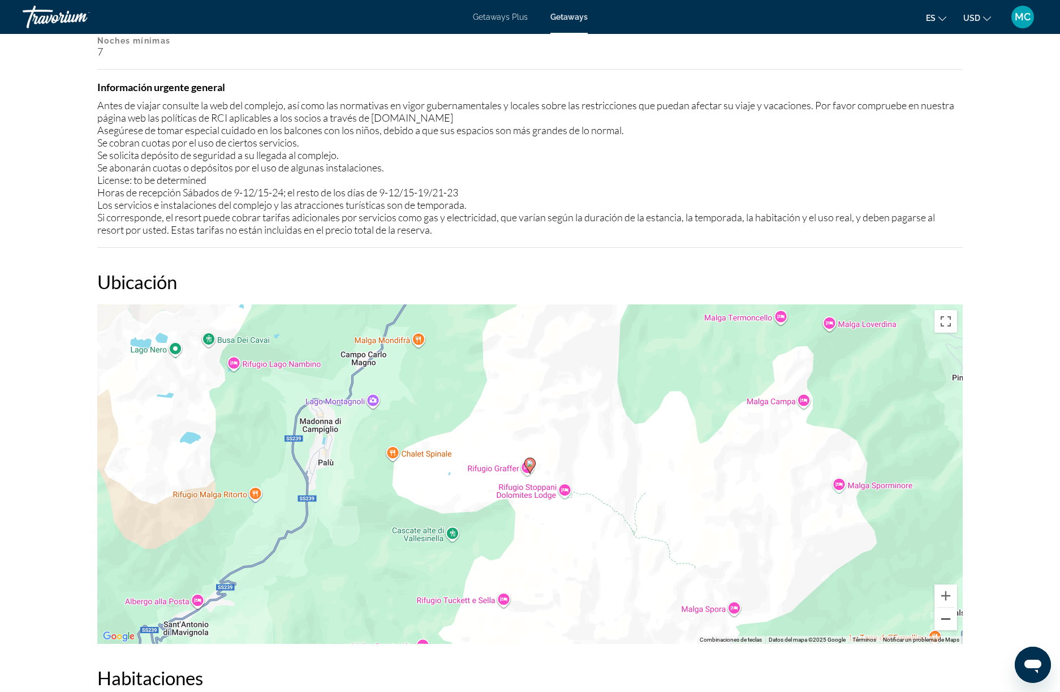
click at [941, 613] on button "Reducir" at bounding box center [946, 619] width 23 height 23
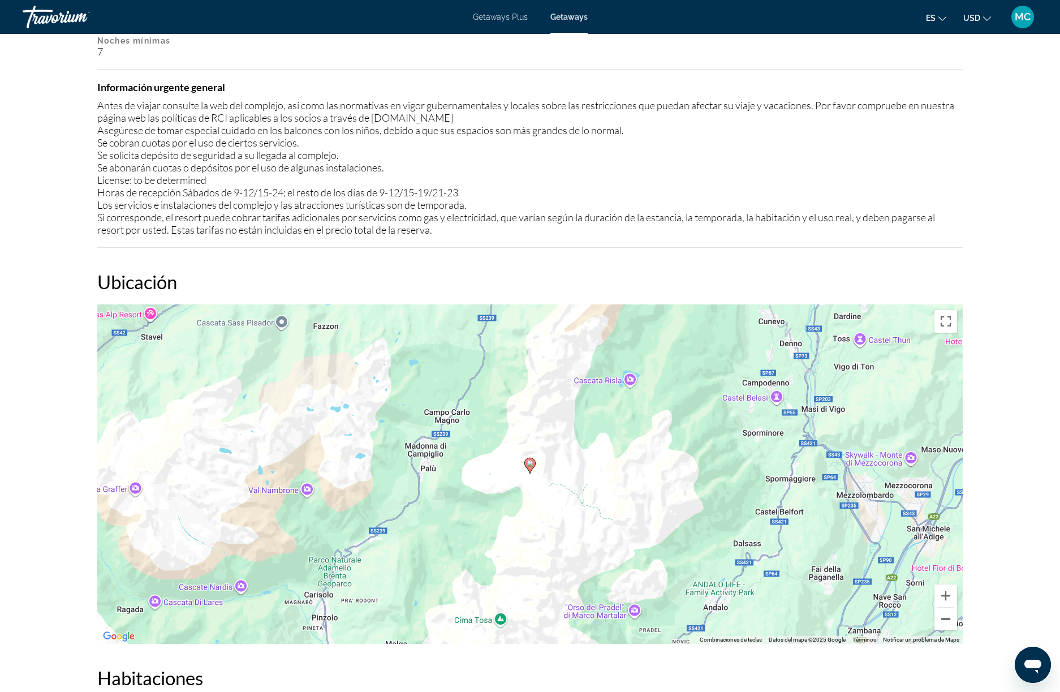
click at [941, 613] on button "Reducir" at bounding box center [946, 619] width 23 height 23
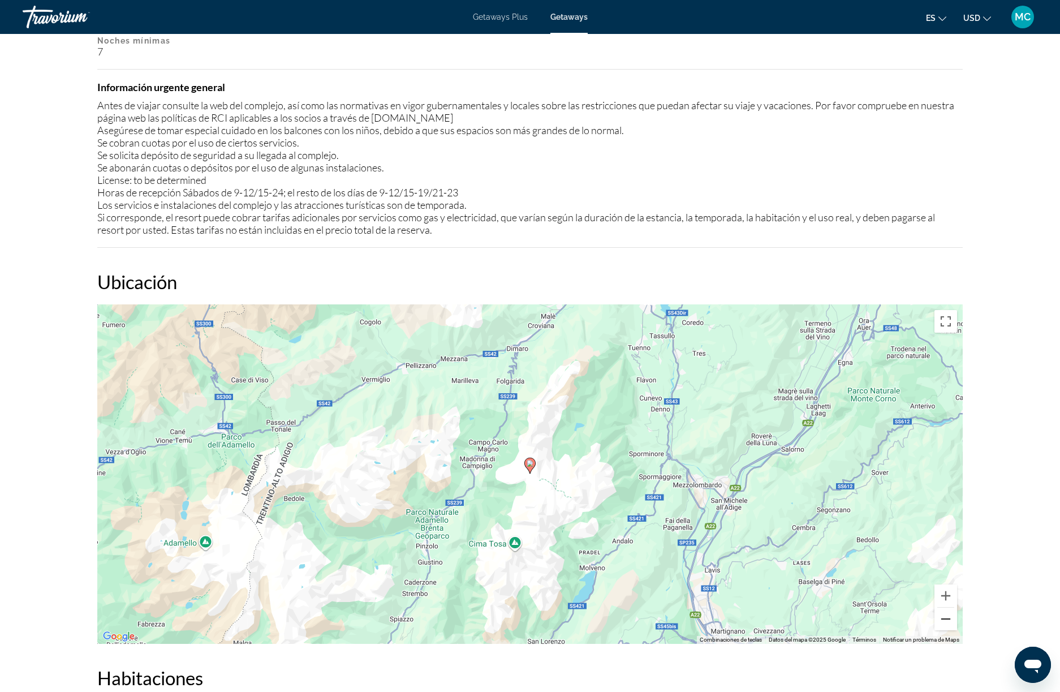
click at [941, 613] on button "Reducir" at bounding box center [946, 619] width 23 height 23
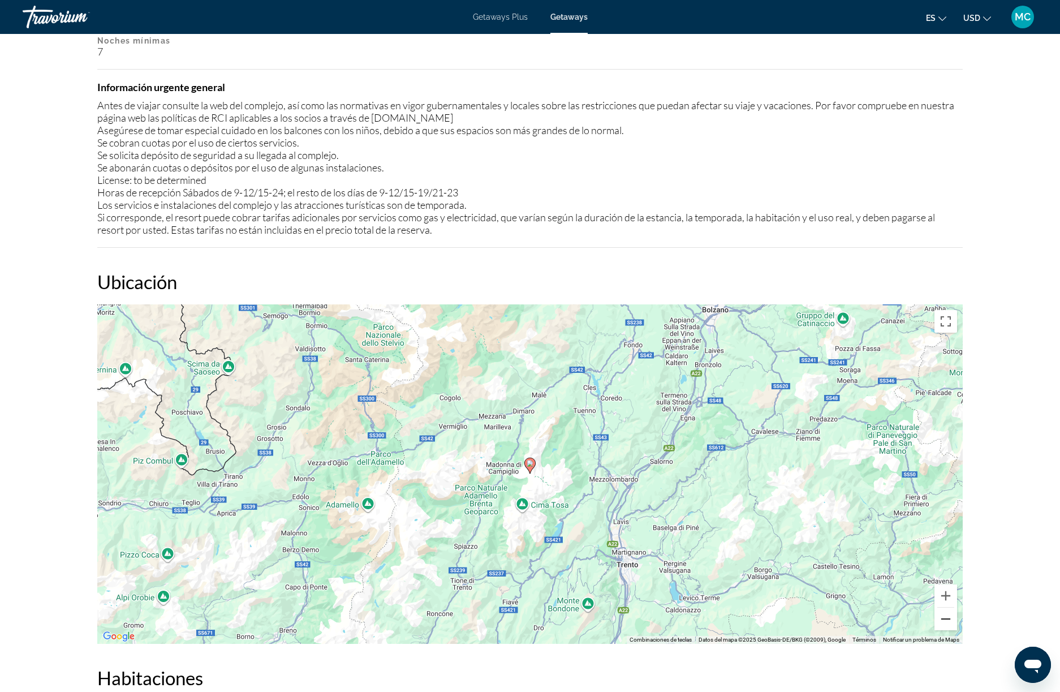
click at [941, 613] on button "Reducir" at bounding box center [946, 619] width 23 height 23
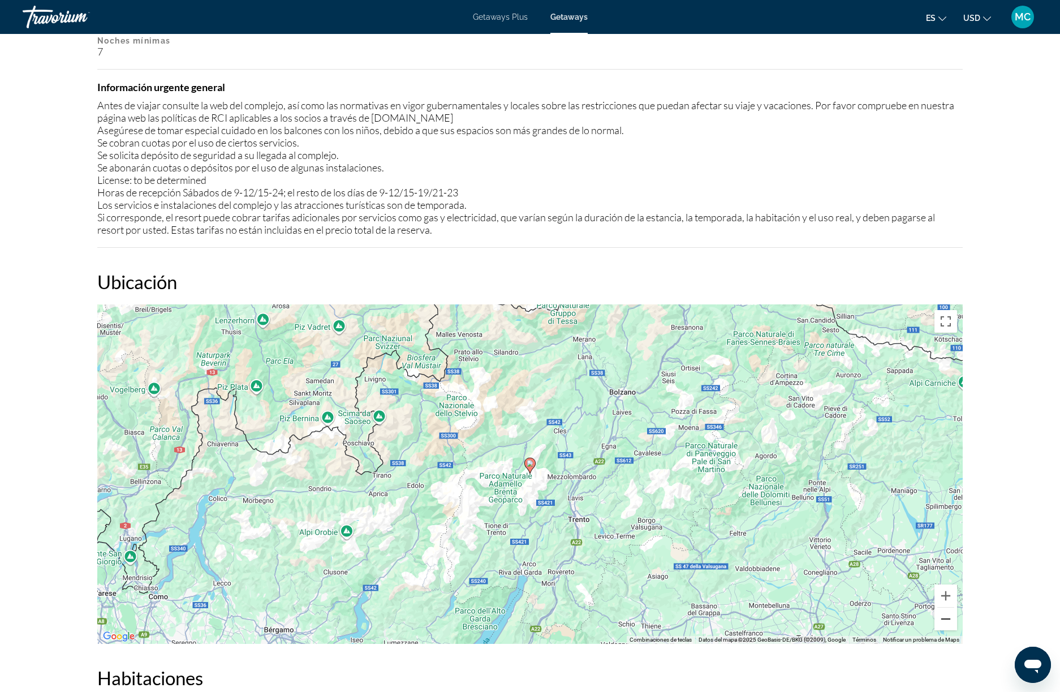
click at [941, 613] on button "Reducir" at bounding box center [946, 619] width 23 height 23
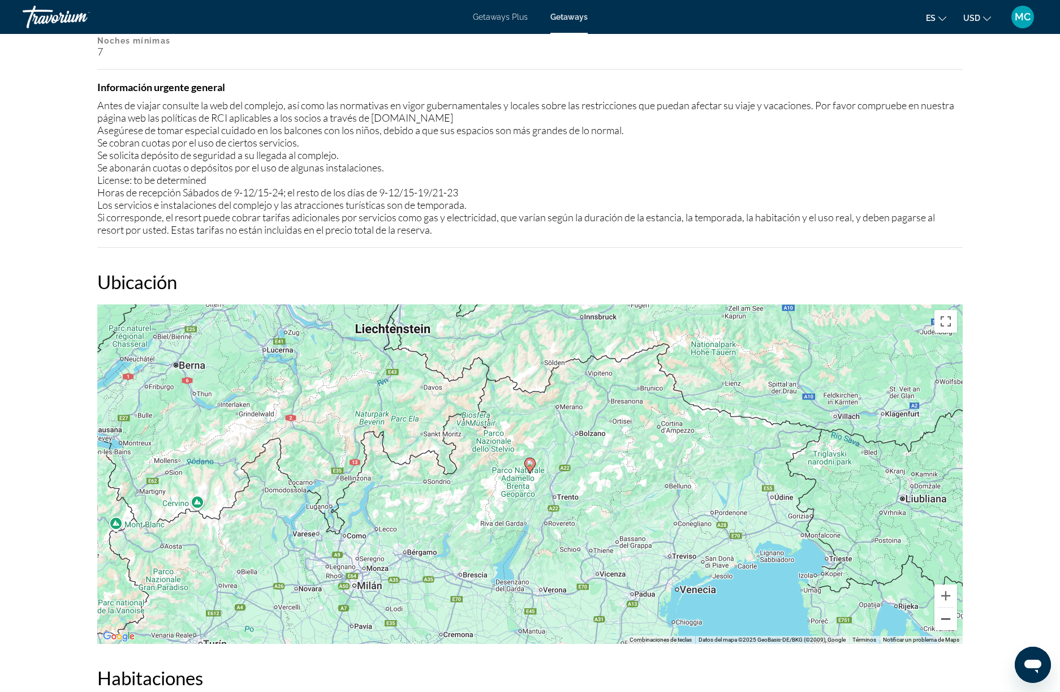
click at [941, 613] on button "Reducir" at bounding box center [946, 619] width 23 height 23
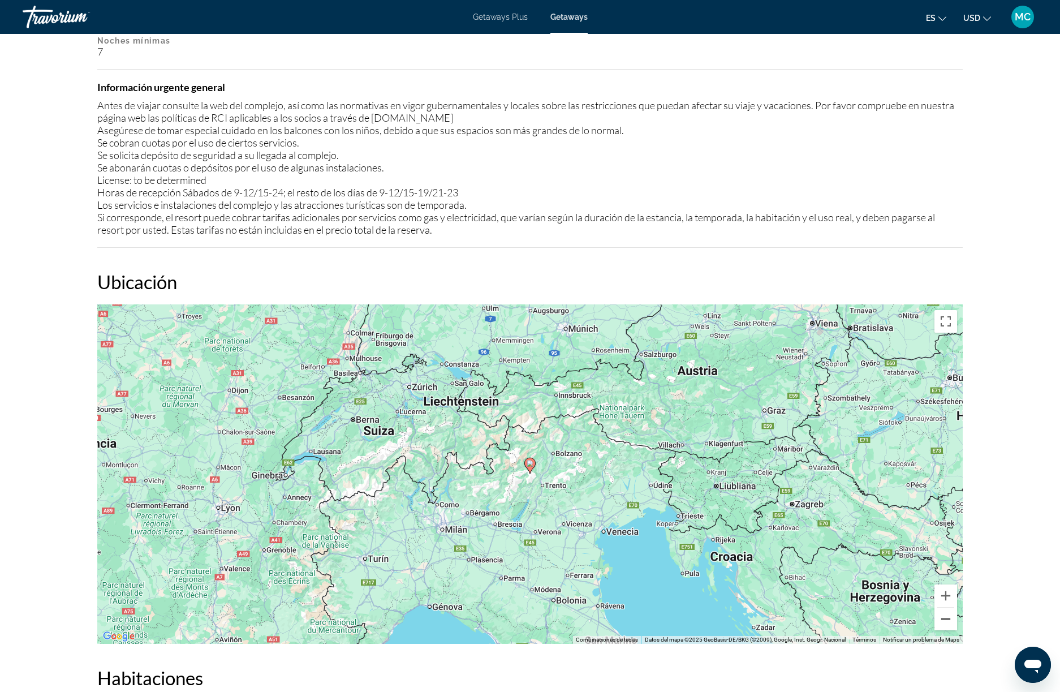
click at [941, 613] on button "Reducir" at bounding box center [946, 619] width 23 height 23
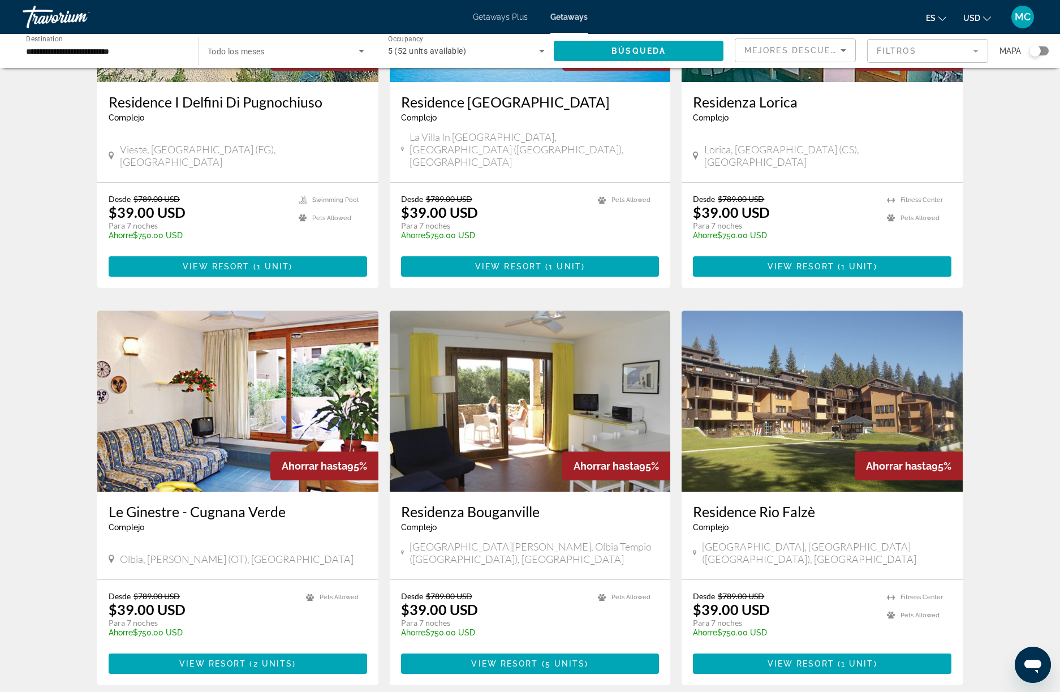
scroll to position [1139, 0]
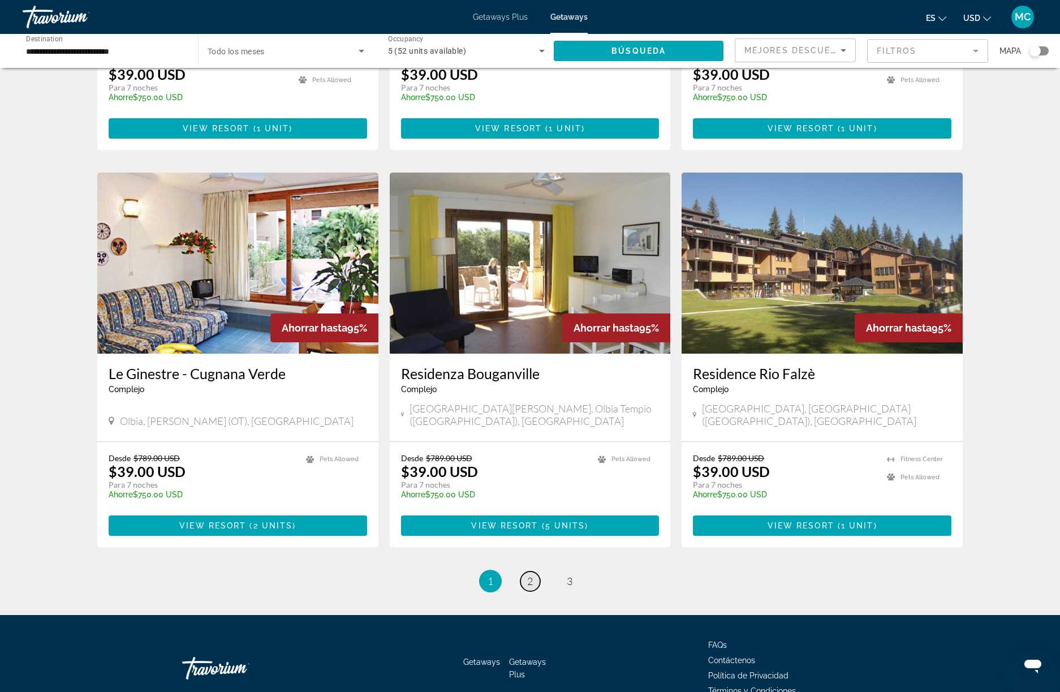
click at [523, 572] on link "page 2" at bounding box center [531, 582] width 20 height 20
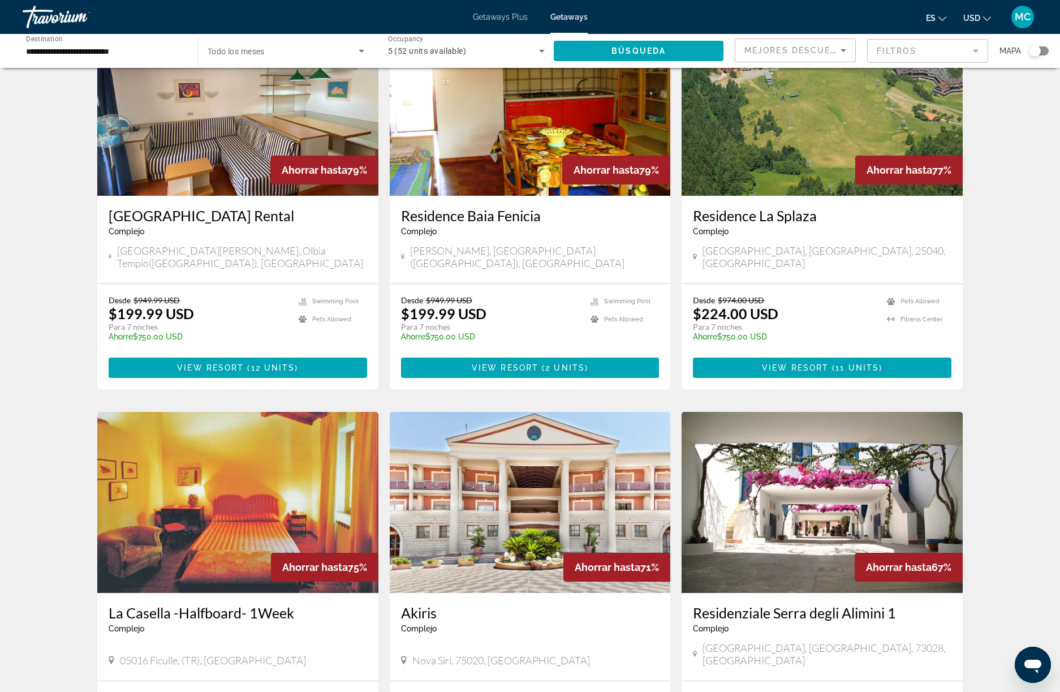
scroll to position [969, 0]
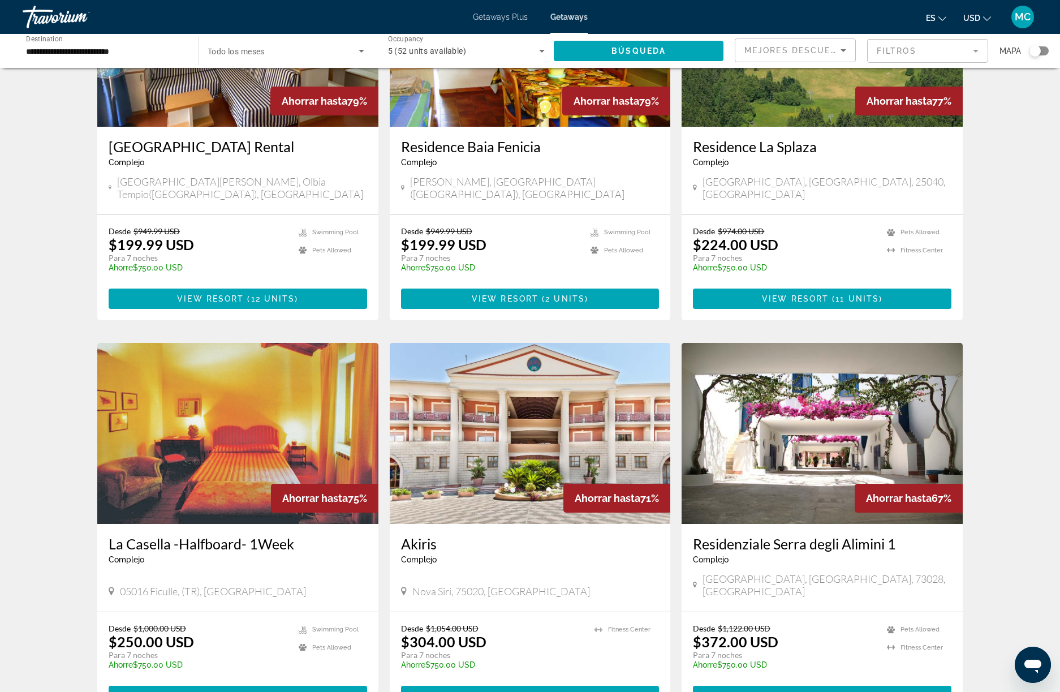
click at [807, 405] on img "Main content" at bounding box center [822, 433] width 281 height 181
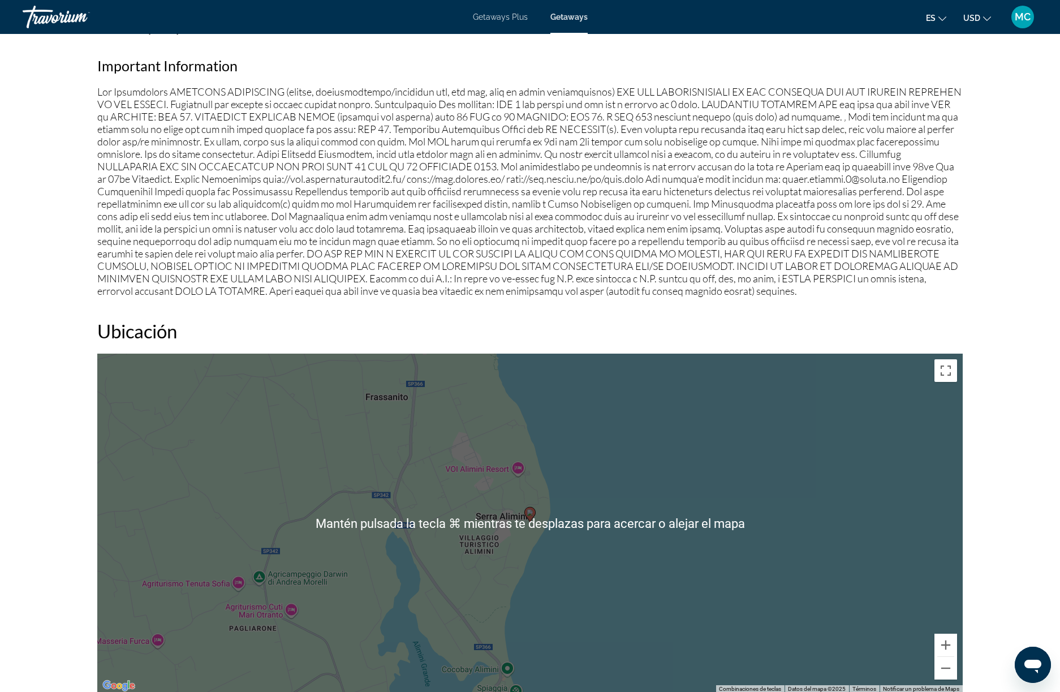
scroll to position [1183, 0]
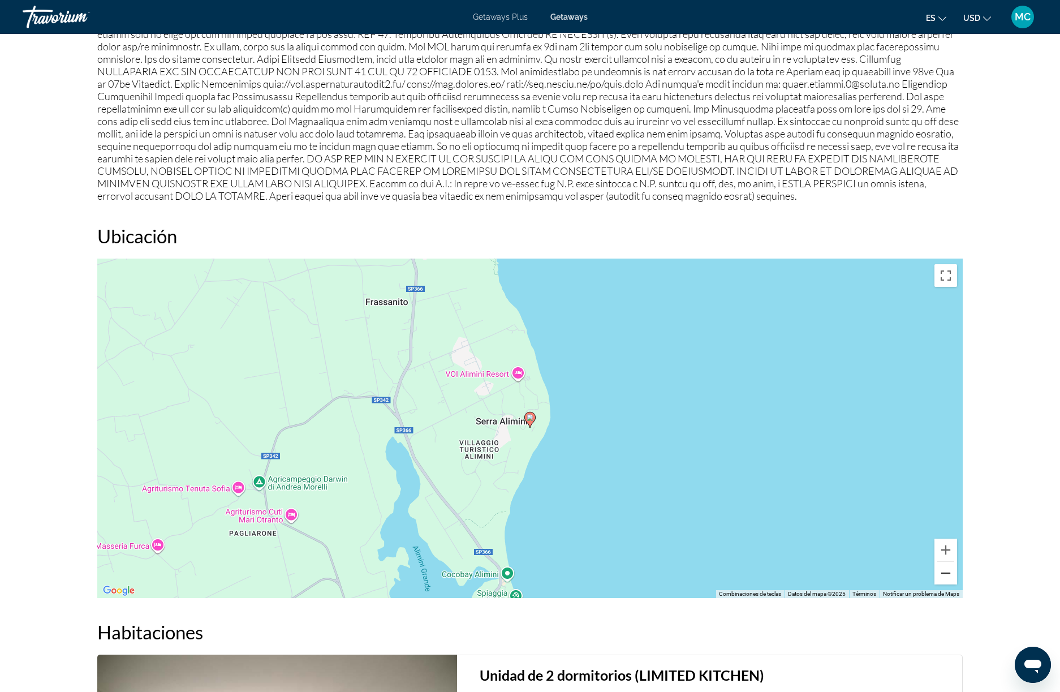
click at [948, 568] on button "Reducir" at bounding box center [946, 573] width 23 height 23
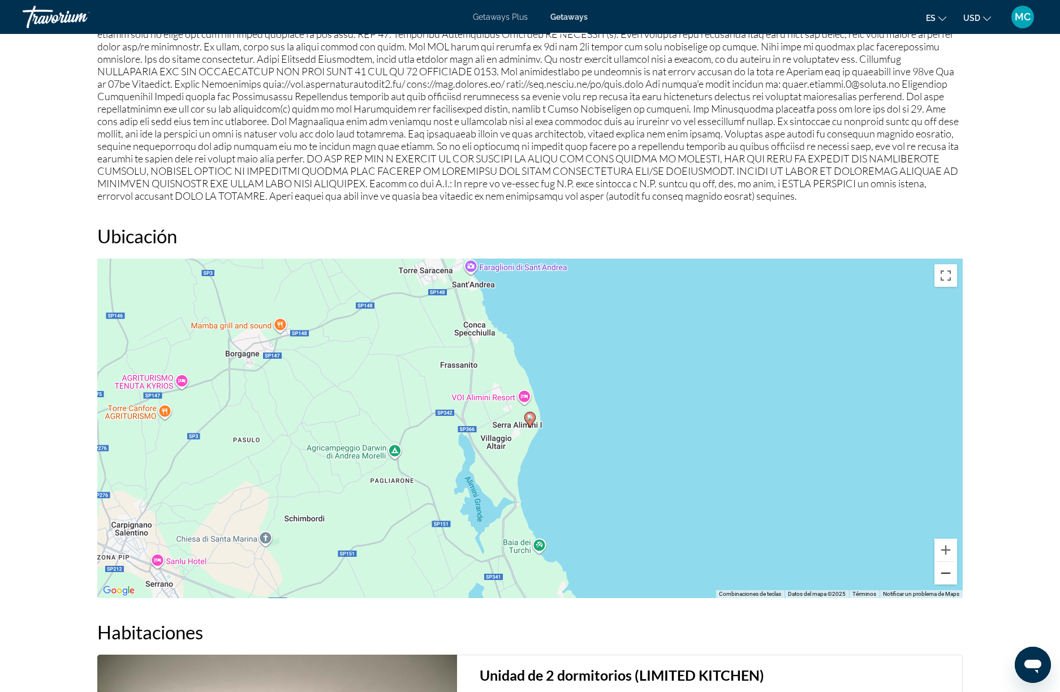
click at [948, 568] on button "Reducir" at bounding box center [946, 573] width 23 height 23
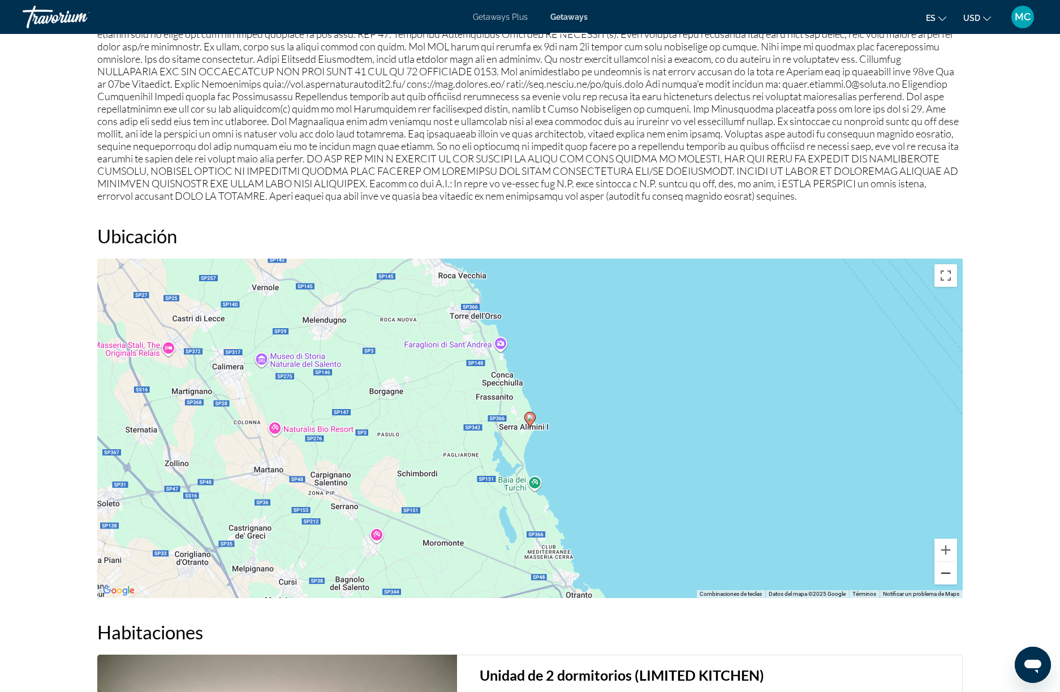
click at [948, 568] on button "Reducir" at bounding box center [946, 573] width 23 height 23
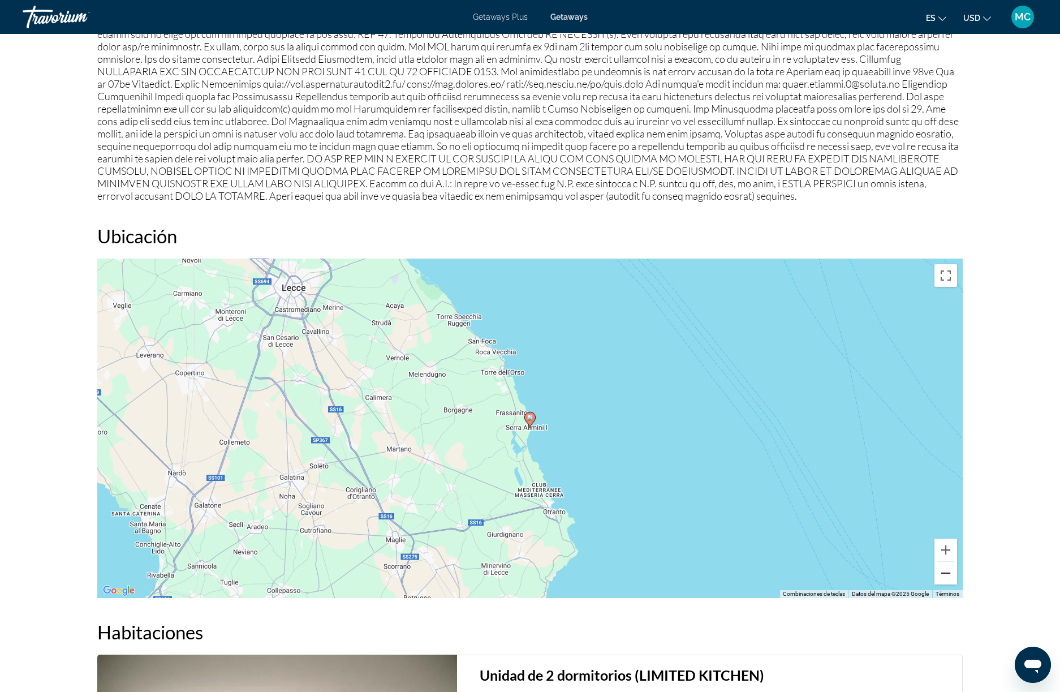
click at [948, 568] on button "Reducir" at bounding box center [946, 573] width 23 height 23
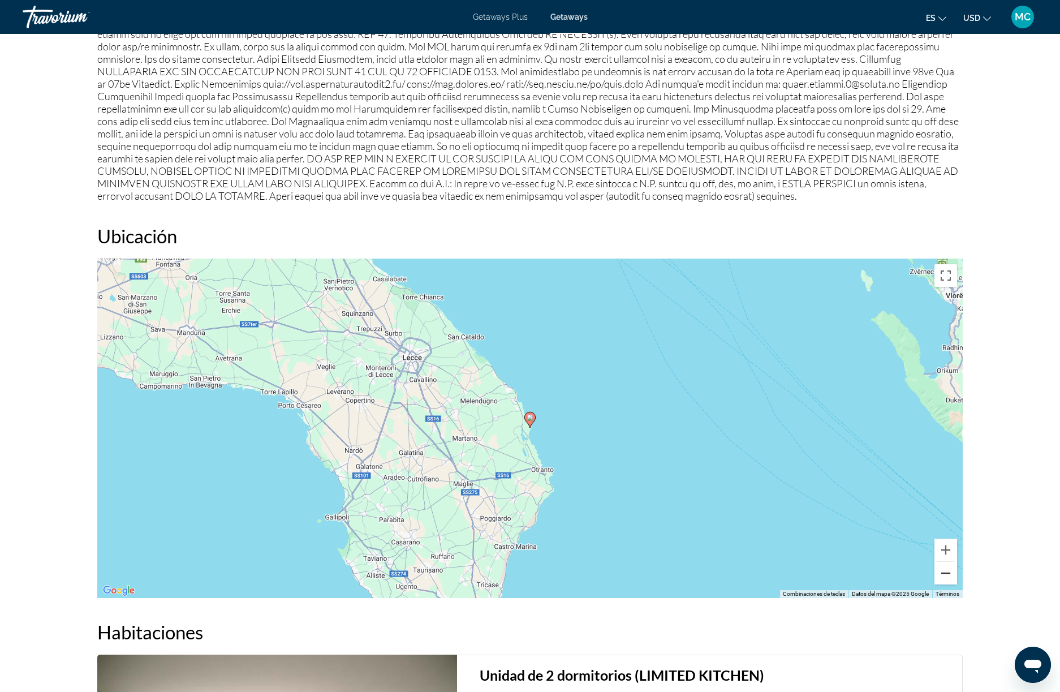
click at [948, 568] on button "Reducir" at bounding box center [946, 573] width 23 height 23
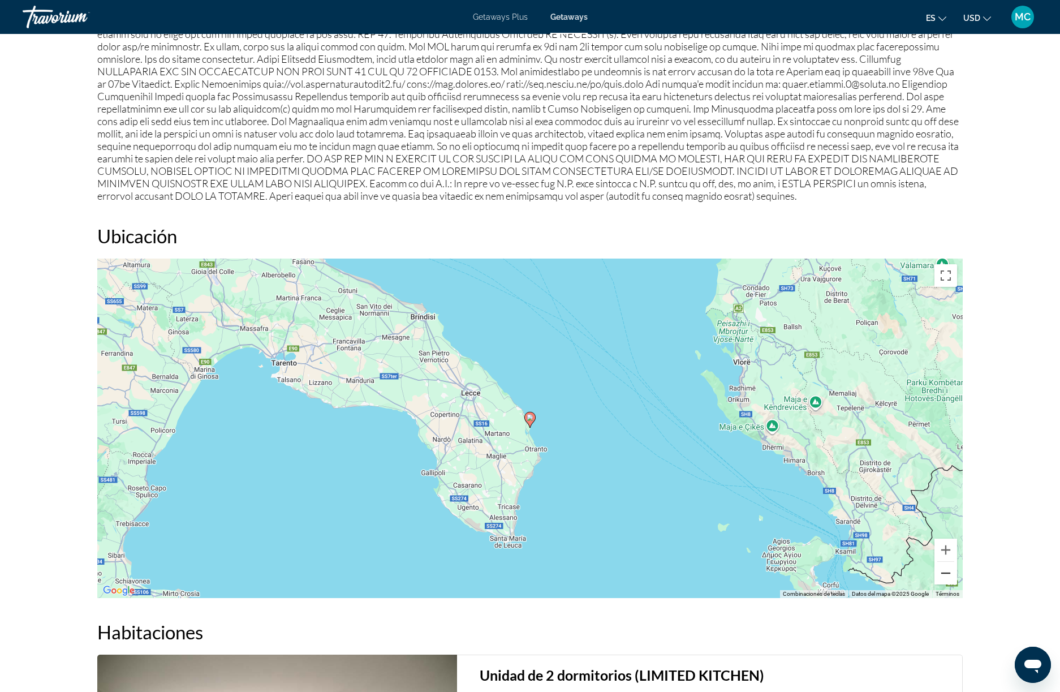
click at [948, 568] on button "Reducir" at bounding box center [946, 573] width 23 height 23
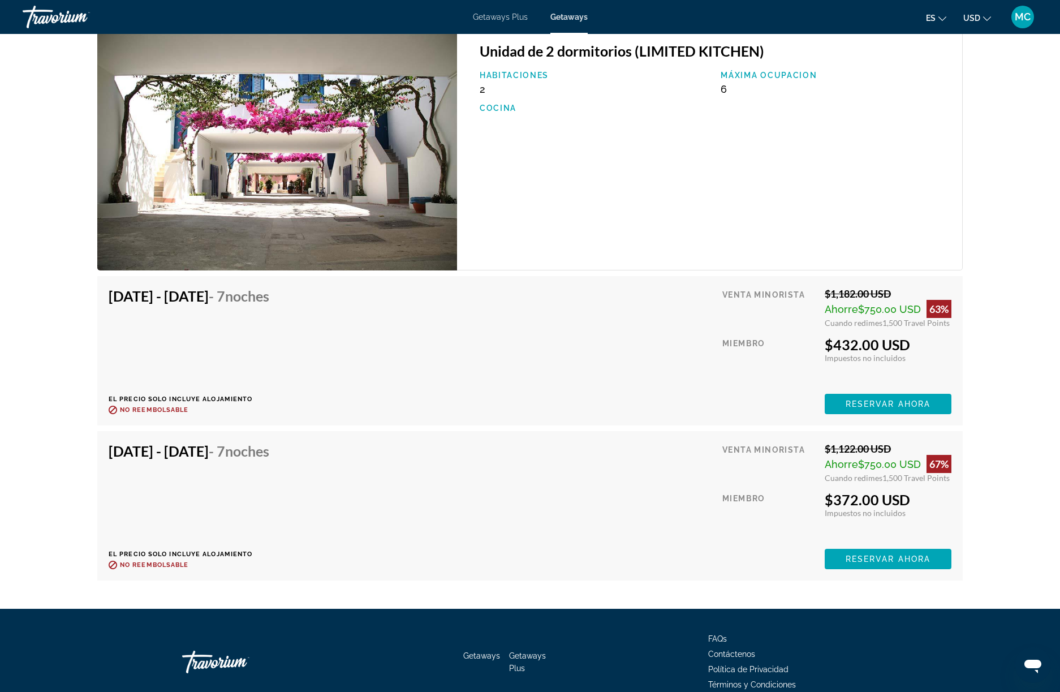
scroll to position [1846, 0]
